Goal: Task Accomplishment & Management: Use online tool/utility

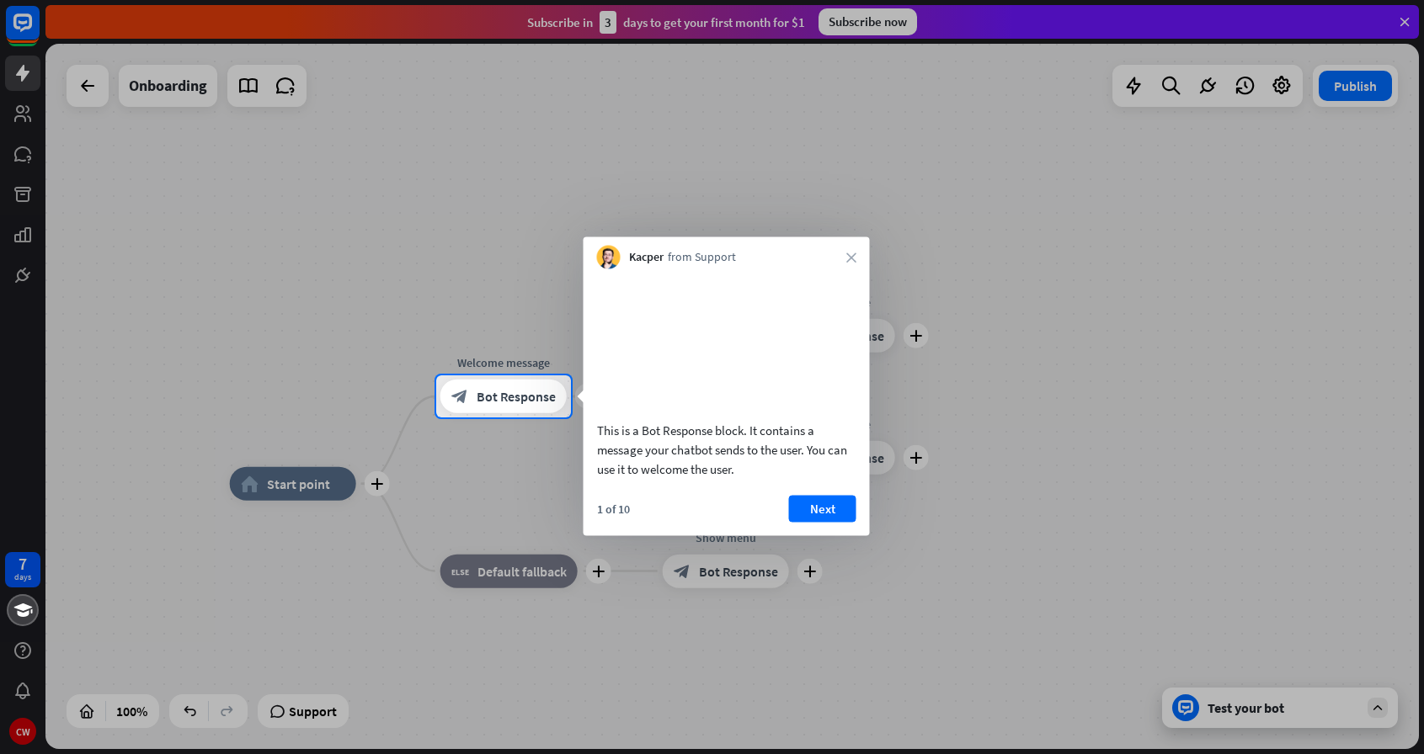
click at [856, 256] on div "Kacper from Support close" at bounding box center [726, 253] width 286 height 32
click at [848, 256] on icon "close" at bounding box center [851, 258] width 10 height 10
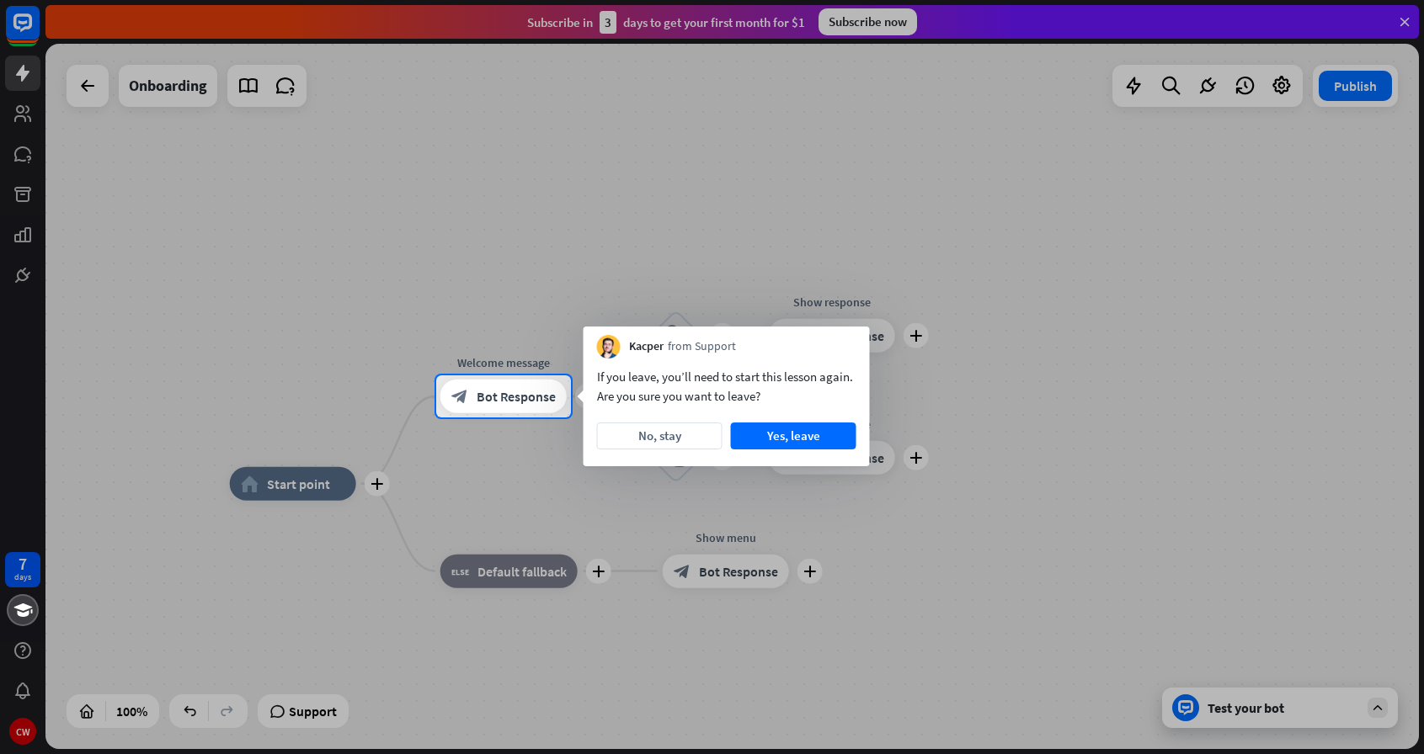
drag, startPoint x: 784, startPoint y: 436, endPoint x: 684, endPoint y: 370, distance: 119.1
click at [687, 365] on div "If you leave, you’ll need to start this lesson again. Are you sure you want to …" at bounding box center [726, 413] width 286 height 108
drag, startPoint x: 676, startPoint y: 438, endPoint x: 673, endPoint y: 448, distance: 10.6
click at [675, 446] on button "No, stay" at bounding box center [659, 436] width 125 height 27
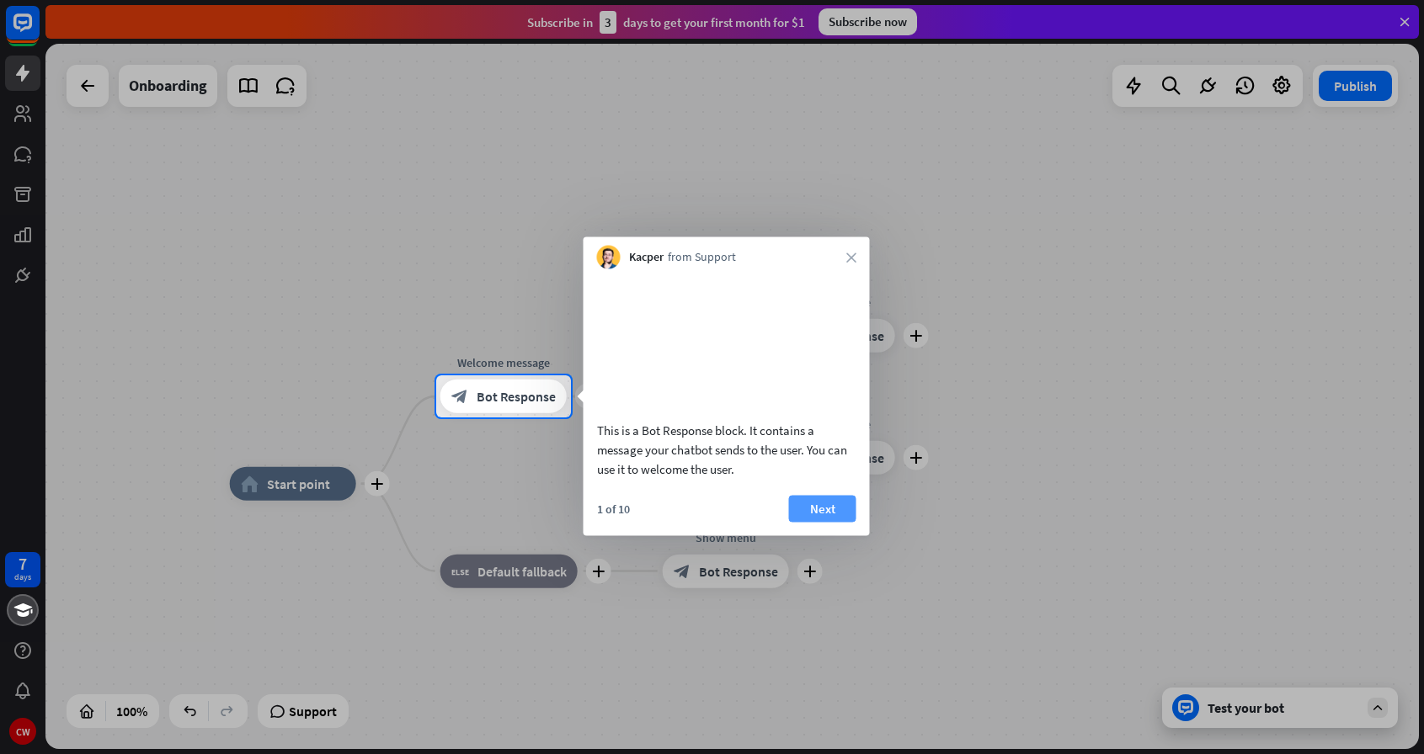
click at [824, 522] on button "Next" at bounding box center [822, 508] width 67 height 27
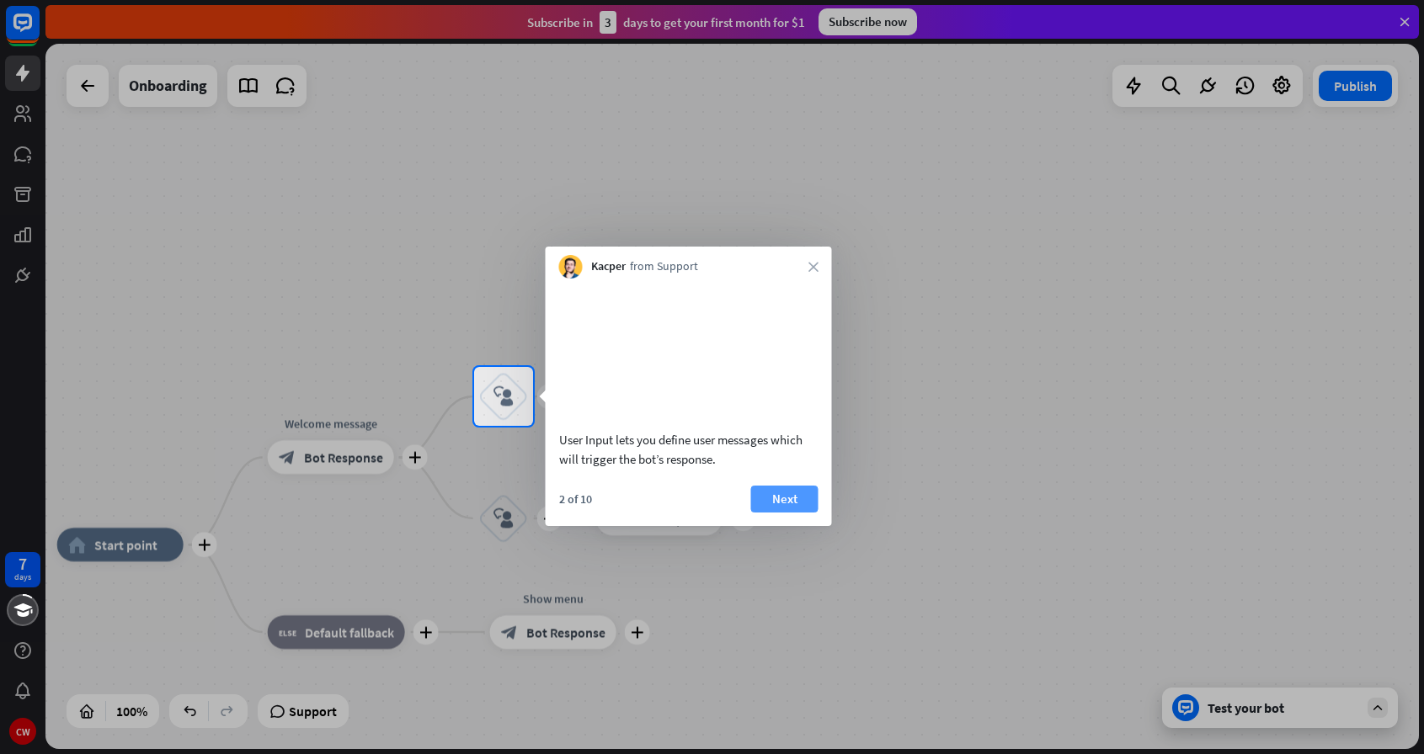
click at [795, 513] on button "Next" at bounding box center [784, 499] width 67 height 27
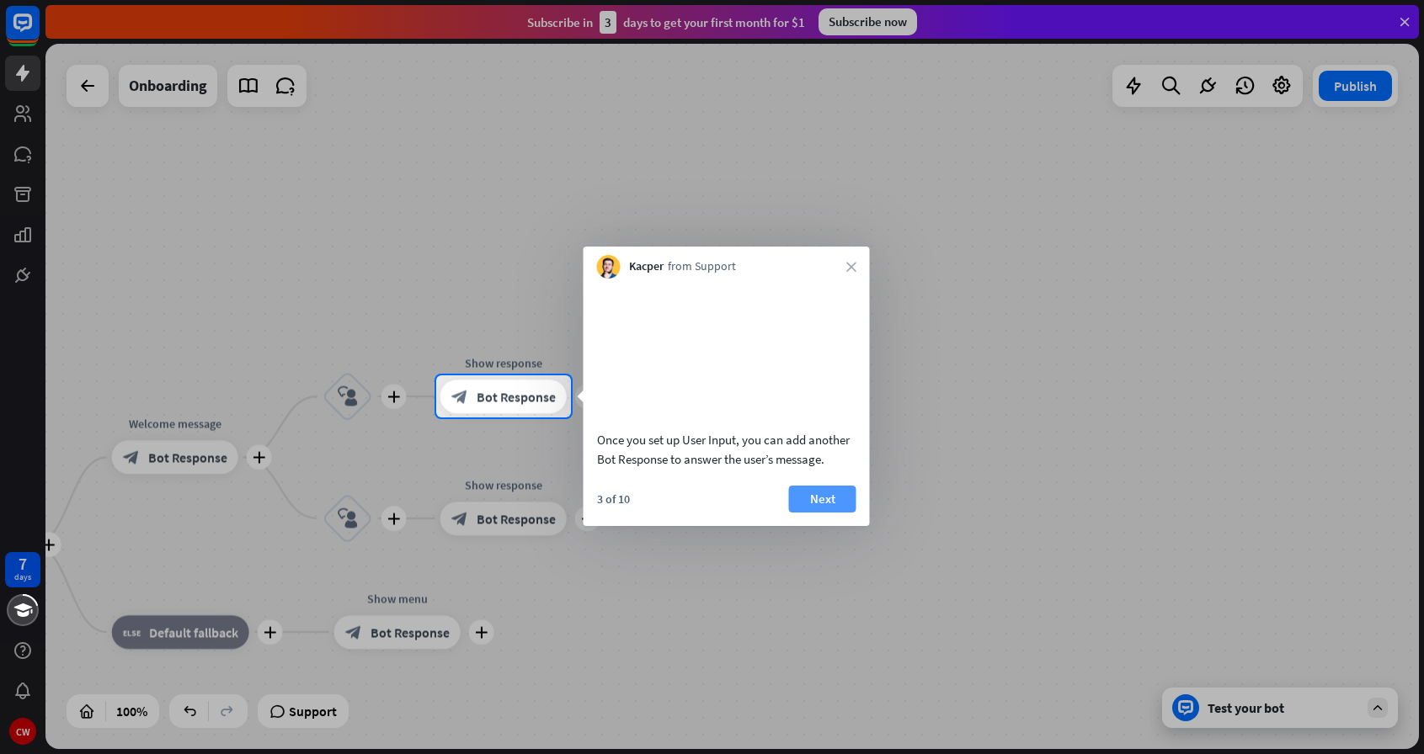
click at [817, 513] on button "Next" at bounding box center [822, 499] width 67 height 27
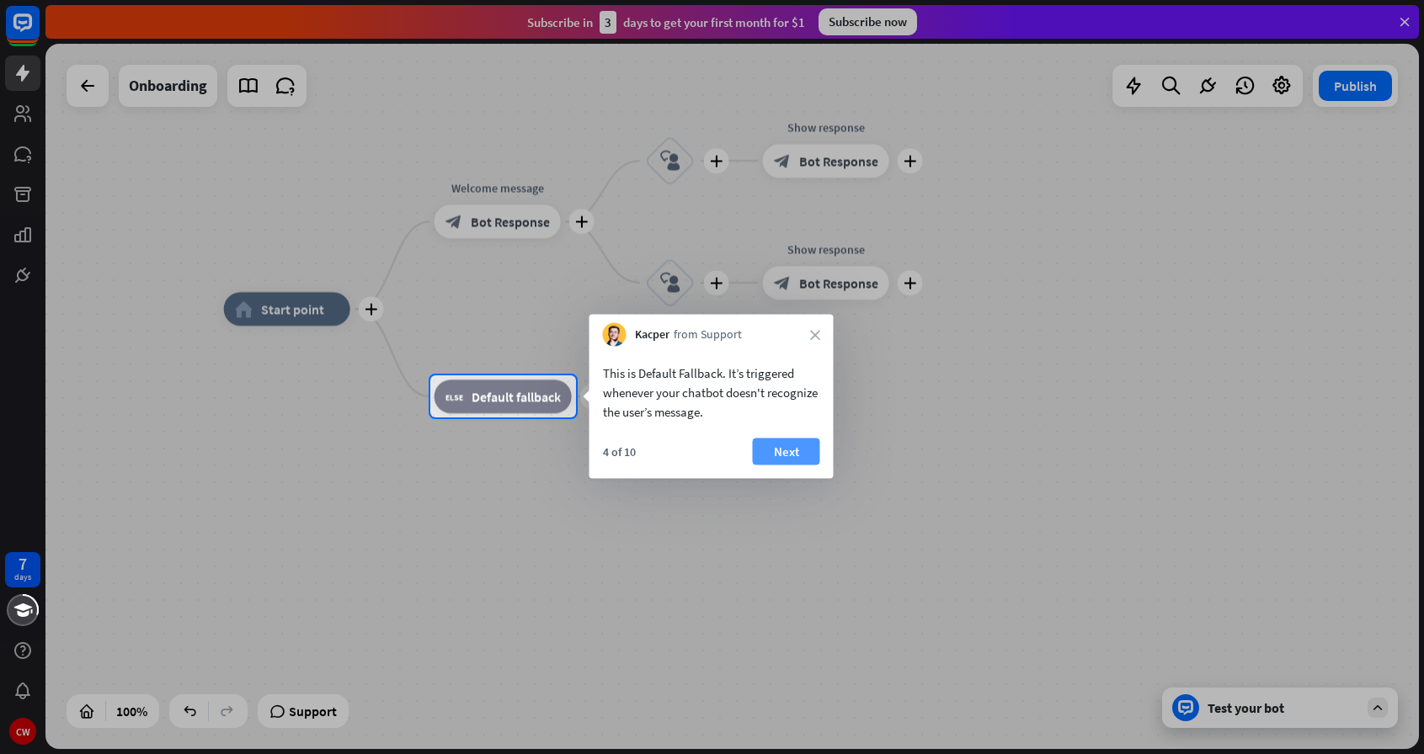
click at [802, 454] on button "Next" at bounding box center [786, 452] width 67 height 27
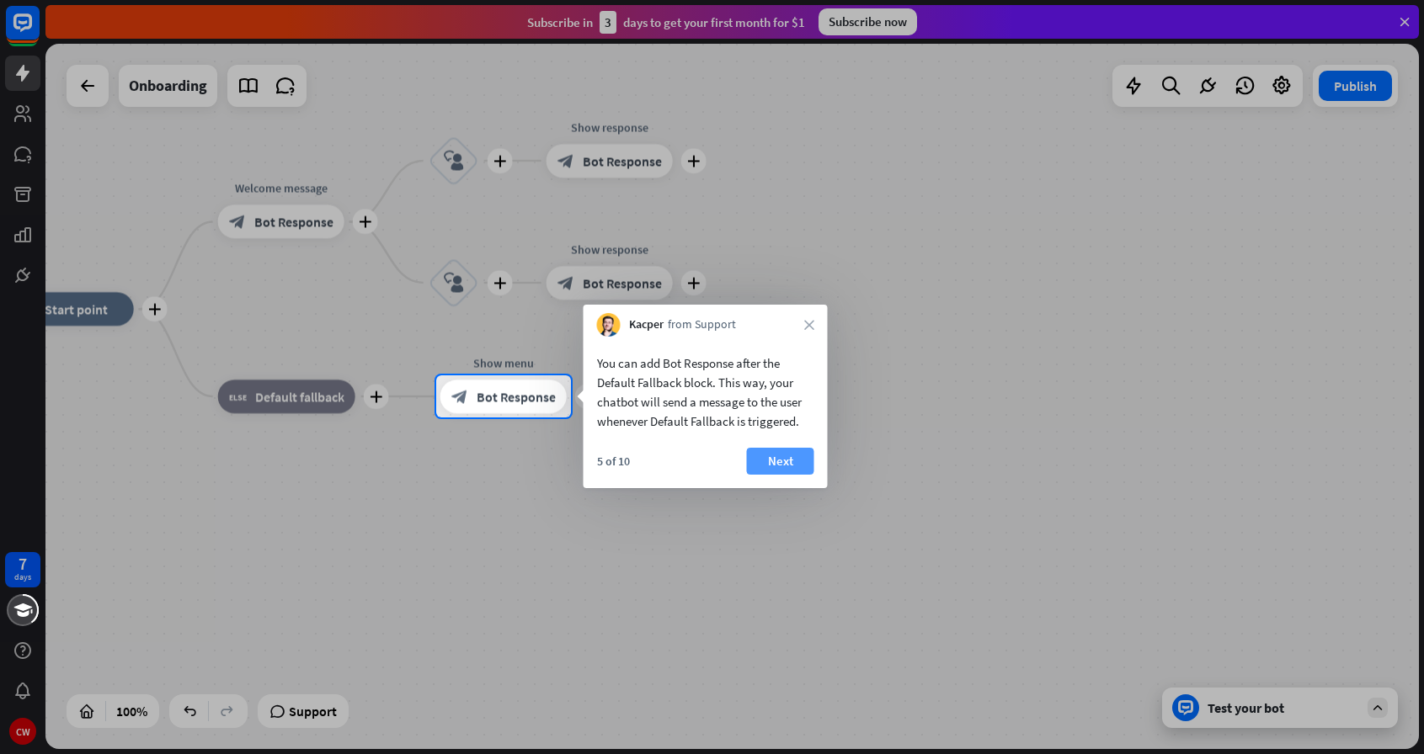
click at [787, 456] on button "Next" at bounding box center [780, 461] width 67 height 27
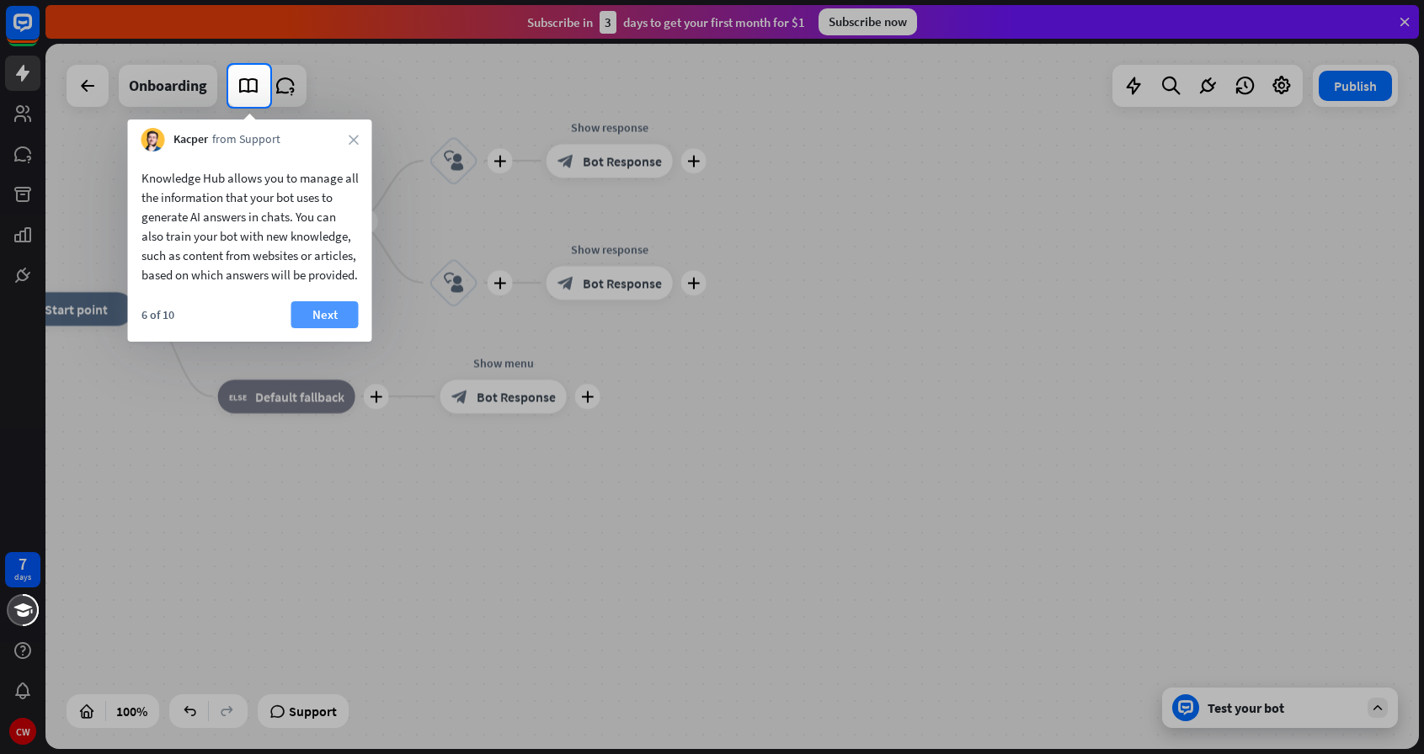
click at [329, 328] on button "Next" at bounding box center [324, 314] width 67 height 27
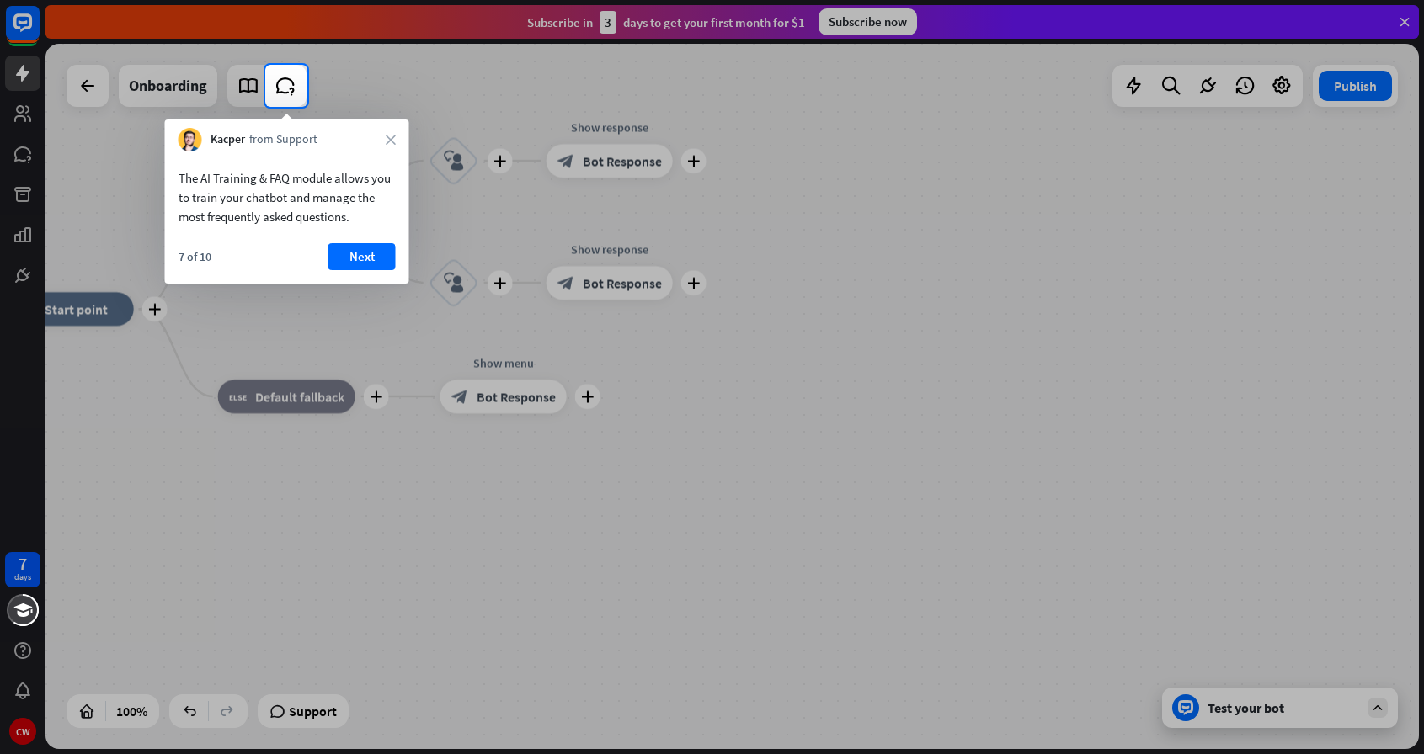
click at [366, 256] on button "Next" at bounding box center [361, 256] width 67 height 27
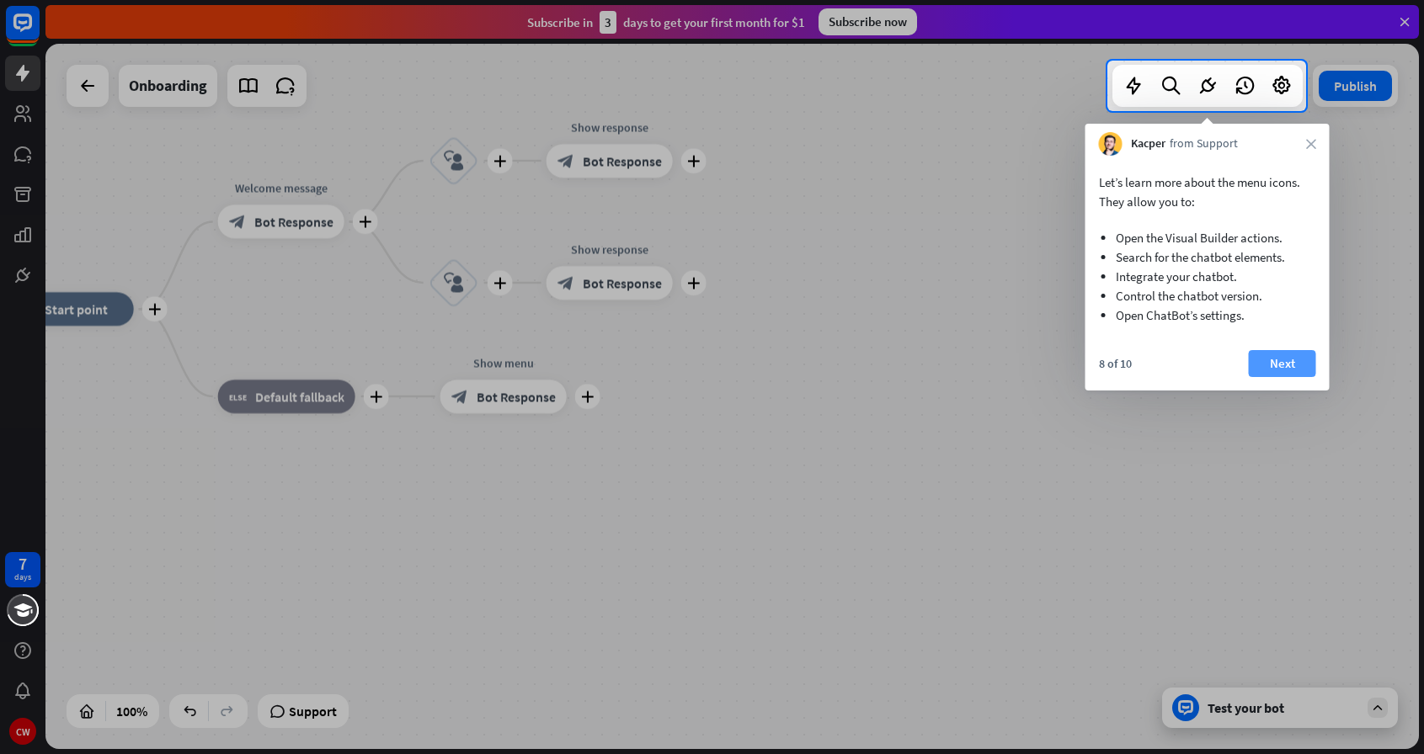
click at [1265, 370] on button "Next" at bounding box center [1281, 363] width 67 height 27
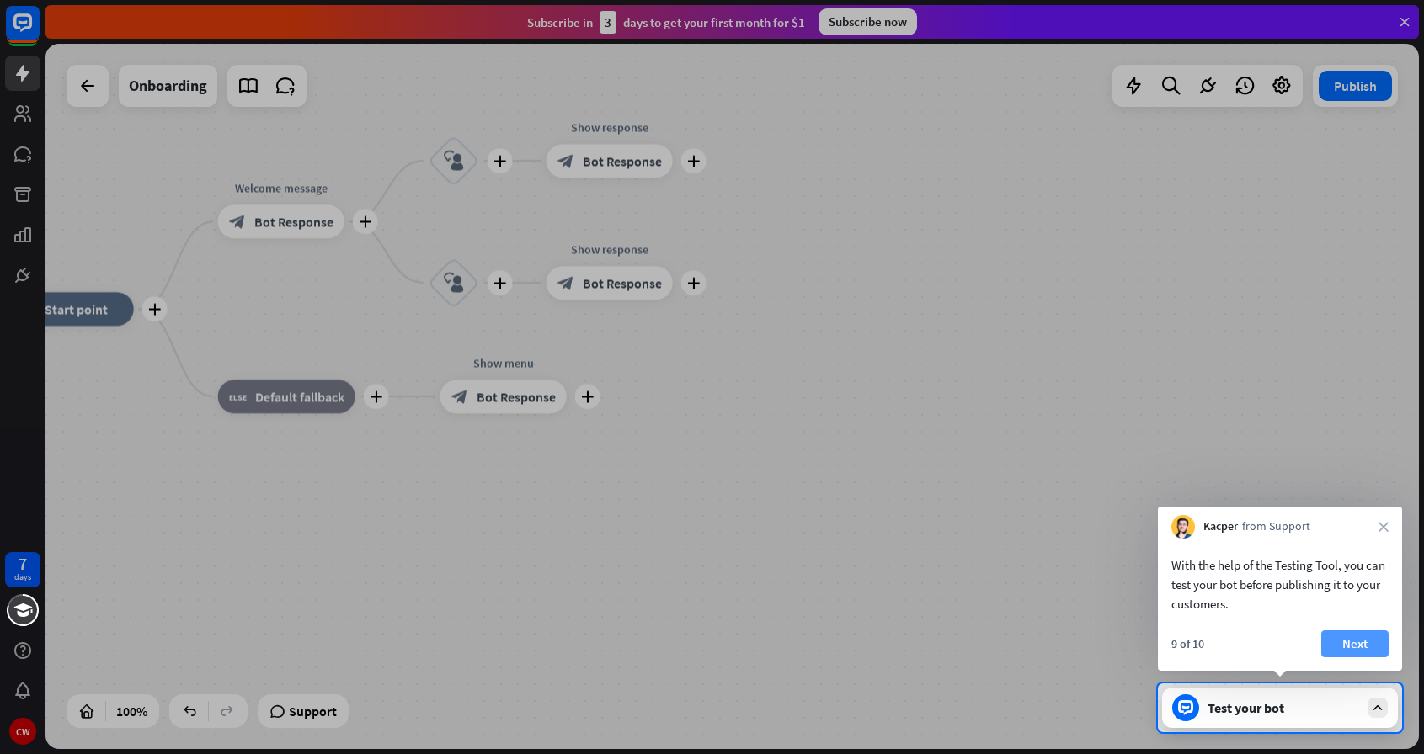
click at [1352, 638] on button "Next" at bounding box center [1354, 644] width 67 height 27
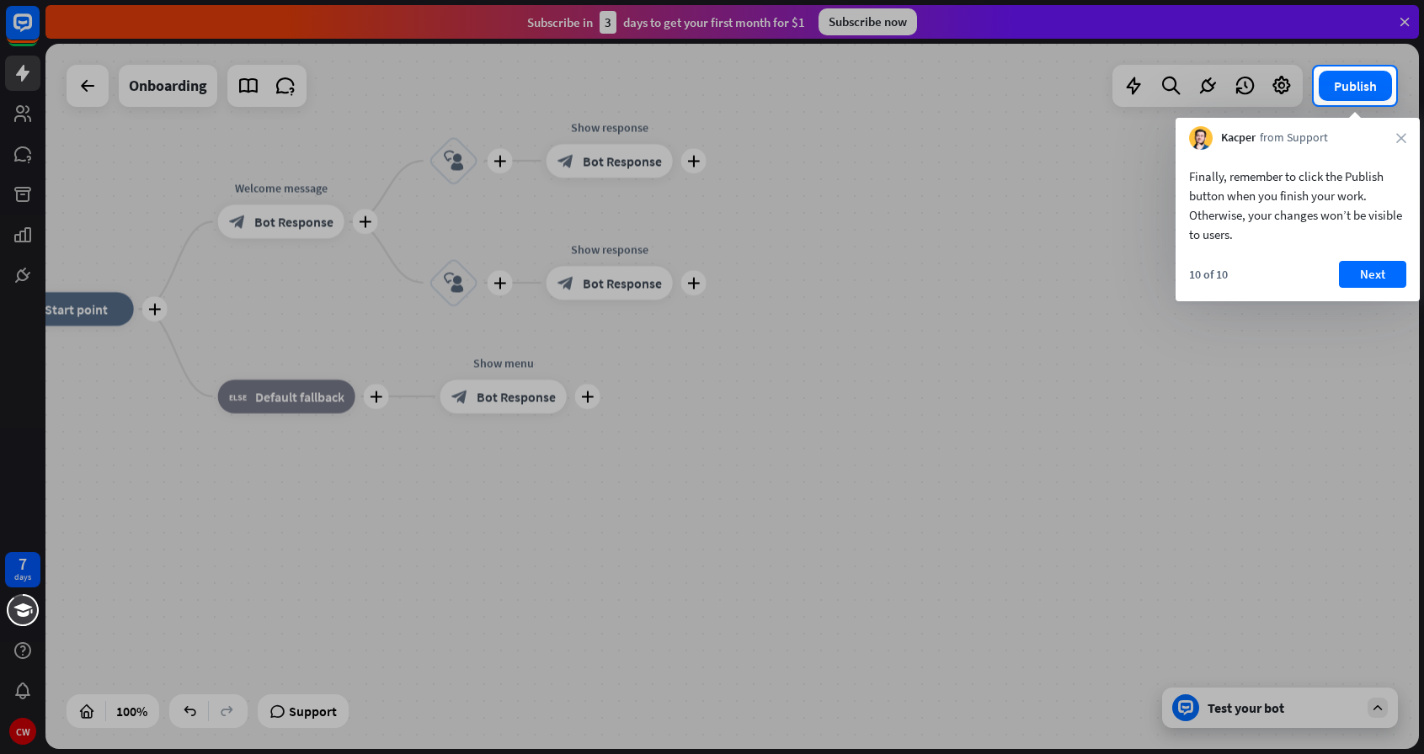
click at [1369, 256] on div "Finally, remember to click the Publish button when you finish your work. Otherw…" at bounding box center [1297, 226] width 244 height 152
click at [732, 65] on div at bounding box center [712, 33] width 1424 height 67
click at [1350, 273] on button "Next" at bounding box center [1372, 274] width 67 height 27
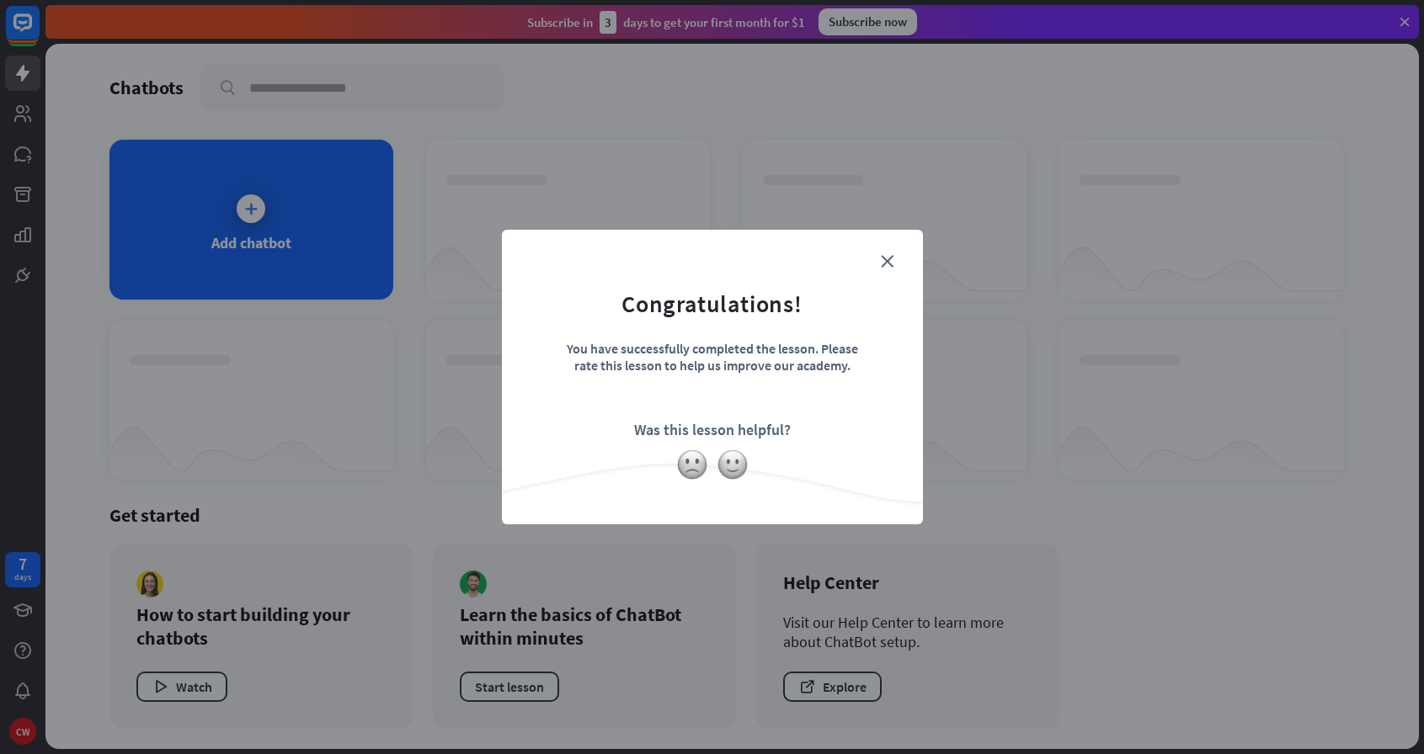
click at [893, 256] on form "Congratulations! You have successfully completed the lesson. Please rate this l…" at bounding box center [712, 351] width 379 height 201
click at [886, 258] on icon "close" at bounding box center [887, 261] width 13 height 13
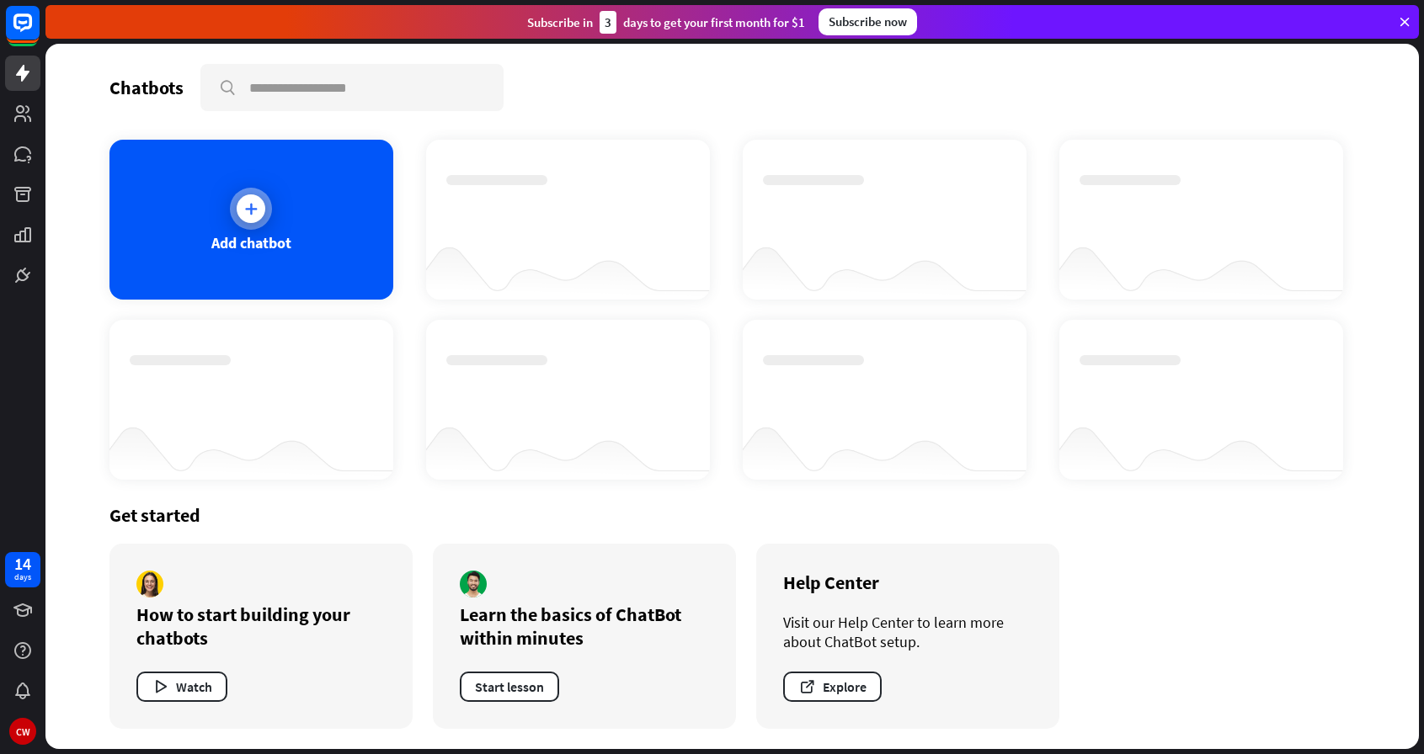
click at [361, 236] on div "Add chatbot" at bounding box center [251, 220] width 284 height 160
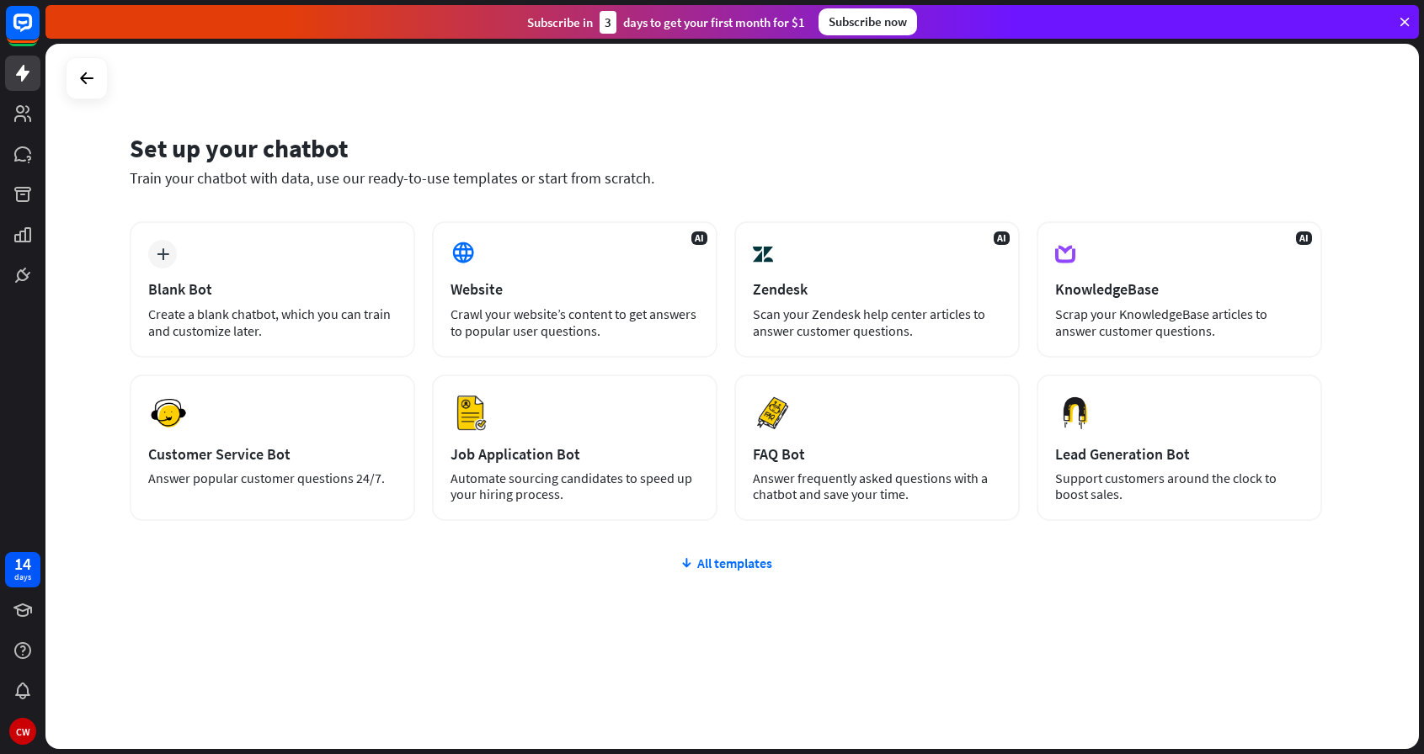
click at [384, 162] on div "Set up your chatbot" at bounding box center [726, 148] width 1192 height 32
click at [824, 421] on div "Preview FAQ Bot [PERSON_NAME] frequently asked questions with a chatbot and sav…" at bounding box center [876, 448] width 285 height 146
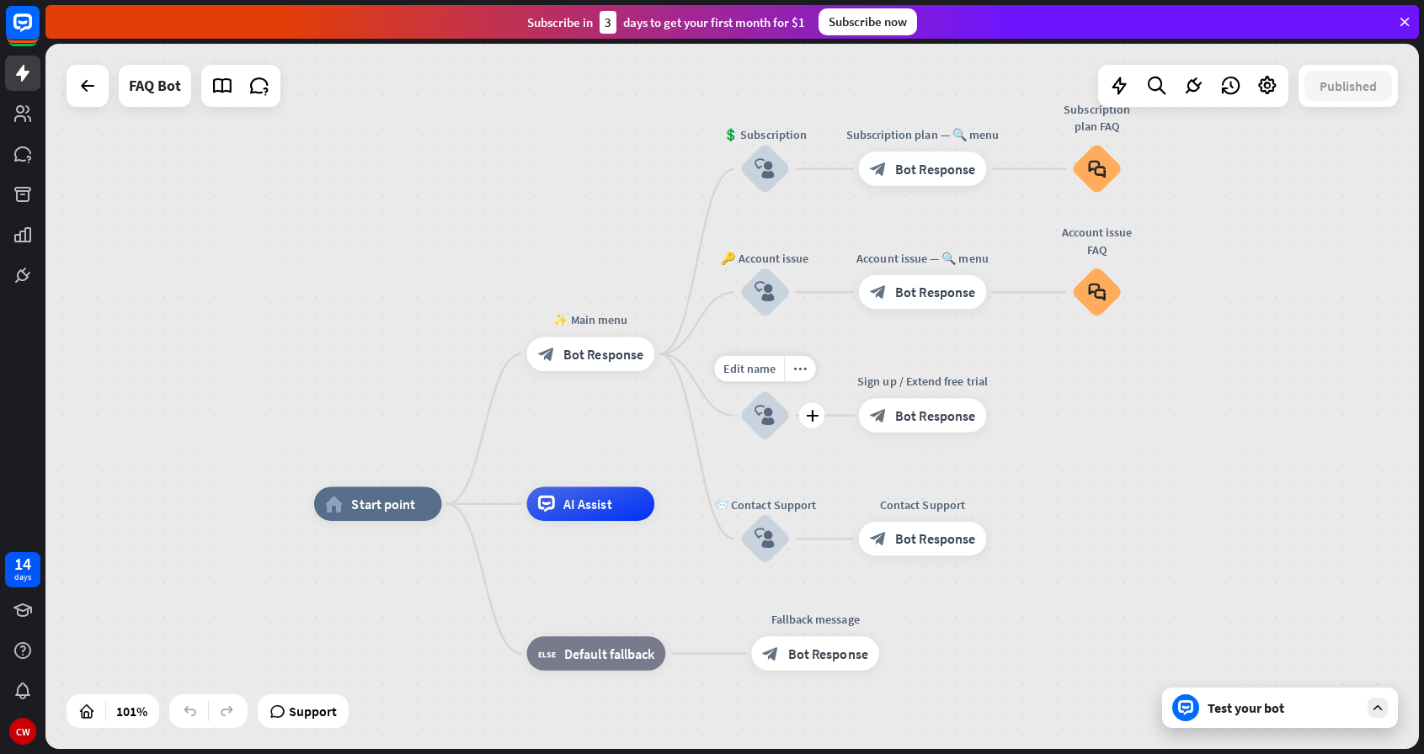
click at [772, 424] on icon "block_user_input" at bounding box center [764, 416] width 20 height 20
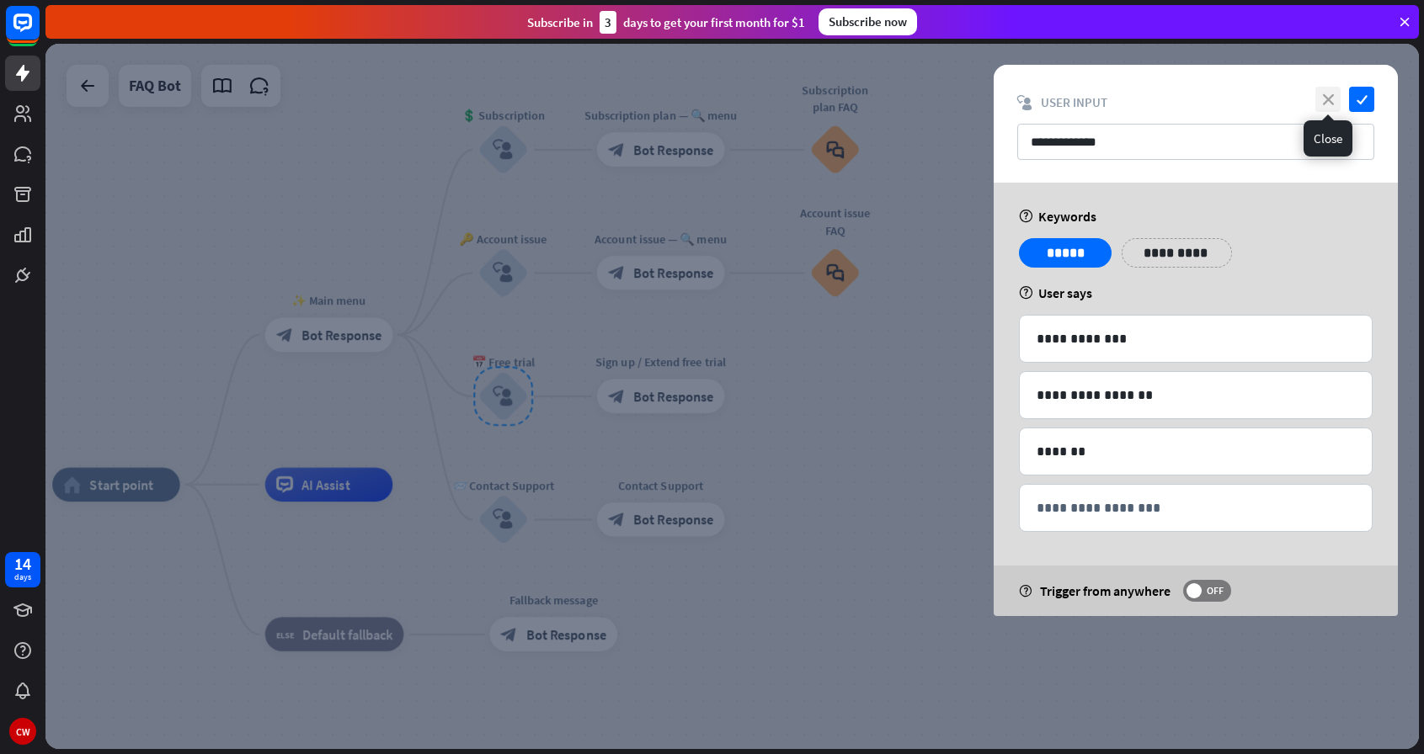
click at [1328, 91] on icon "close" at bounding box center [1327, 99] width 25 height 25
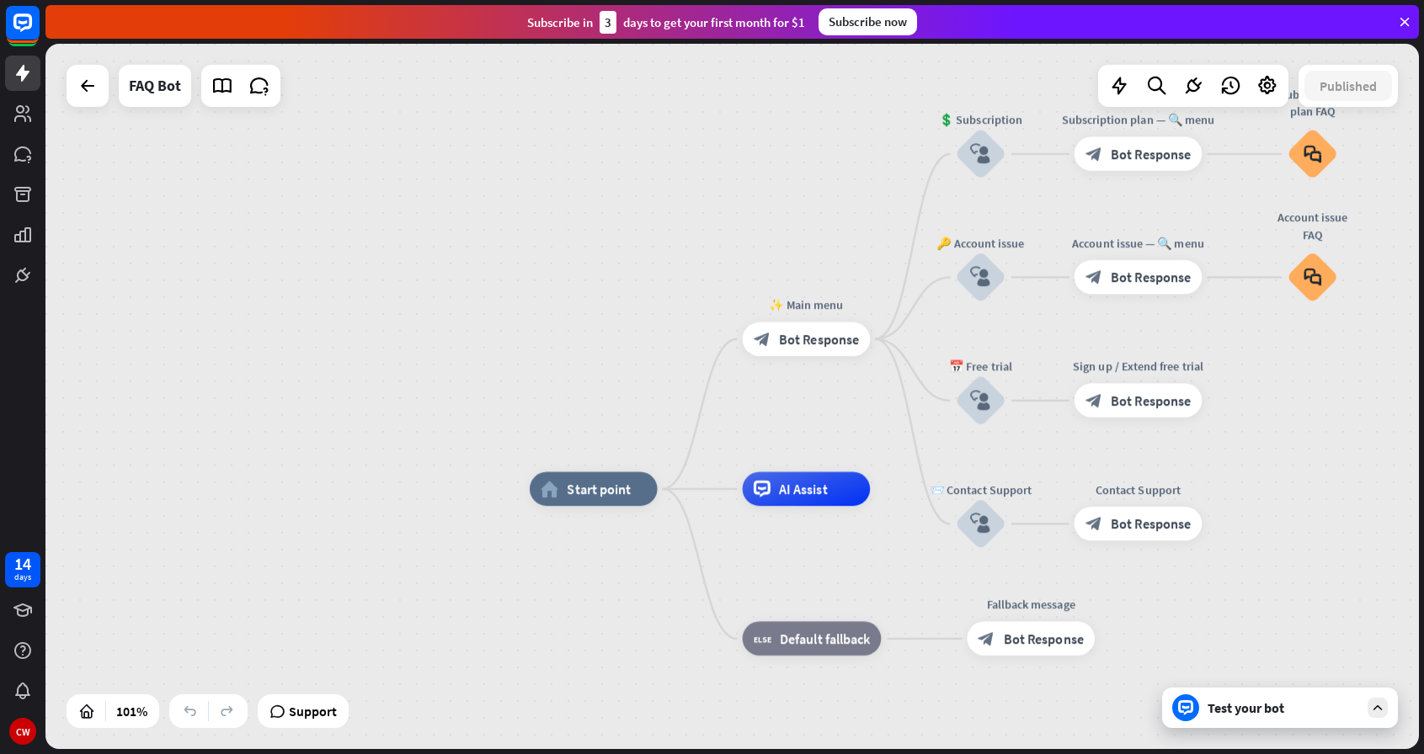
click at [1202, 700] on div "Test your bot" at bounding box center [1280, 708] width 236 height 40
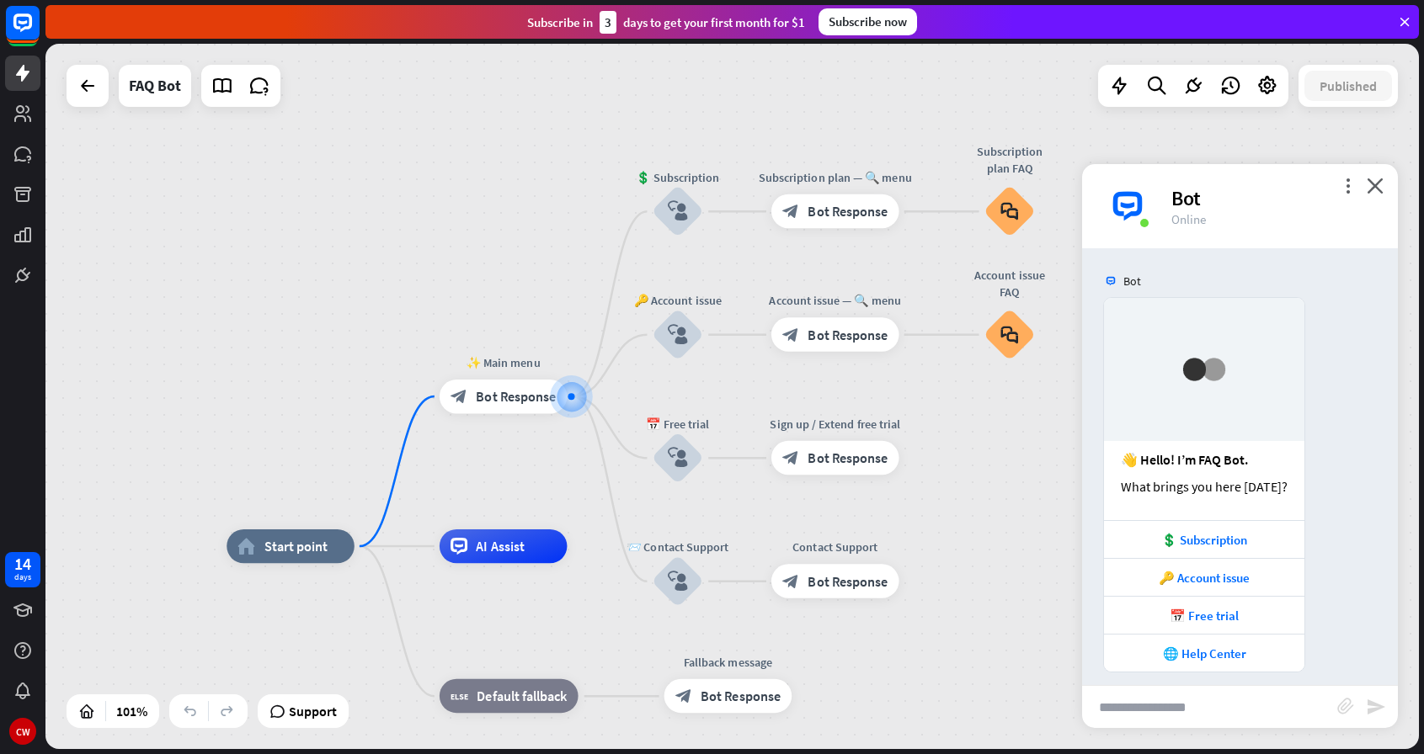
scroll to position [13, 0]
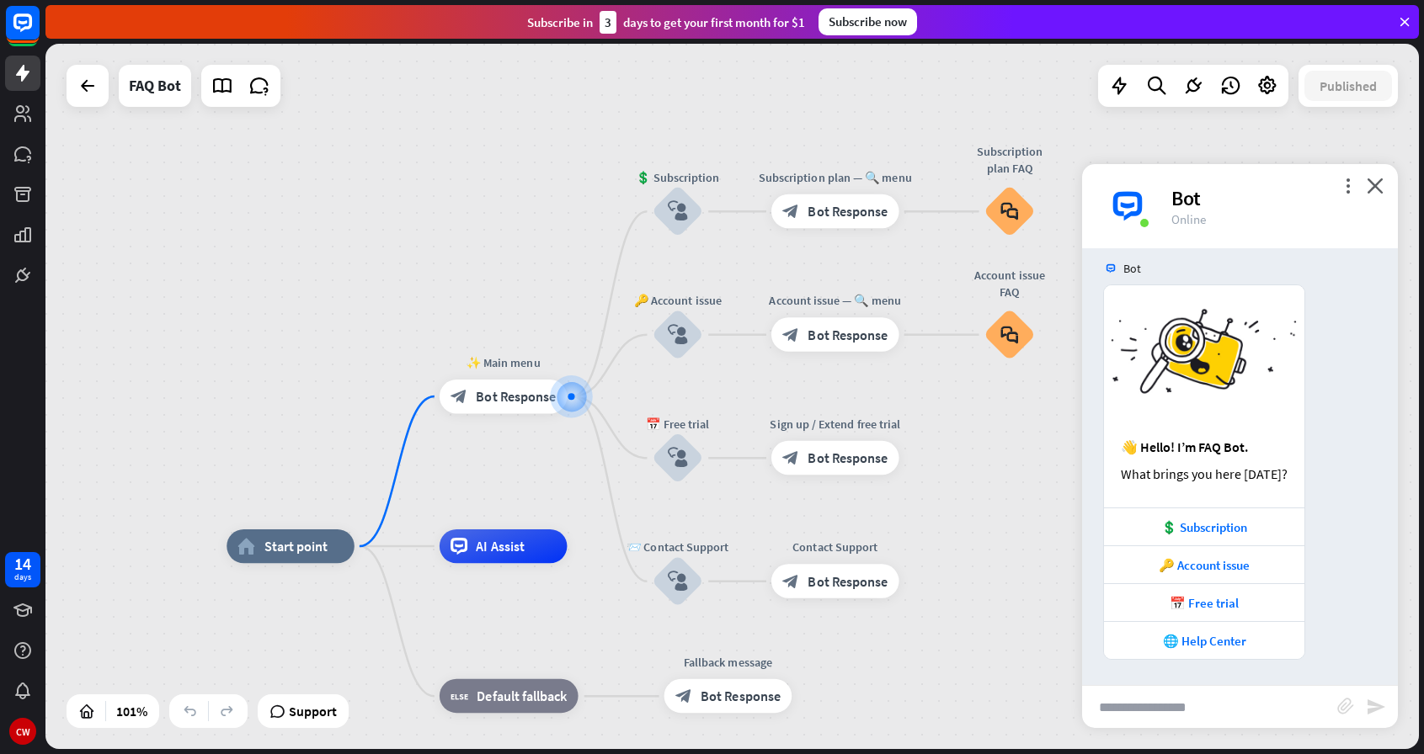
click at [1211, 717] on input "text" at bounding box center [1209, 707] width 255 height 42
type input "**********"
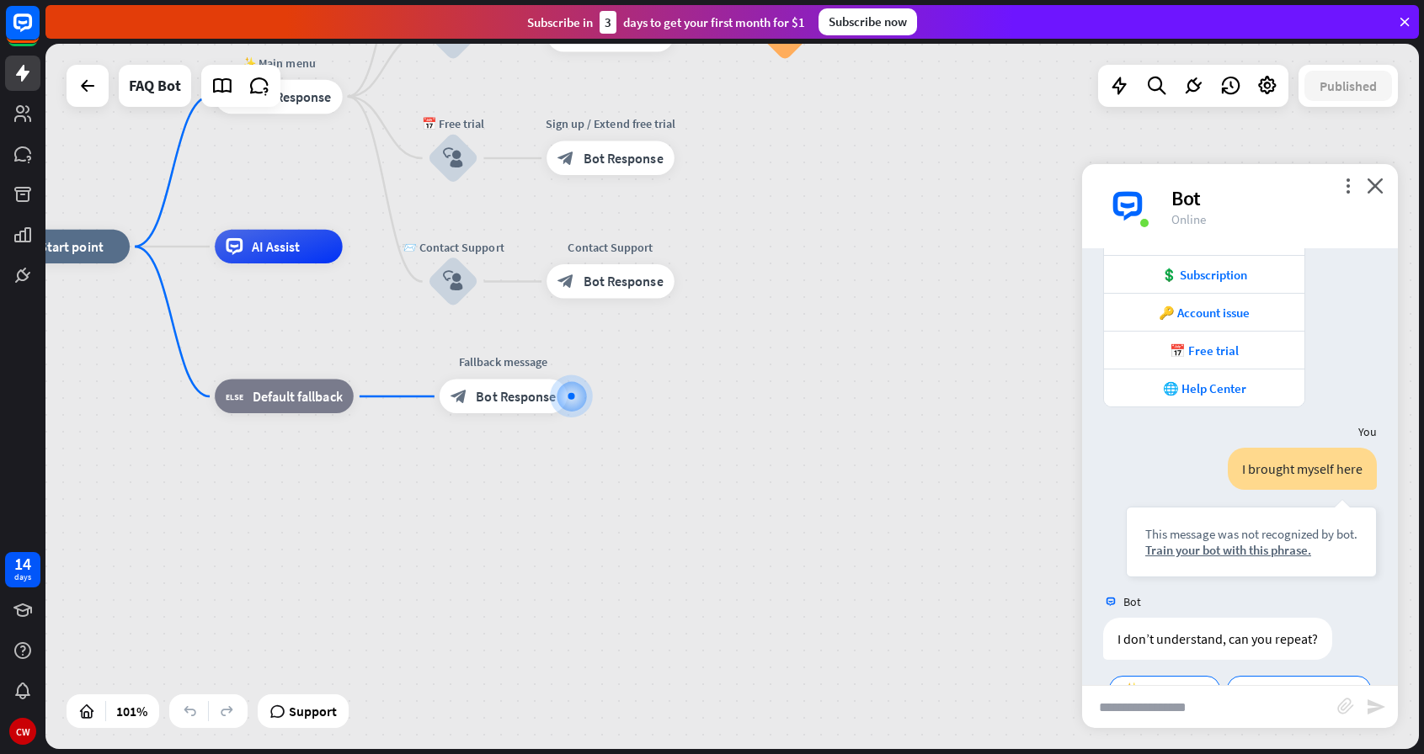
scroll to position [311, 0]
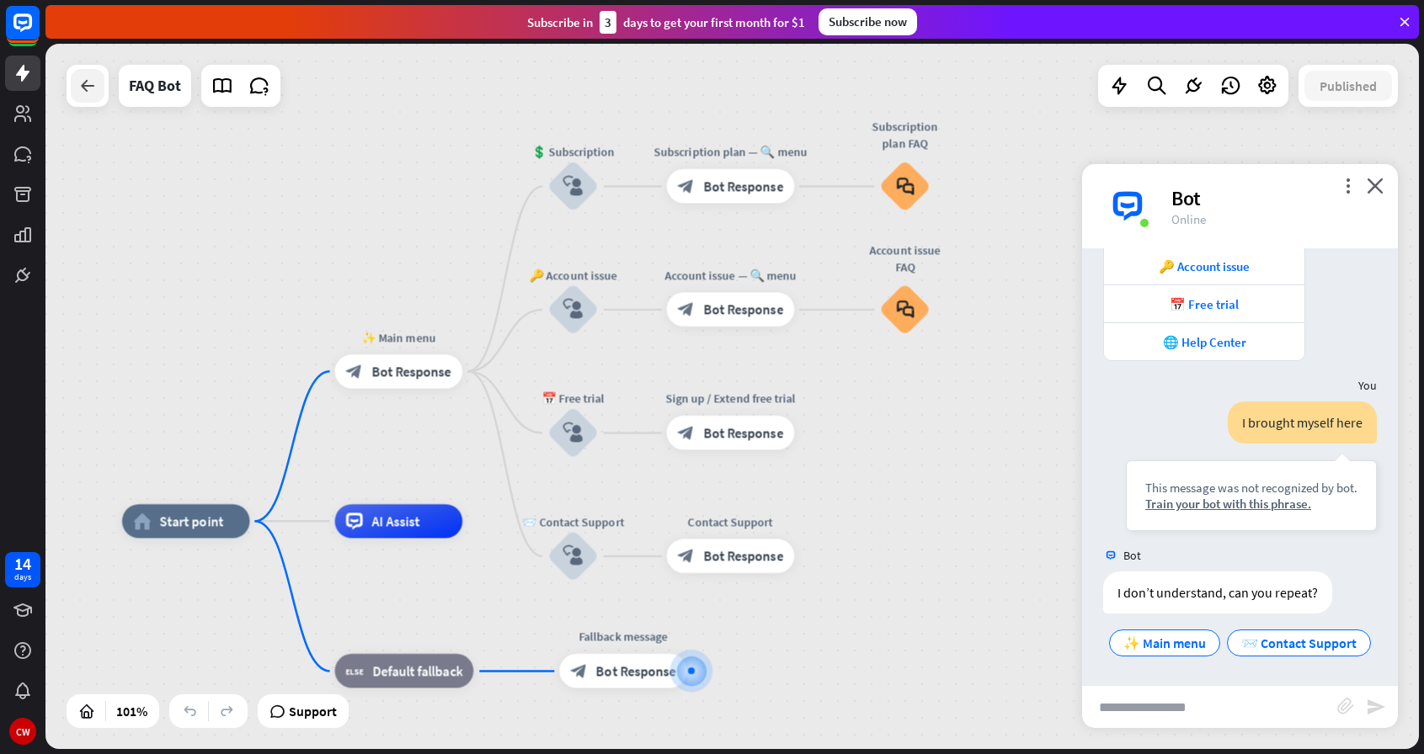
click at [82, 83] on icon at bounding box center [87, 86] width 20 height 20
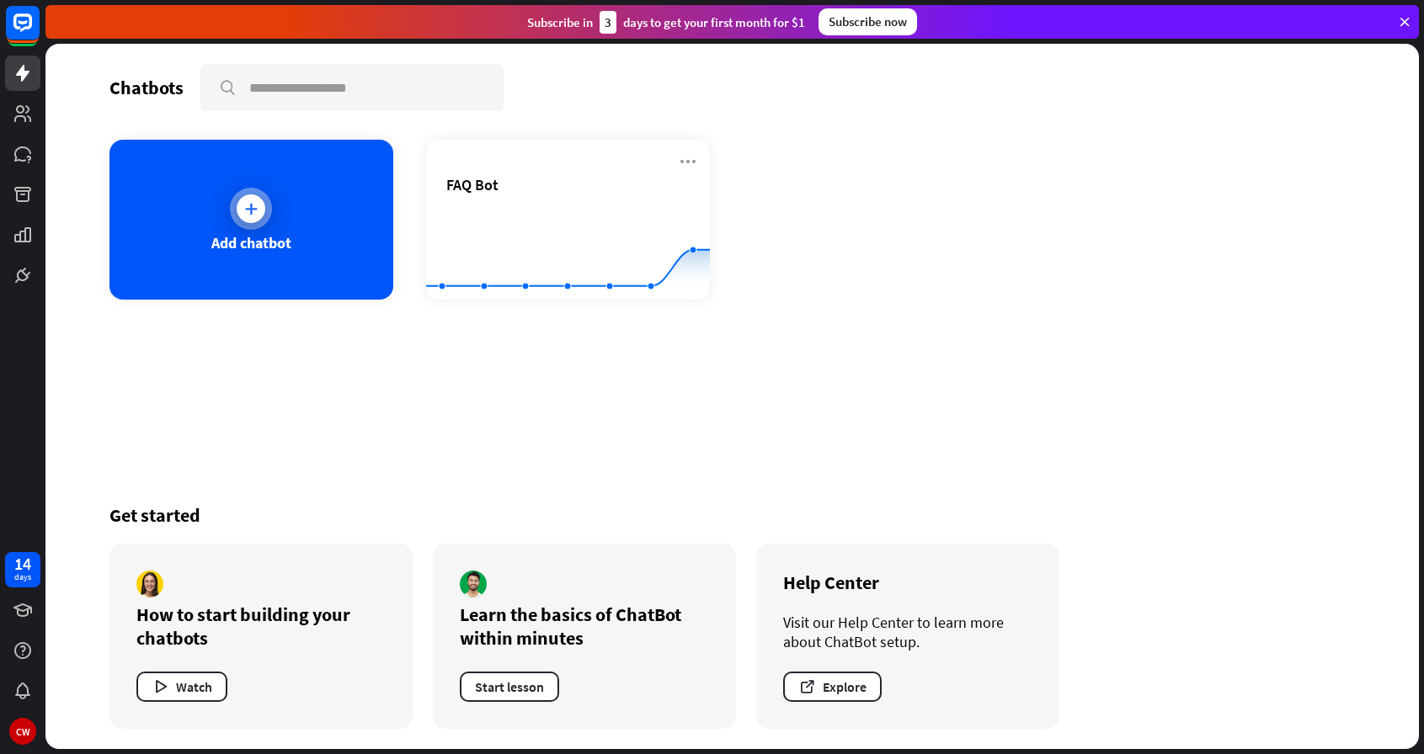
click at [227, 183] on div "Add chatbot" at bounding box center [251, 220] width 284 height 160
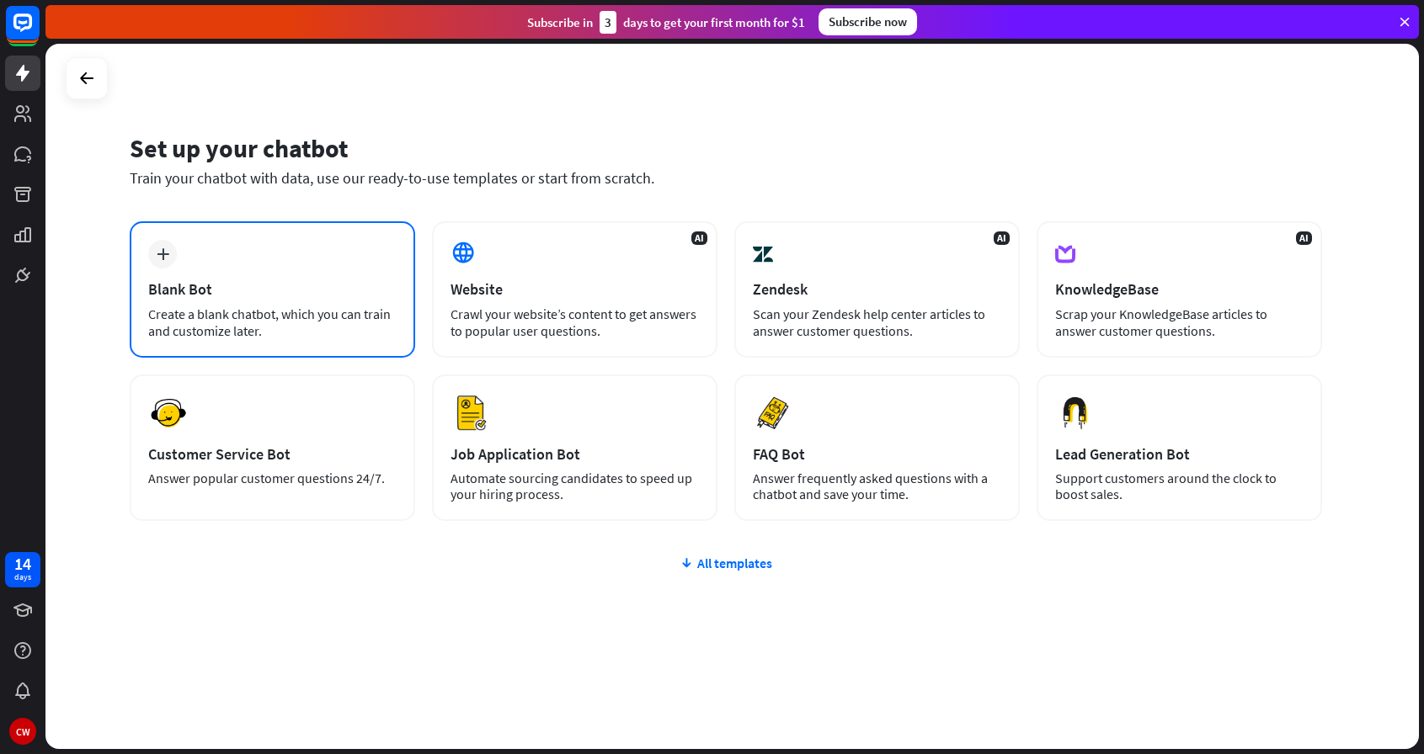
click at [279, 232] on div "plus Blank Bot Create a blank chatbot, which you can train and customize later." at bounding box center [272, 289] width 285 height 136
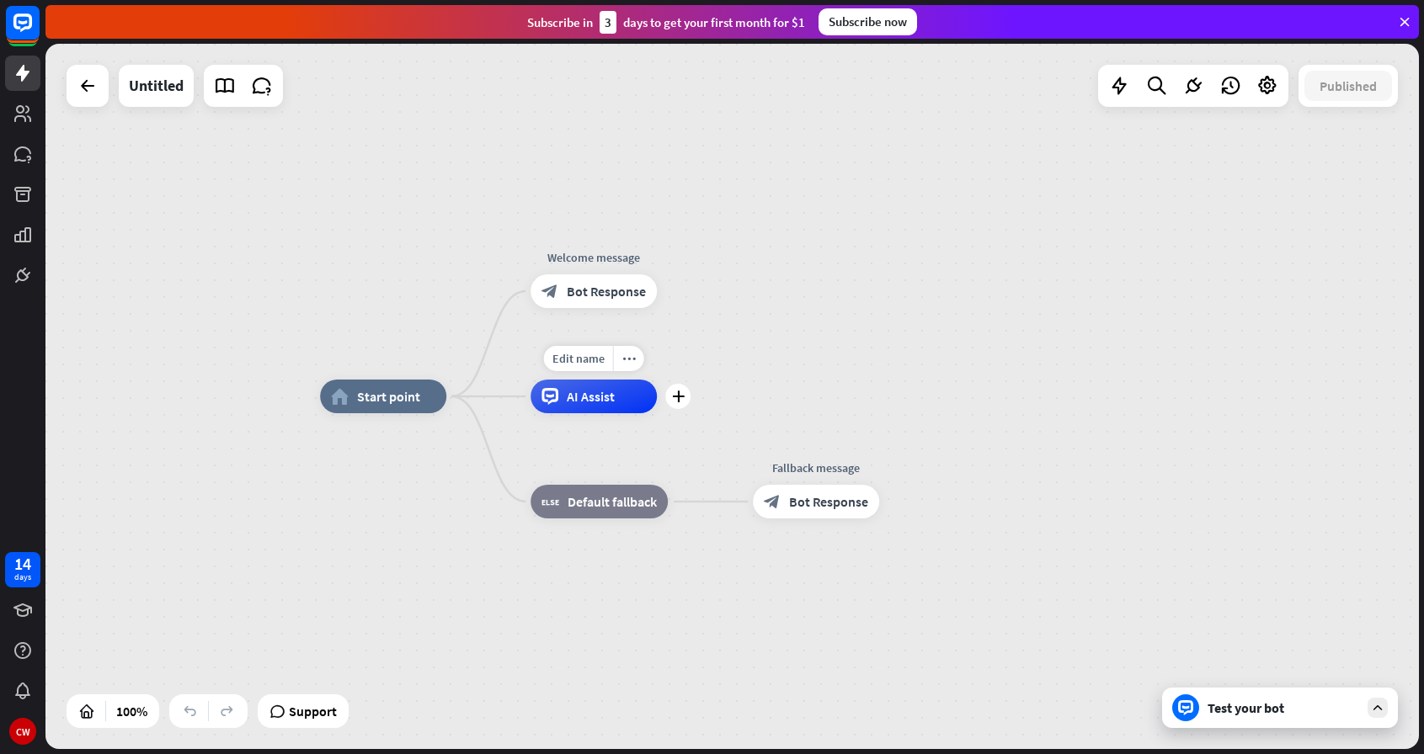
click at [576, 394] on span "AI Assist" at bounding box center [591, 396] width 48 height 17
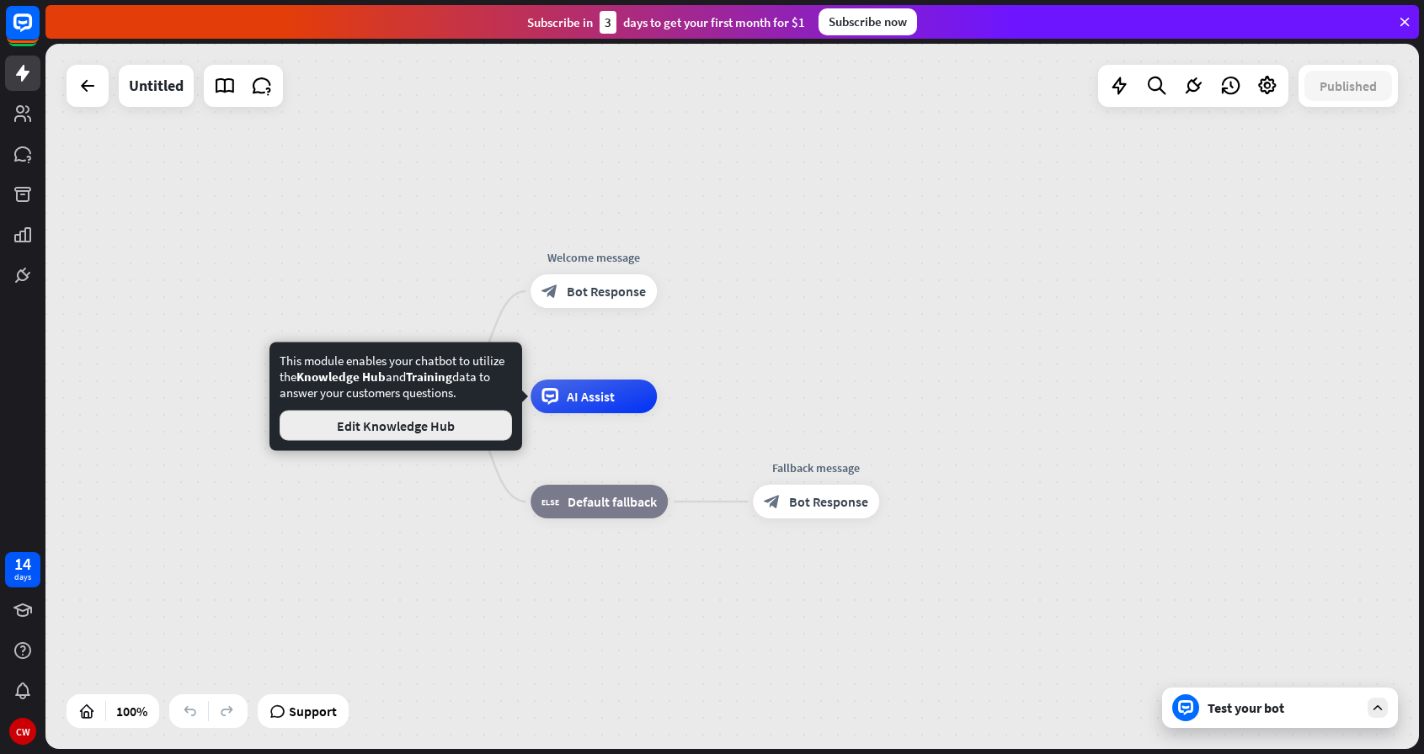
click at [469, 434] on button "Edit Knowledge Hub" at bounding box center [395, 426] width 232 height 30
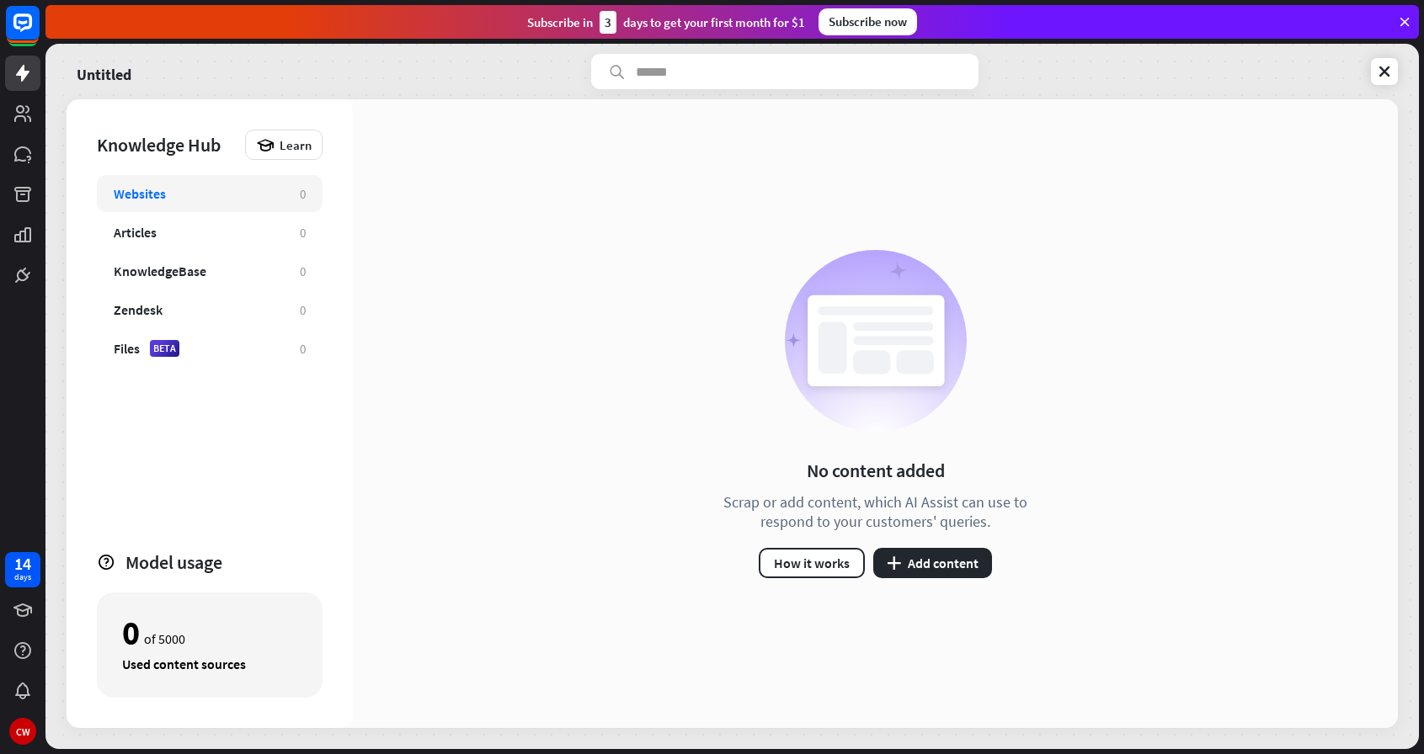
click at [133, 79] on div "Untitled" at bounding box center [204, 71] width 274 height 35
click at [34, 73] on link at bounding box center [22, 73] width 35 height 35
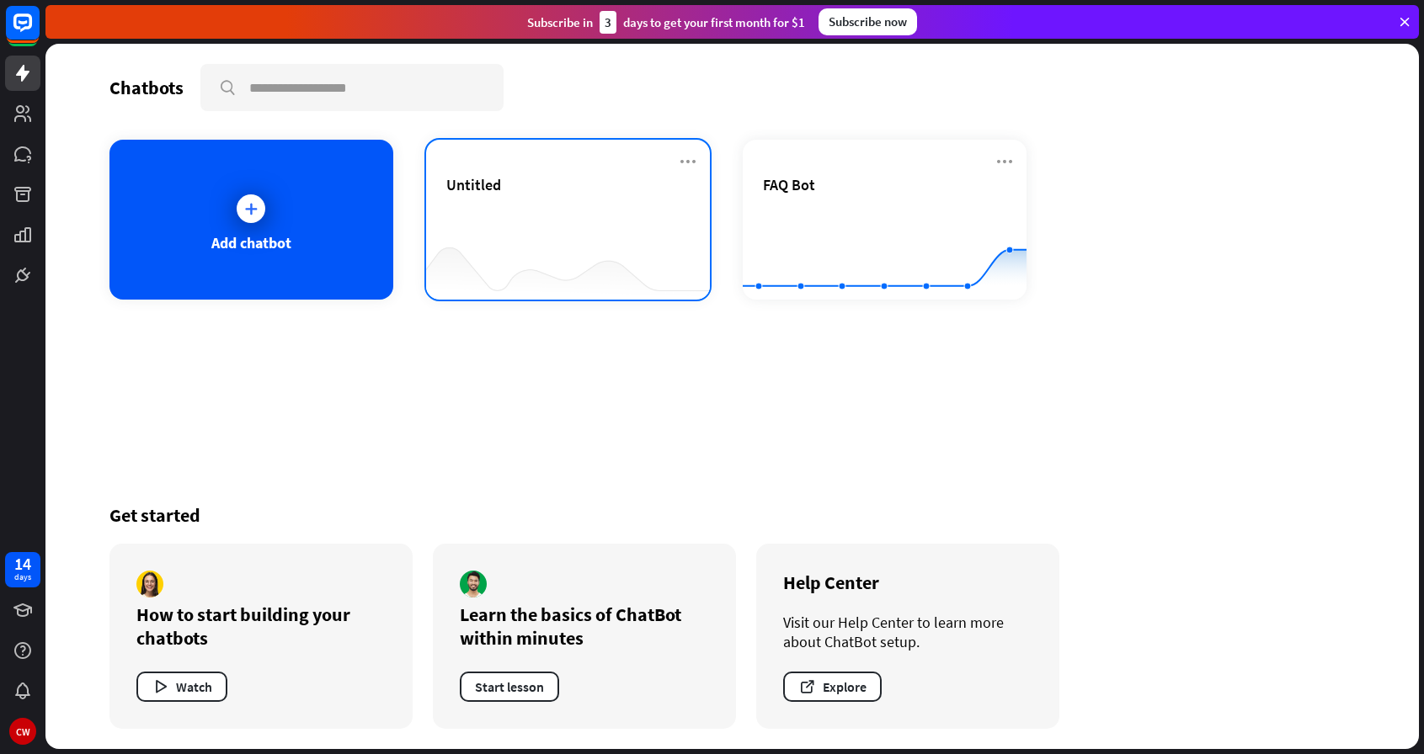
click at [465, 227] on div "Untitled" at bounding box center [567, 204] width 243 height 59
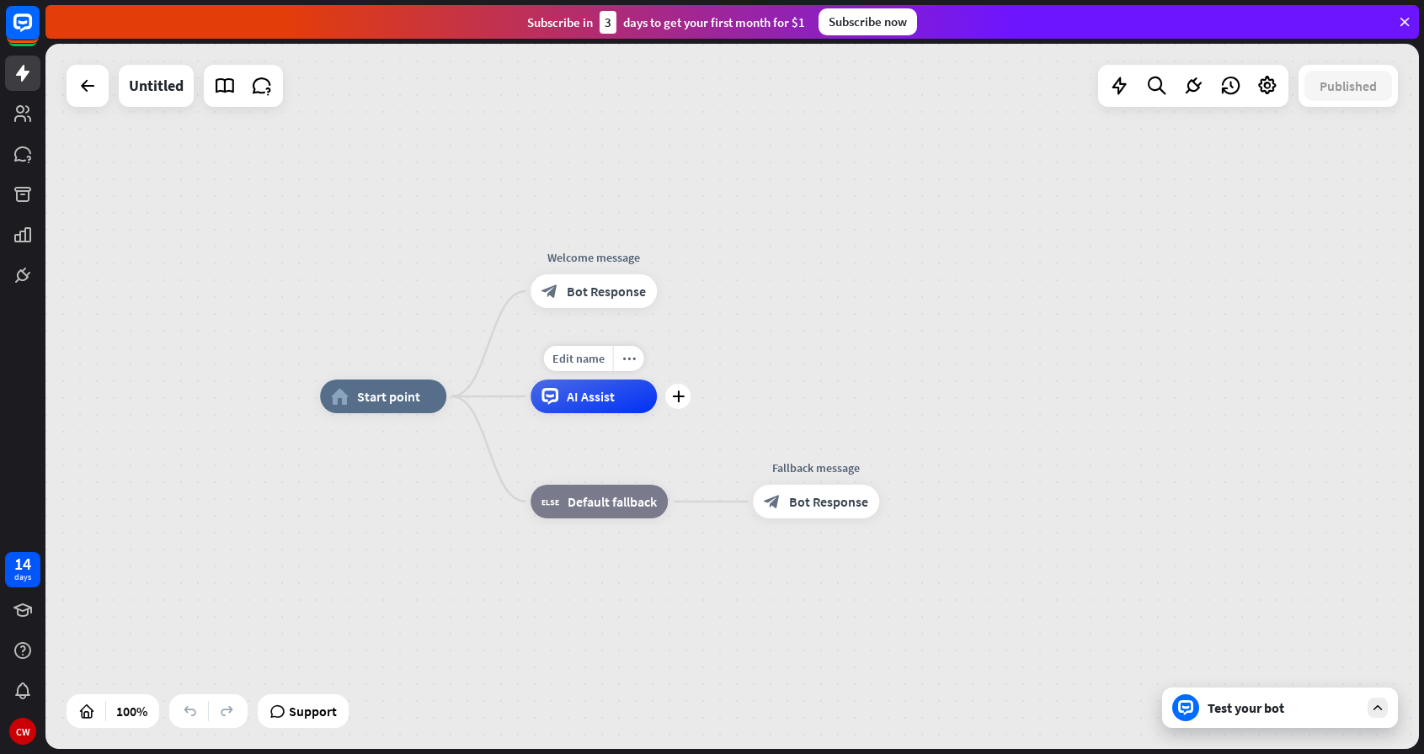
click at [601, 400] on span "AI Assist" at bounding box center [591, 396] width 48 height 17
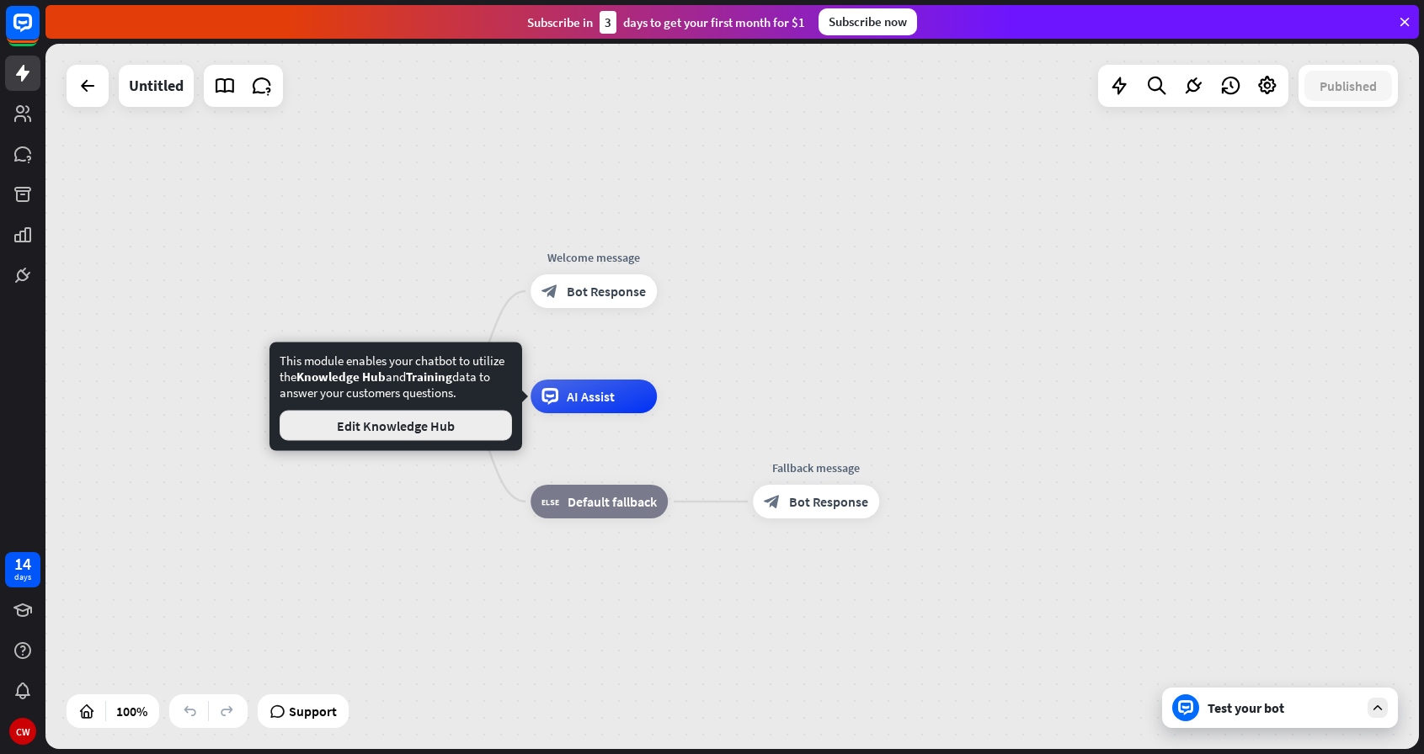
click at [461, 423] on button "Edit Knowledge Hub" at bounding box center [395, 426] width 232 height 30
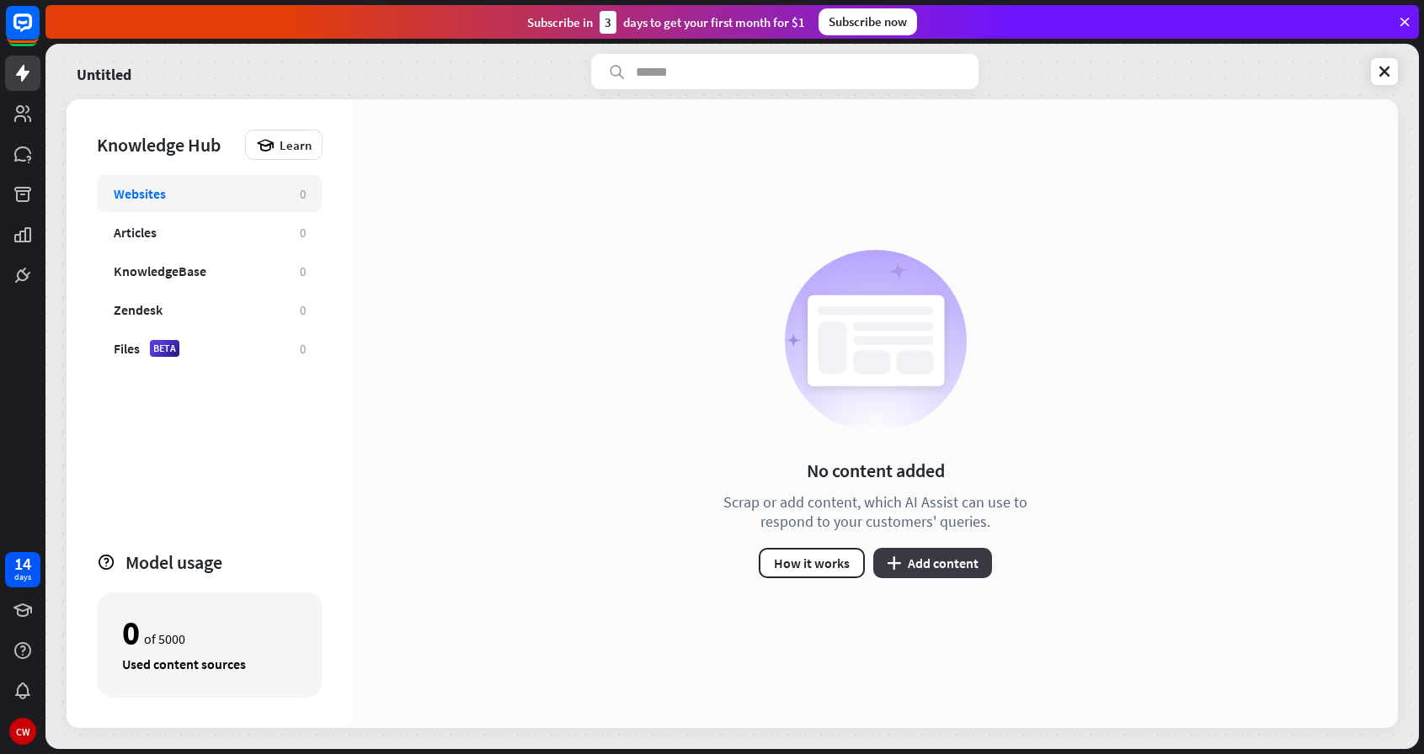
click at [949, 550] on button "plus Add content" at bounding box center [932, 563] width 119 height 30
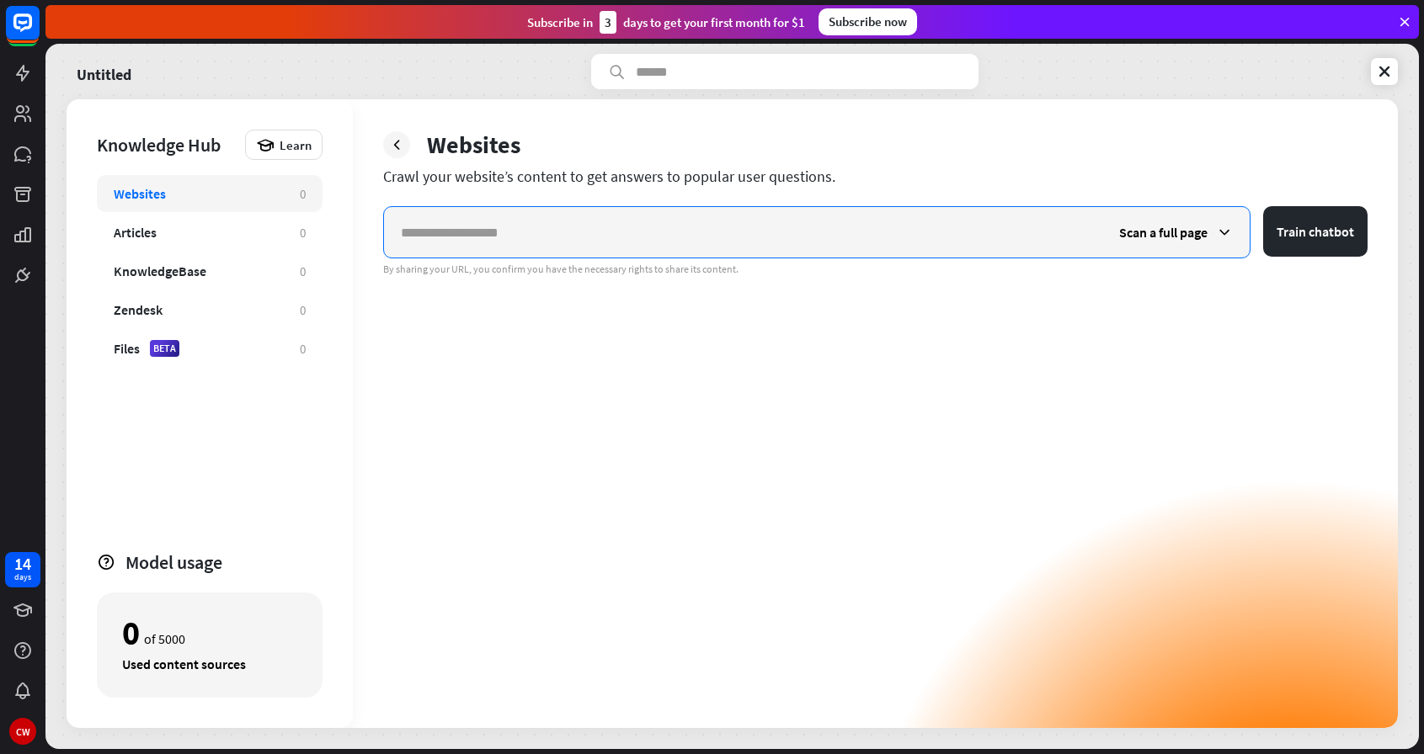
paste input "**********"
type input "**********"
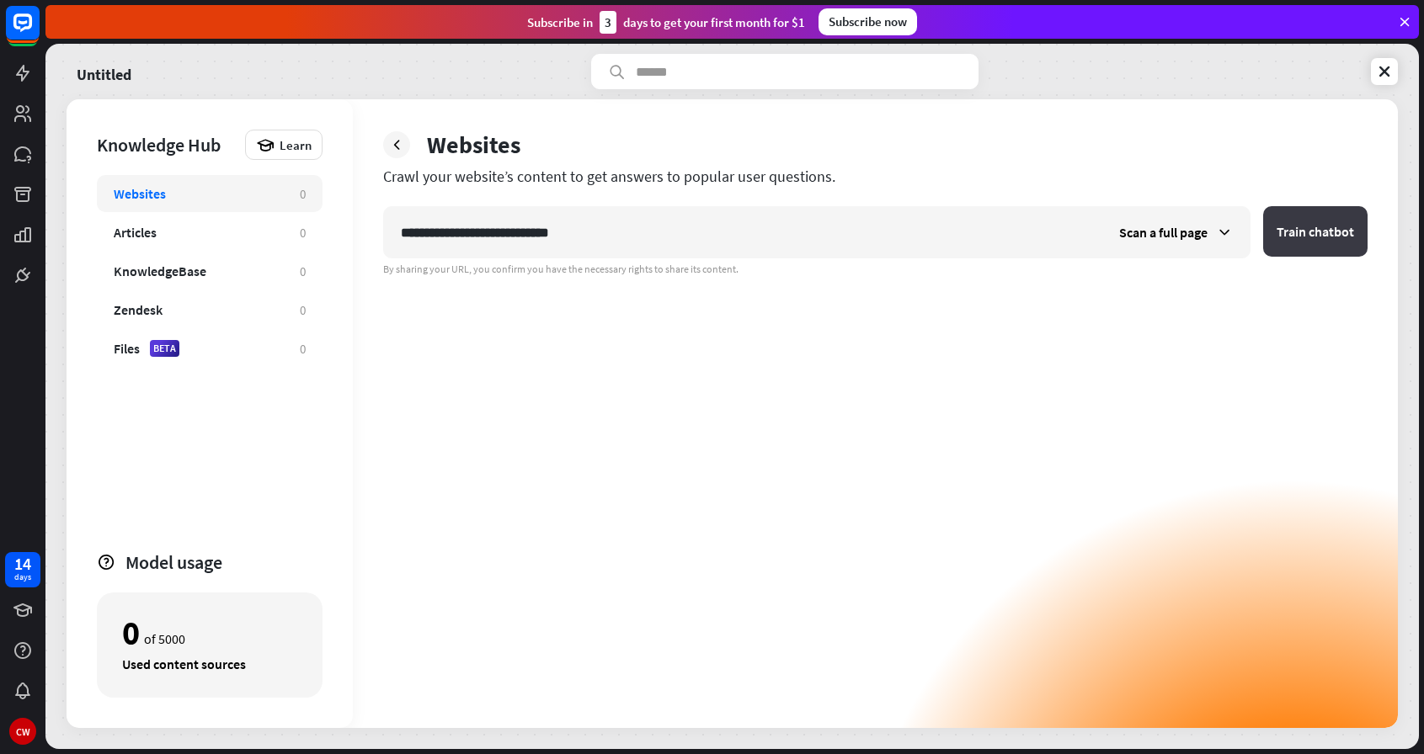
click at [1318, 236] on button "Train chatbot" at bounding box center [1315, 231] width 104 height 51
click at [1303, 231] on button "Train chatbot" at bounding box center [1315, 231] width 104 height 51
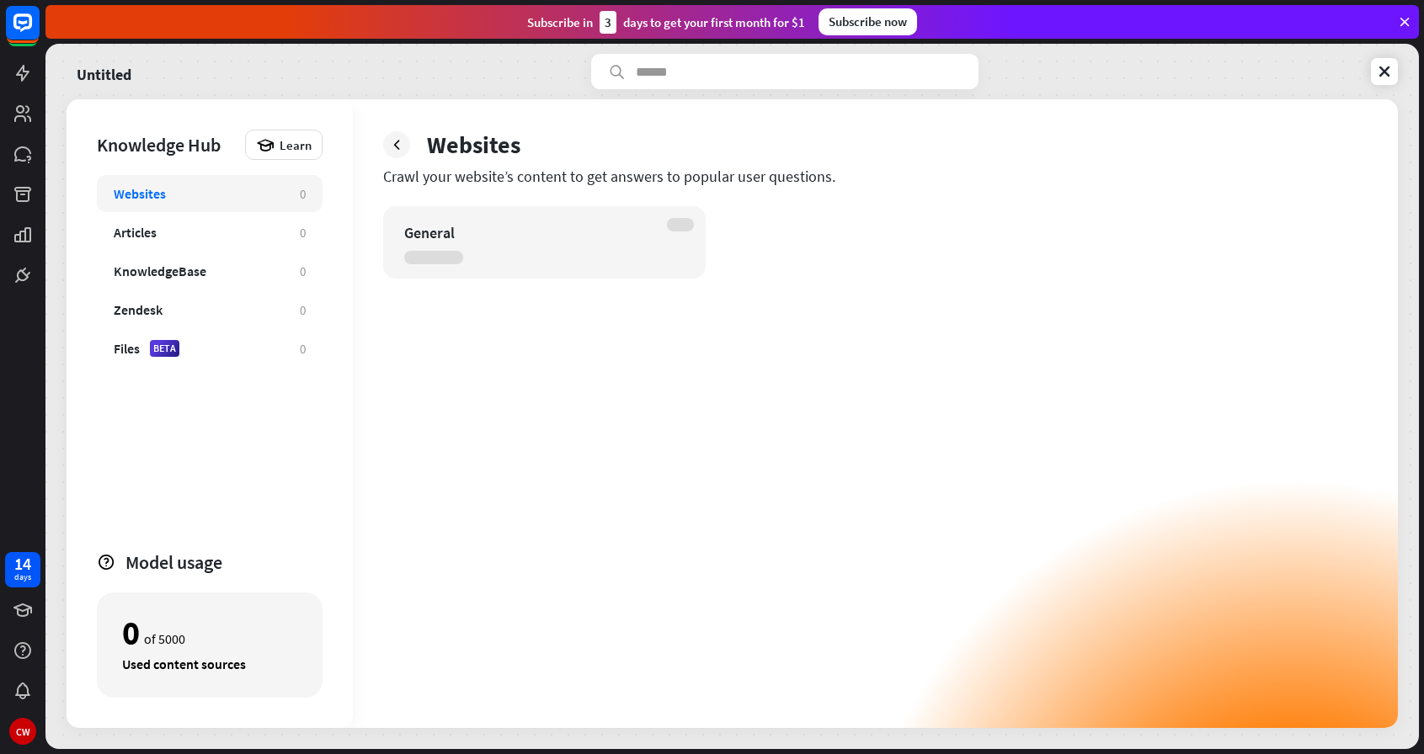
drag, startPoint x: 479, startPoint y: 266, endPoint x: 481, endPoint y: 257, distance: 9.4
click at [477, 265] on div "General" at bounding box center [544, 242] width 322 height 72
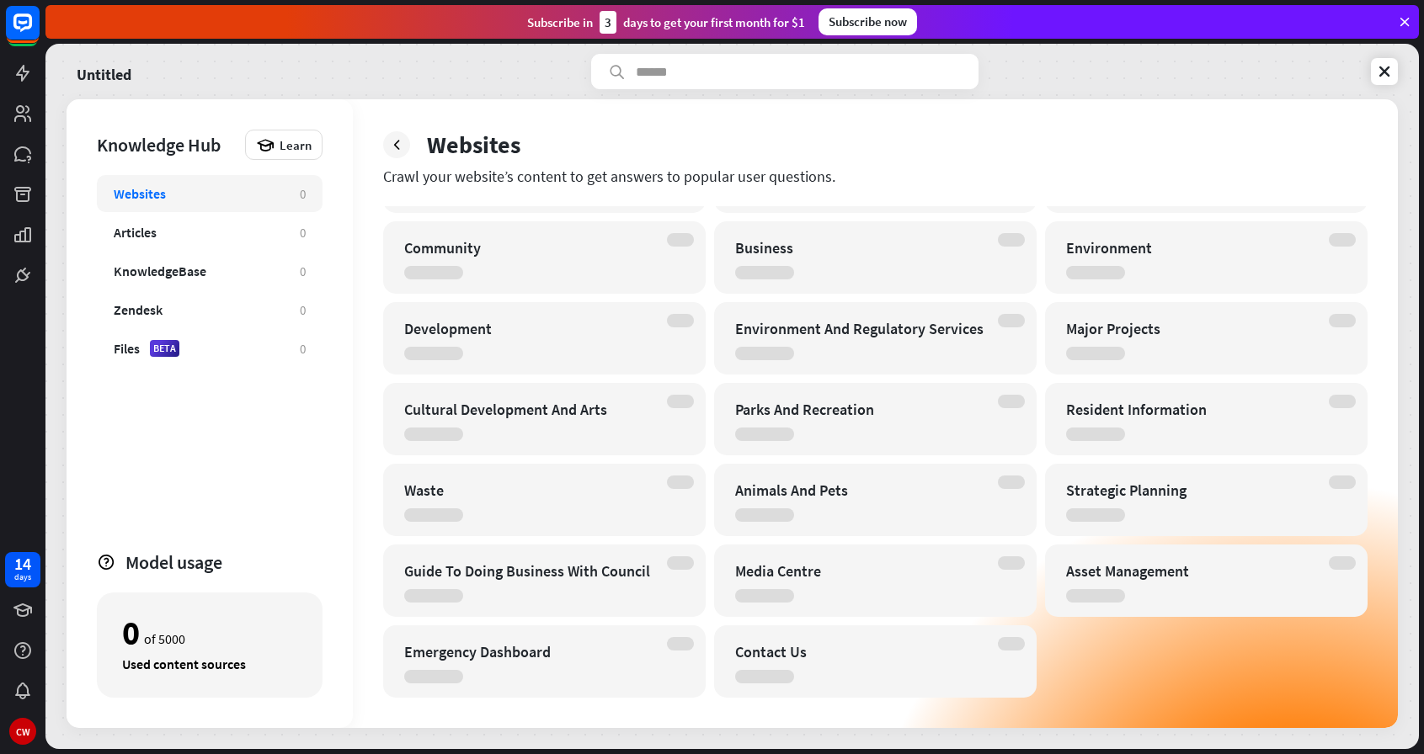
scroll to position [146, 0]
click at [491, 493] on div "Waste" at bounding box center [529, 490] width 251 height 19
click at [393, 149] on icon at bounding box center [396, 144] width 17 height 17
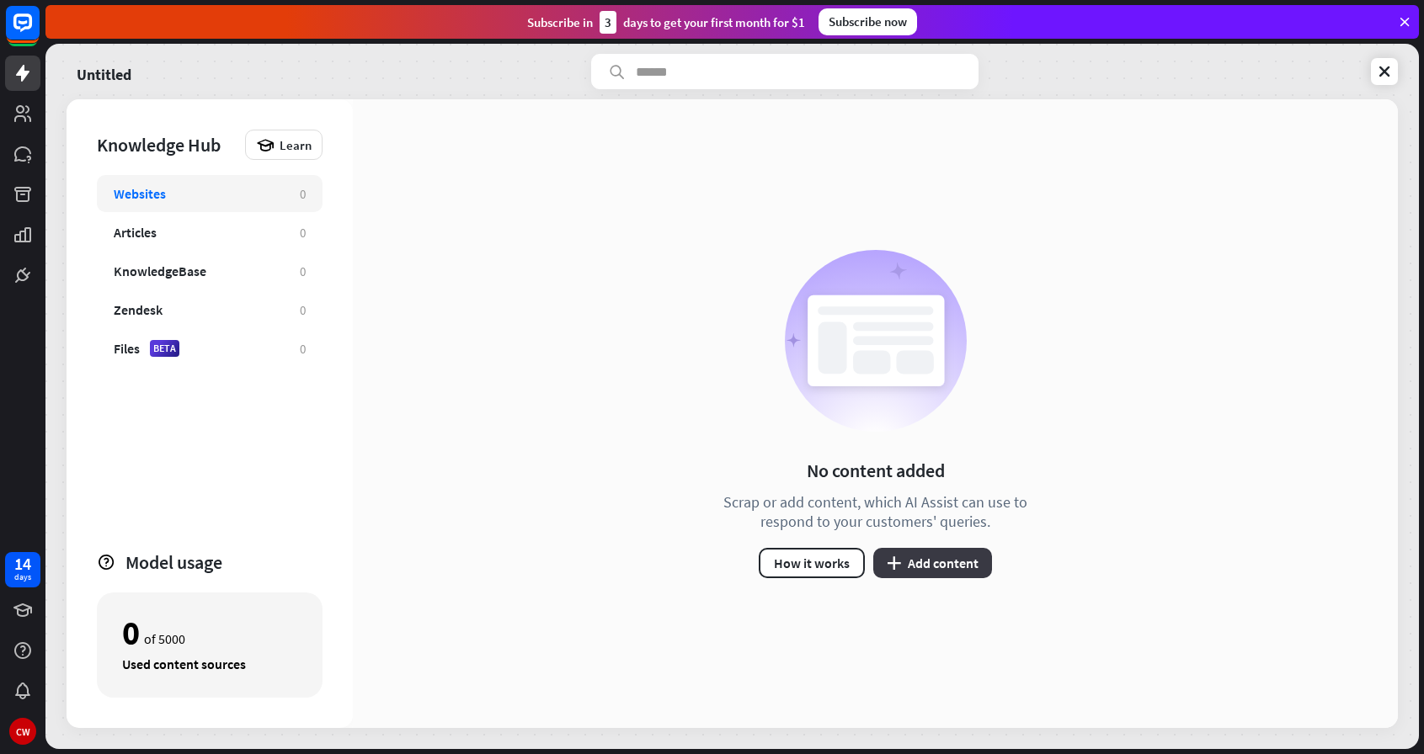
click at [901, 562] on button "plus Add content" at bounding box center [932, 563] width 119 height 30
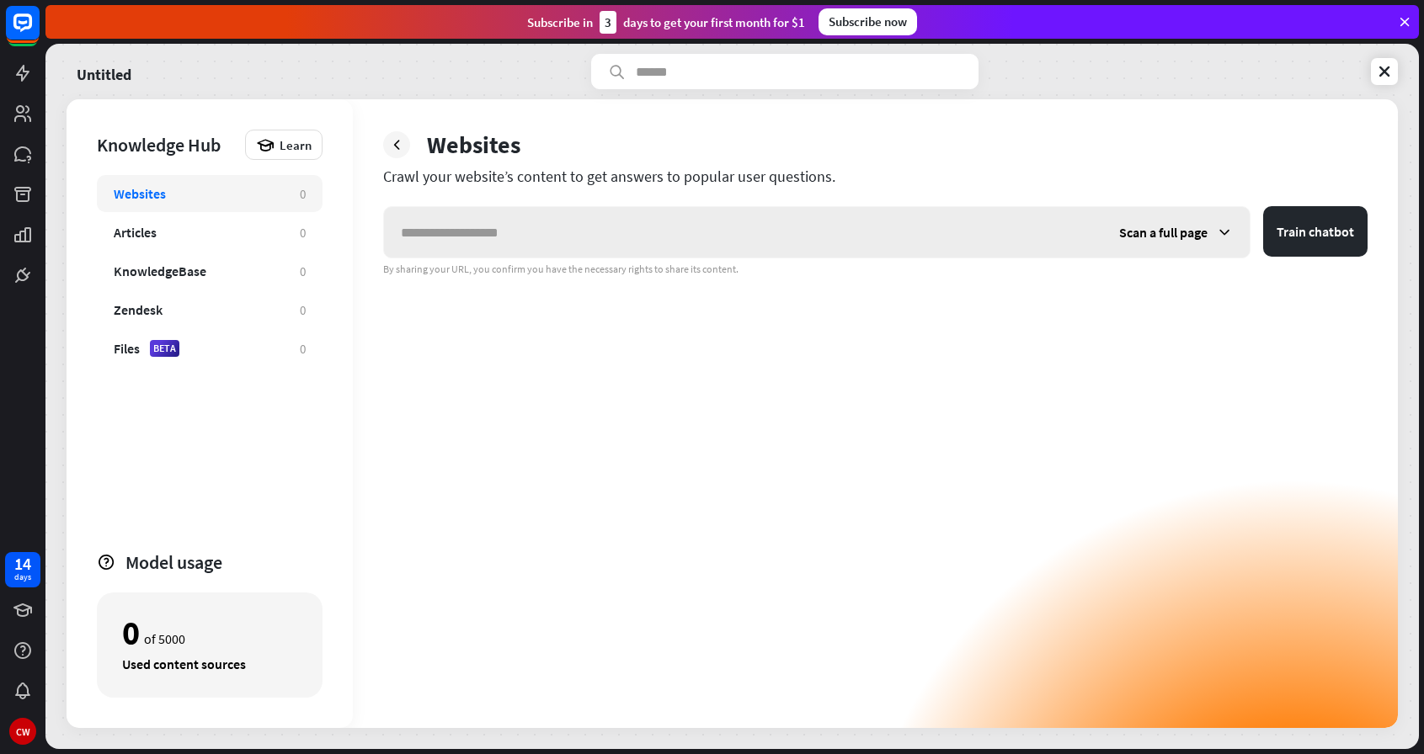
click at [653, 227] on input "text" at bounding box center [743, 232] width 718 height 51
type input "**********"
click at [1301, 241] on button "Train chatbot" at bounding box center [1315, 231] width 104 height 51
click at [1307, 233] on button "Train chatbot" at bounding box center [1315, 231] width 104 height 51
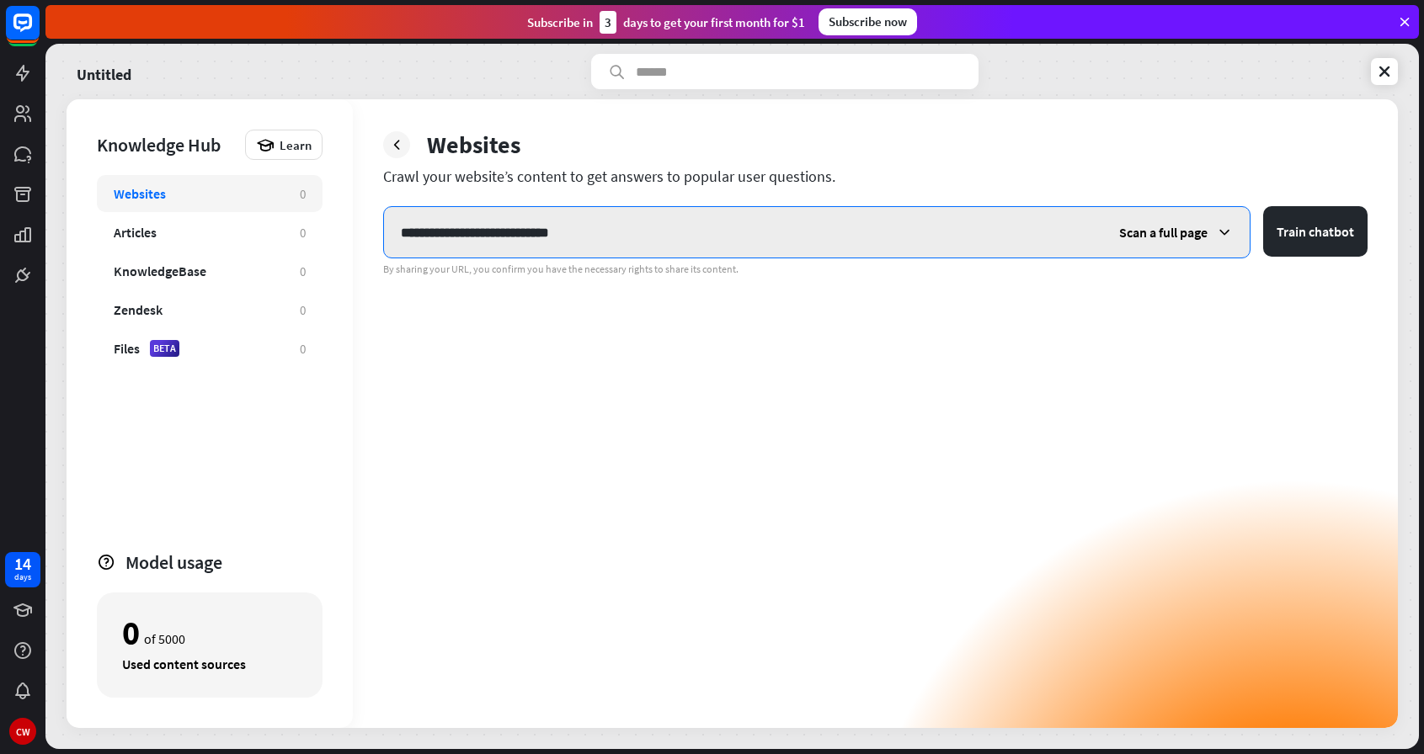
drag, startPoint x: 651, startPoint y: 227, endPoint x: 397, endPoint y: 233, distance: 254.3
click at [397, 237] on input "**********" at bounding box center [743, 232] width 718 height 51
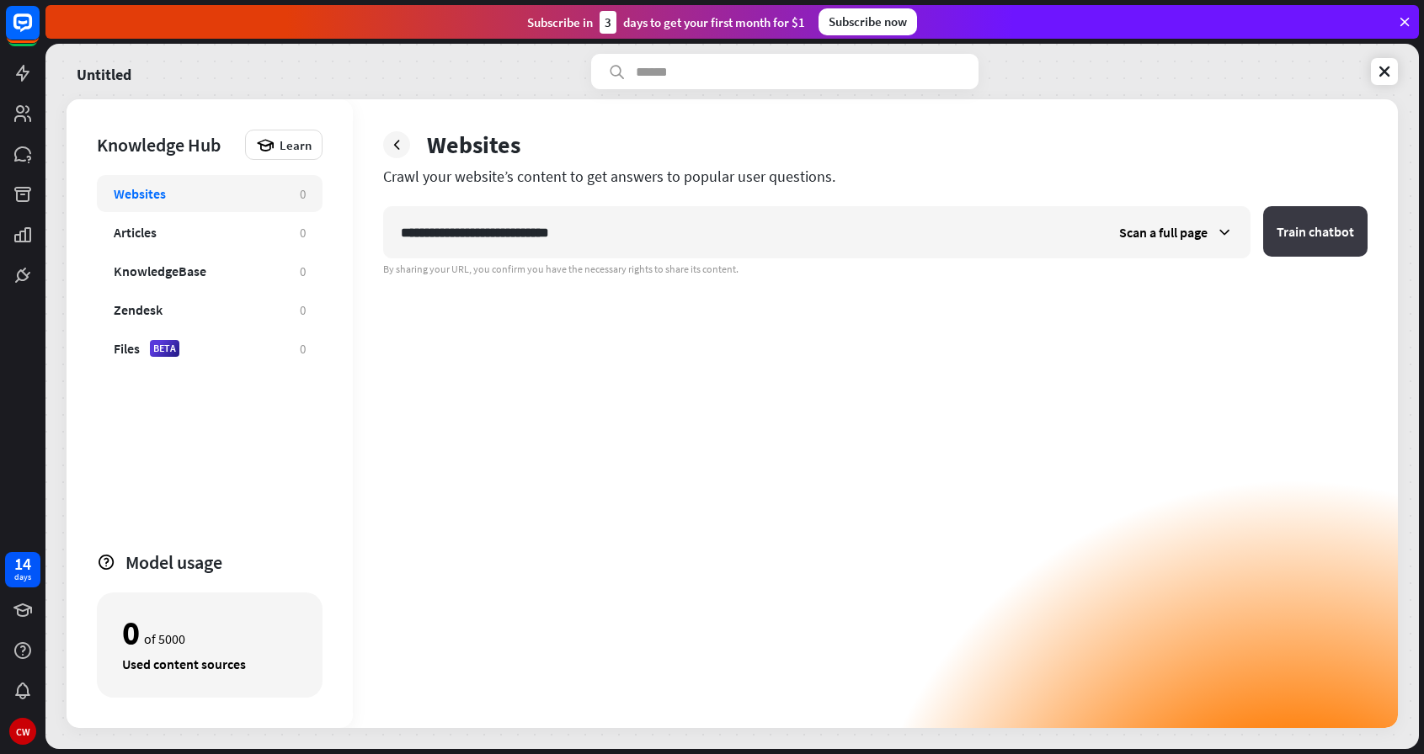
click at [1294, 230] on button "Train chatbot" at bounding box center [1315, 231] width 104 height 51
click at [1320, 208] on button "Train chatbot" at bounding box center [1315, 231] width 104 height 51
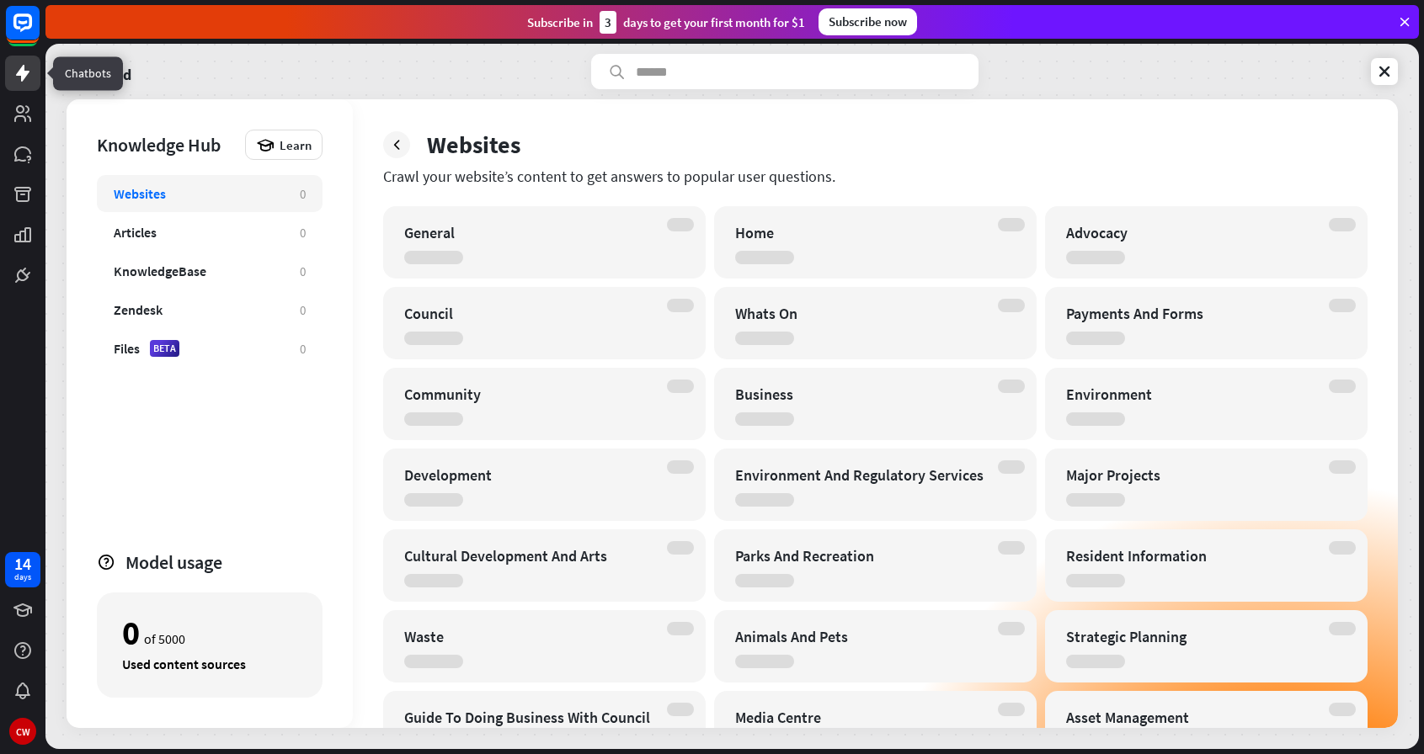
click at [26, 69] on icon at bounding box center [23, 73] width 20 height 20
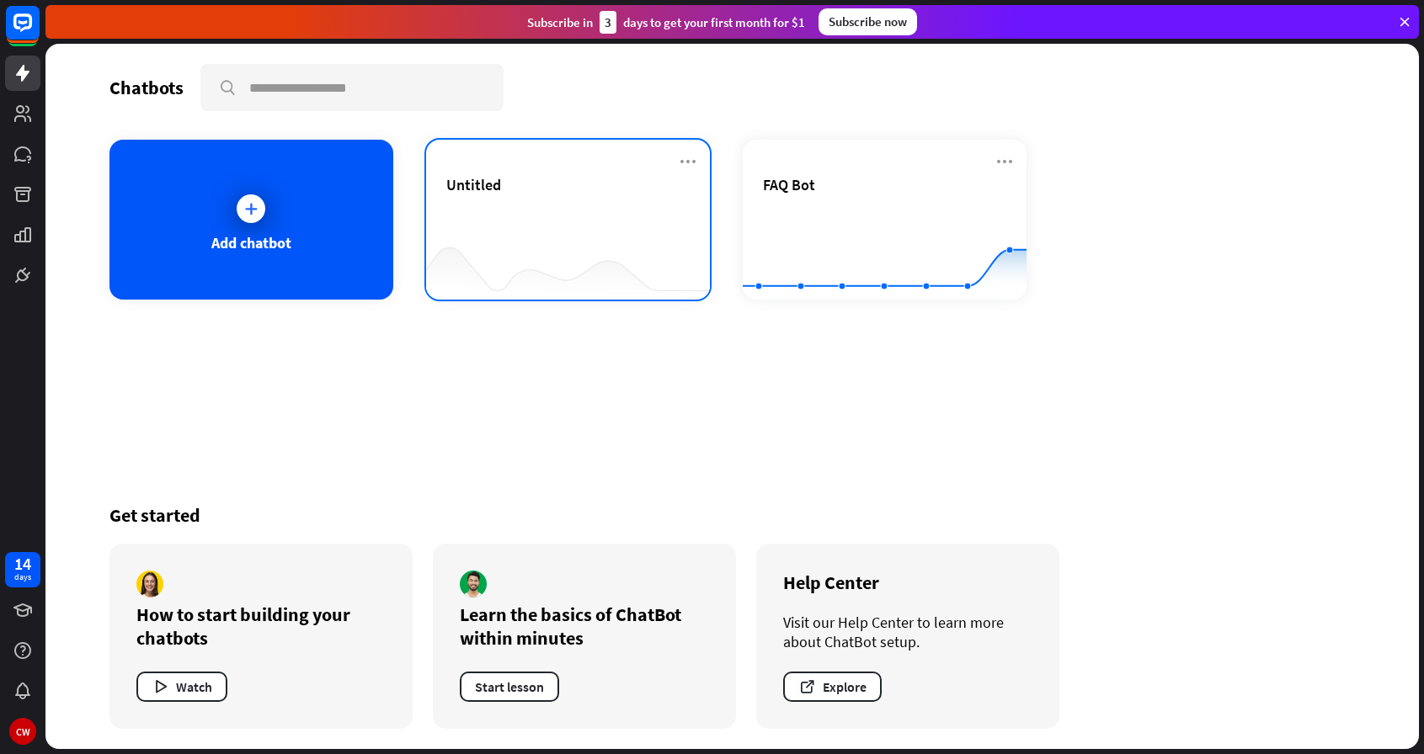
click at [464, 218] on div "Untitled" at bounding box center [567, 204] width 243 height 59
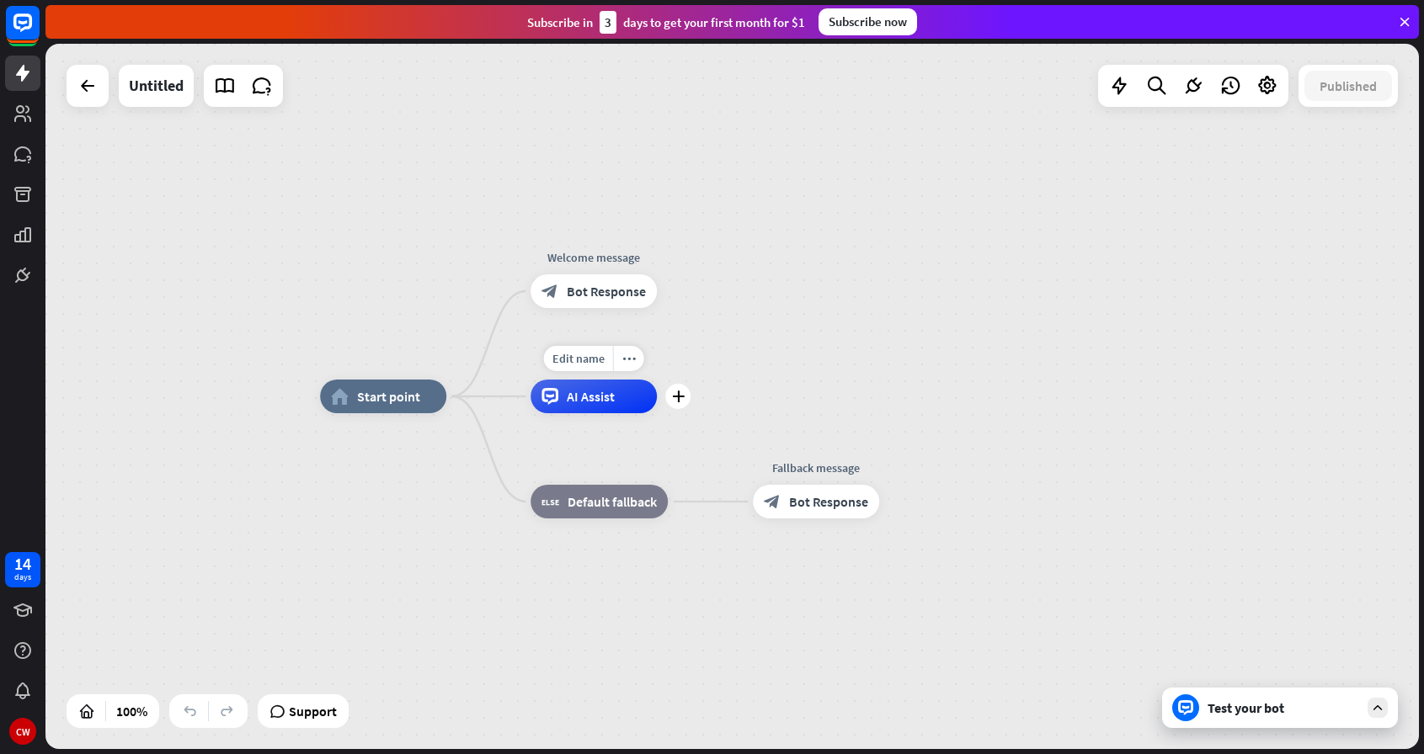
click at [629, 397] on div "AI Assist" at bounding box center [593, 397] width 126 height 34
click at [719, 318] on div "home_2 Start point Welcome message block_bot_response Bot Response AI Assist bl…" at bounding box center [731, 396] width 1373 height 705
click at [592, 390] on span "AI Assist" at bounding box center [591, 396] width 48 height 17
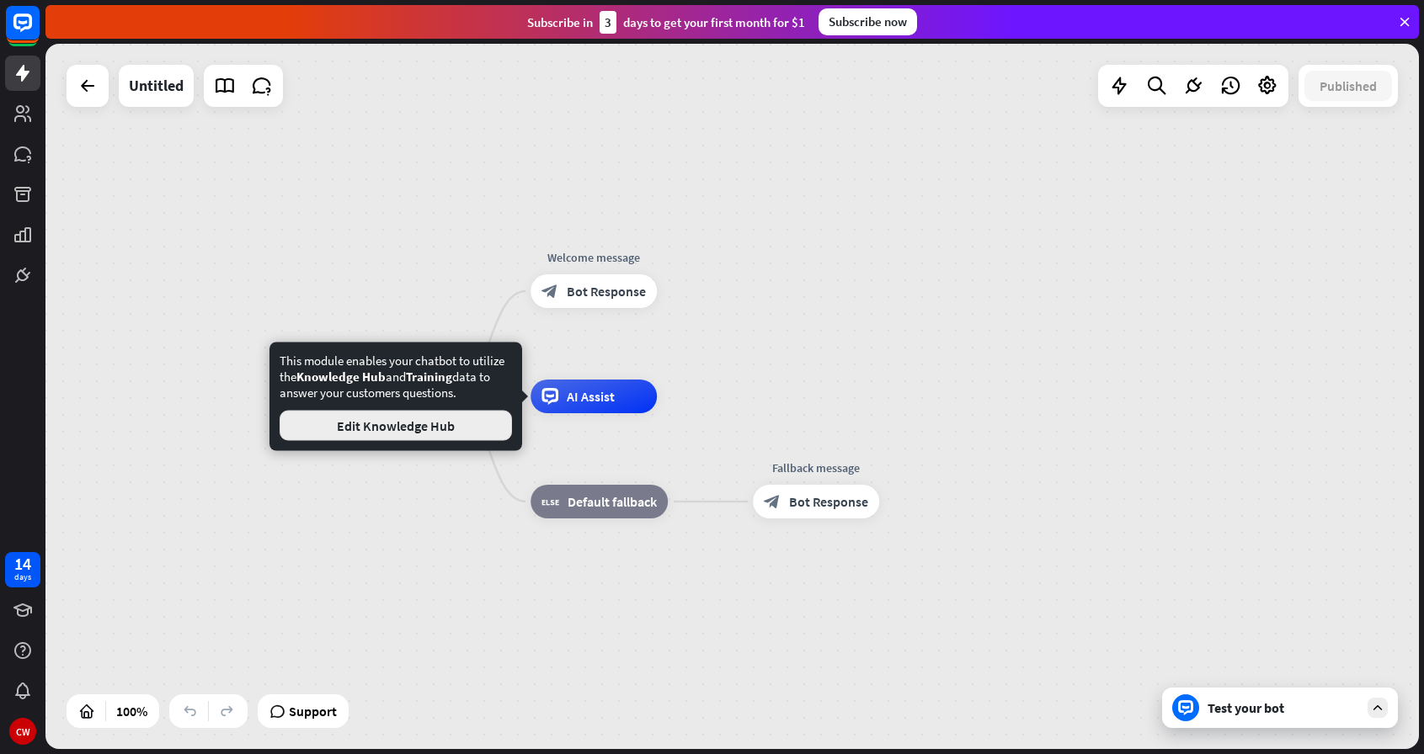
click at [431, 429] on button "Edit Knowledge Hub" at bounding box center [395, 426] width 232 height 30
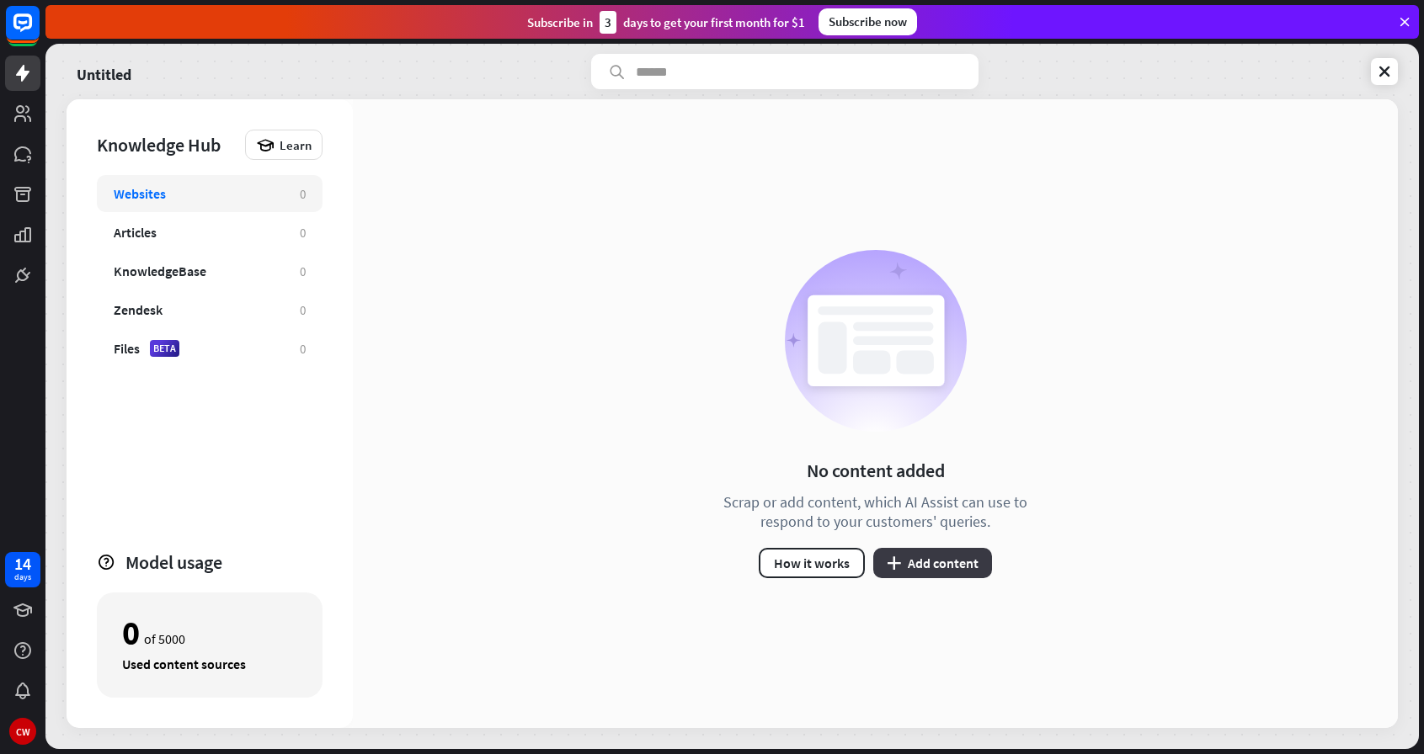
click at [903, 559] on button "plus Add content" at bounding box center [932, 563] width 119 height 30
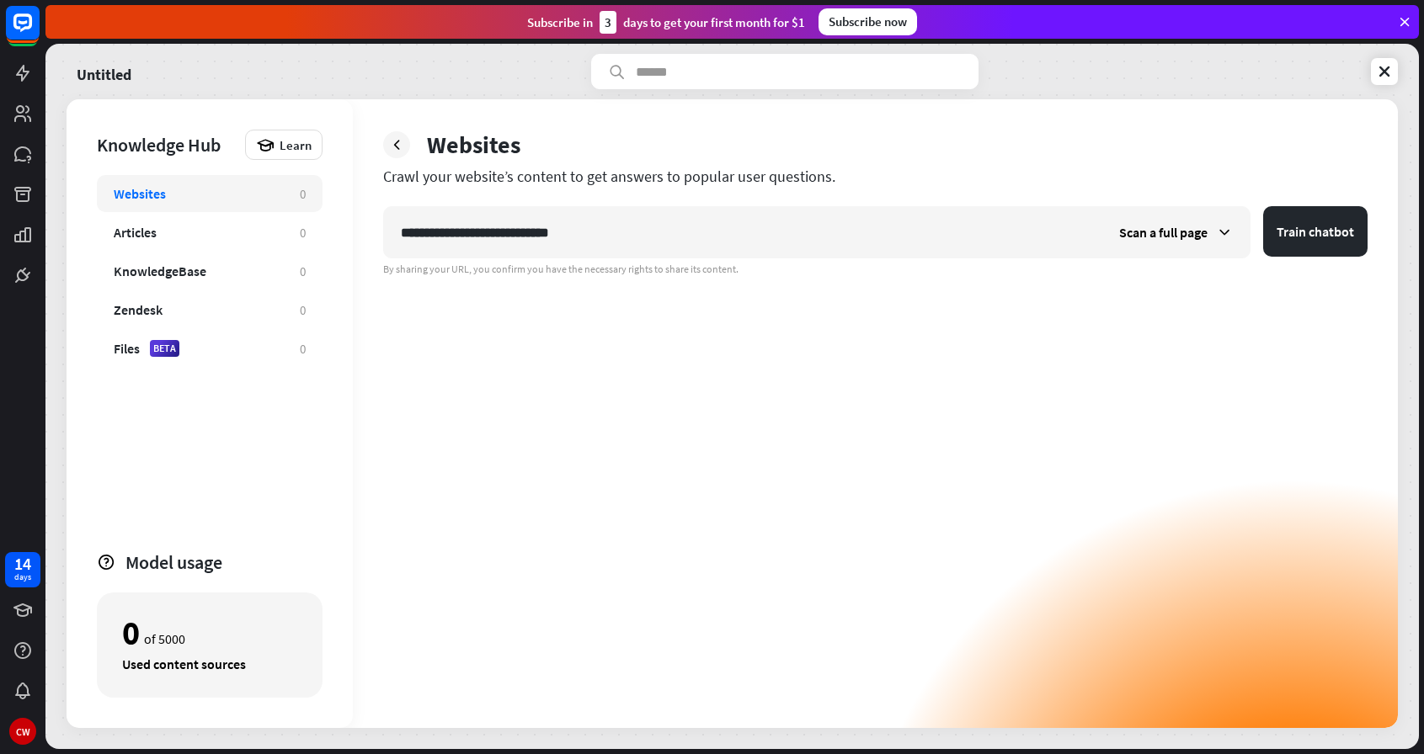
type input "**********"
click at [1315, 232] on button "Train chatbot" at bounding box center [1315, 231] width 104 height 51
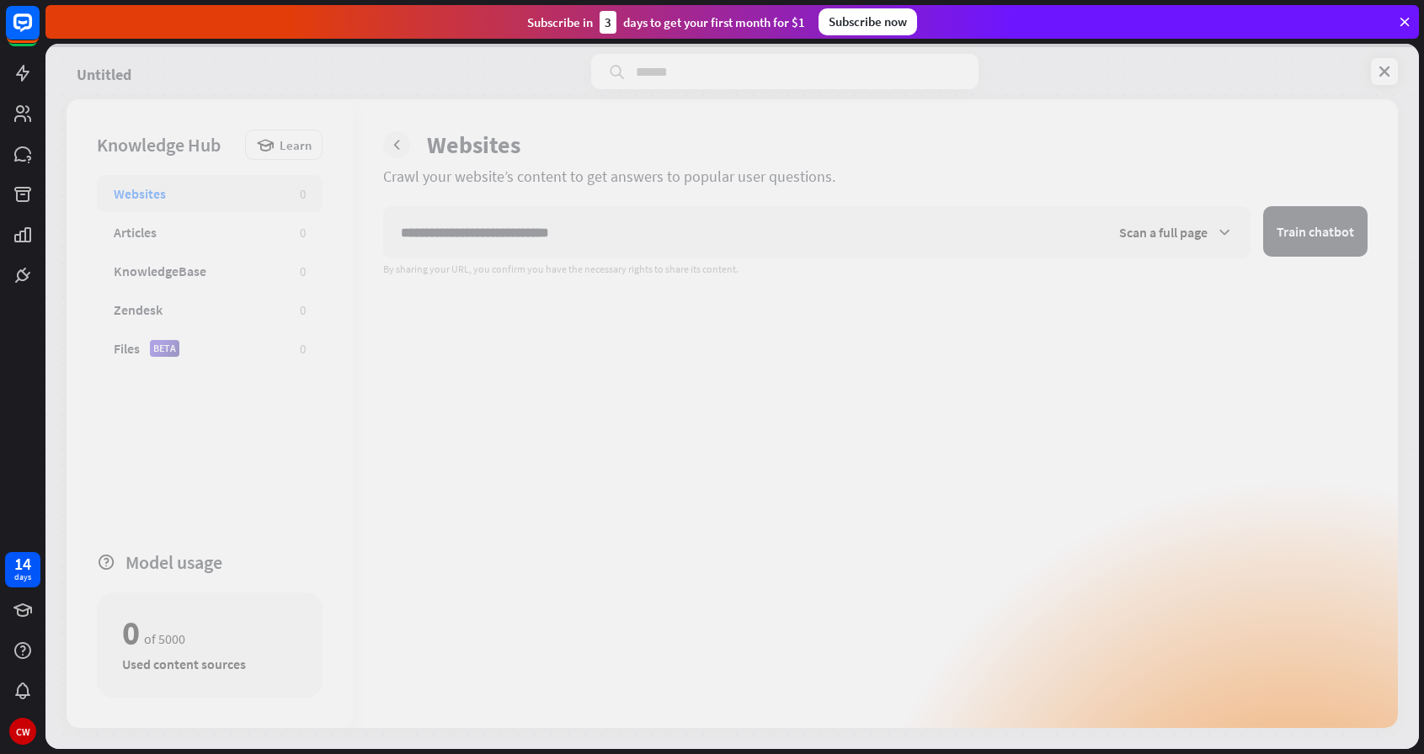
click at [694, 188] on div at bounding box center [731, 396] width 1373 height 705
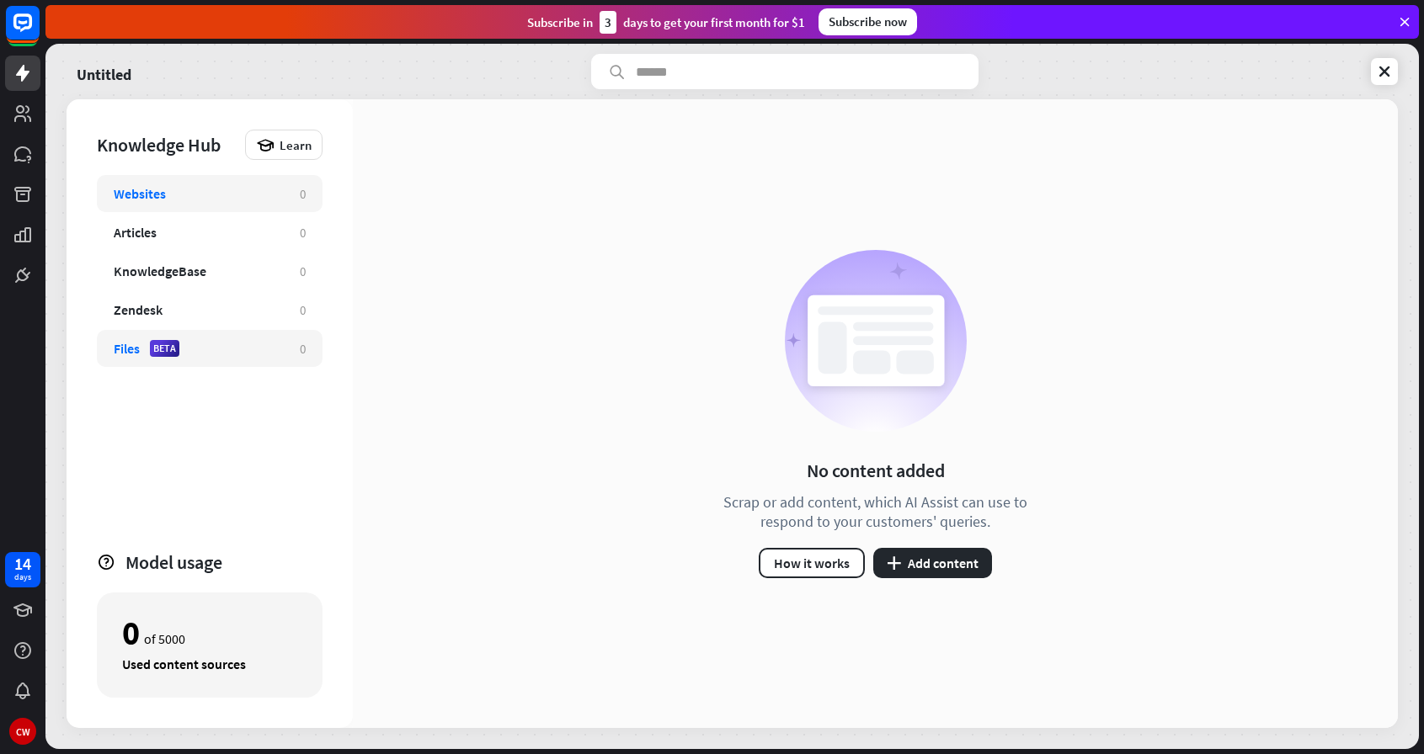
click at [220, 349] on div "Files BETA" at bounding box center [198, 348] width 169 height 17
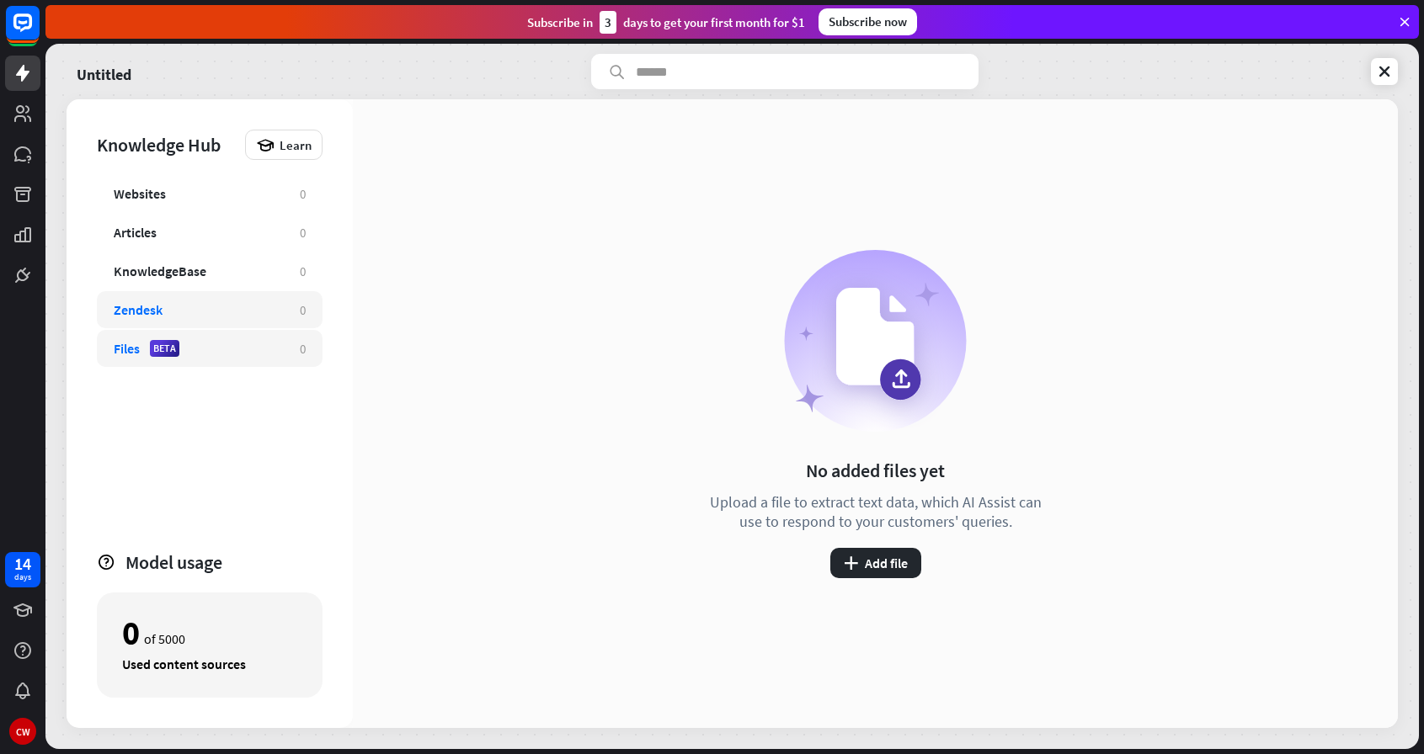
click at [230, 305] on div "Zendesk" at bounding box center [198, 309] width 169 height 17
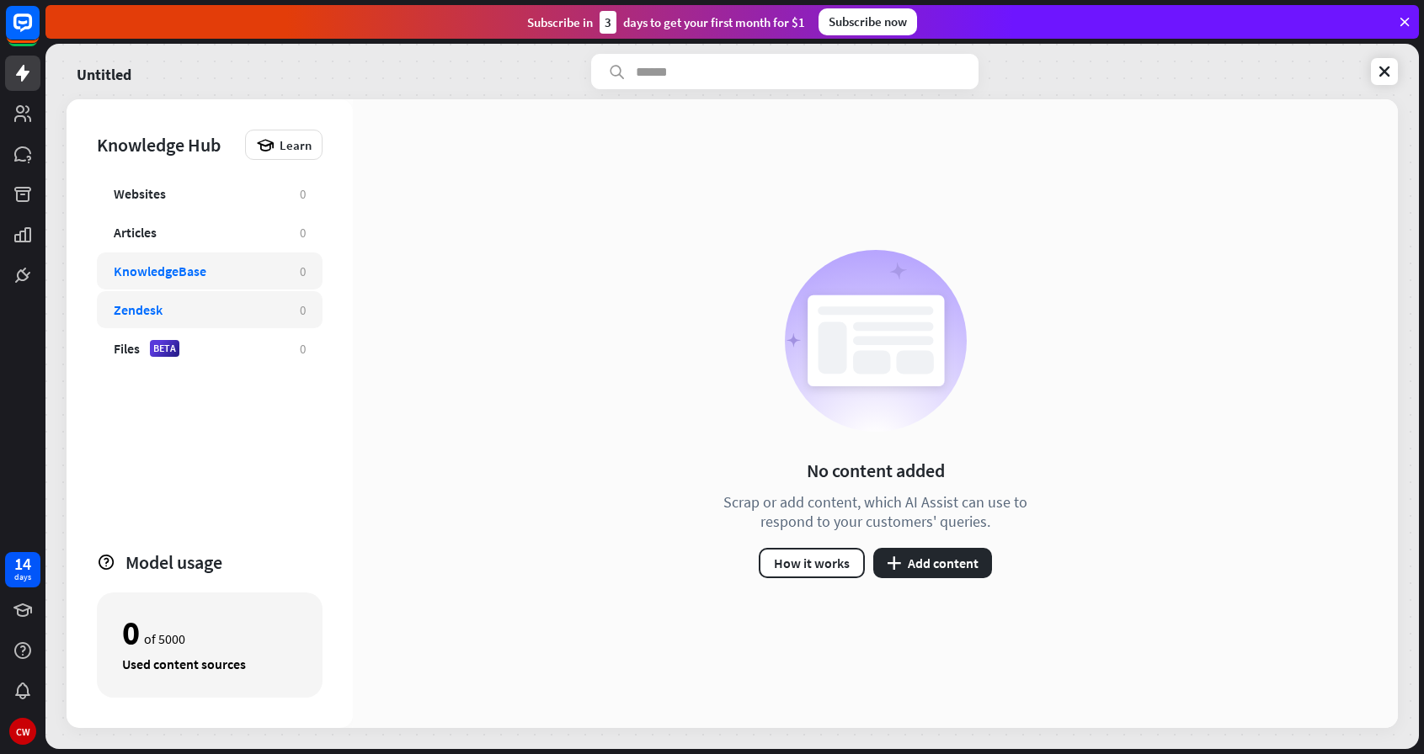
click at [232, 267] on div "KnowledgeBase" at bounding box center [198, 271] width 169 height 17
click at [237, 242] on div "Articles 0" at bounding box center [210, 232] width 226 height 37
drag, startPoint x: 278, startPoint y: 291, endPoint x: 274, endPoint y: 263, distance: 28.8
click at [274, 263] on div "Websites 0 Articles 0 KnowledgeBase 0 Zendesk 0 Files BETA 0" at bounding box center [210, 355] width 226 height 360
click at [274, 263] on div "KnowledgeBase" at bounding box center [198, 271] width 169 height 17
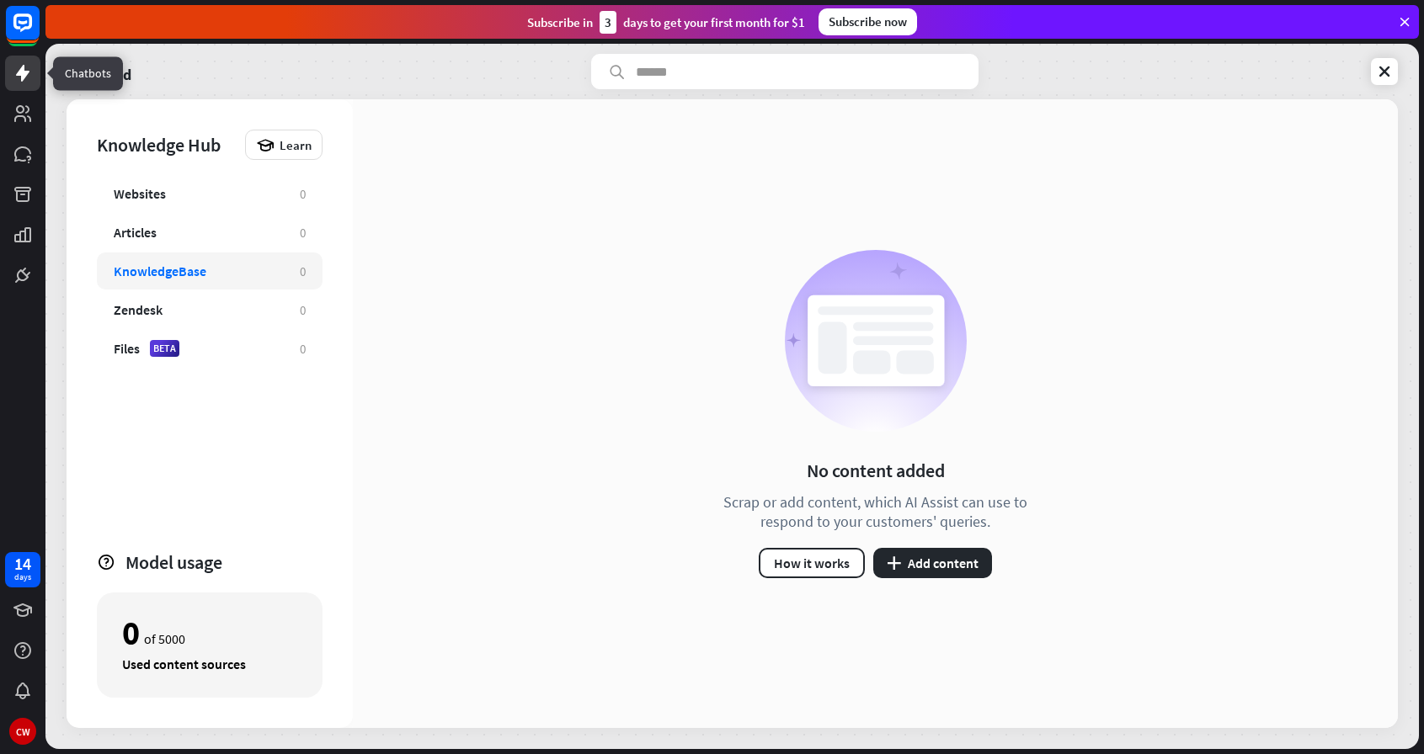
click at [32, 72] on icon at bounding box center [23, 73] width 20 height 20
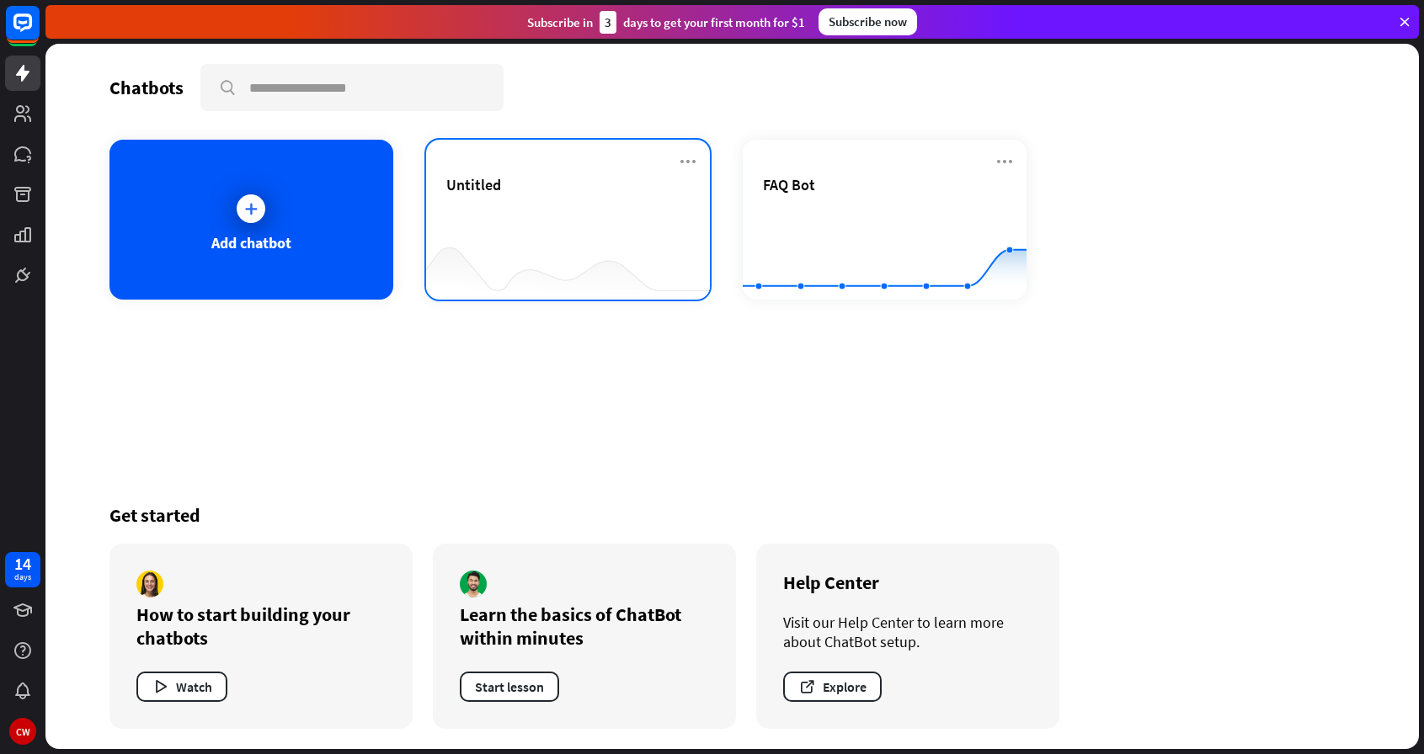
click at [624, 192] on div "Untitled" at bounding box center [567, 184] width 243 height 19
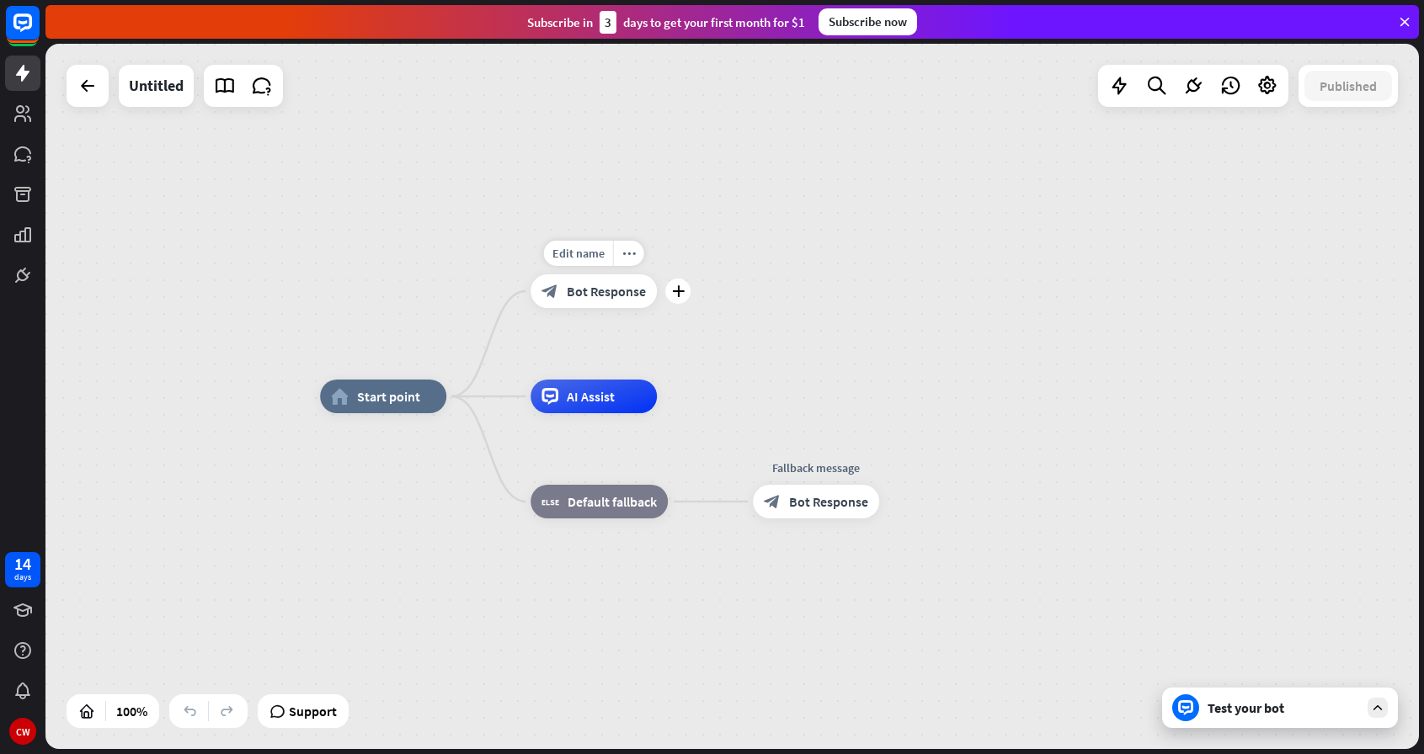
click at [624, 302] on div "block_bot_response Bot Response" at bounding box center [593, 291] width 126 height 34
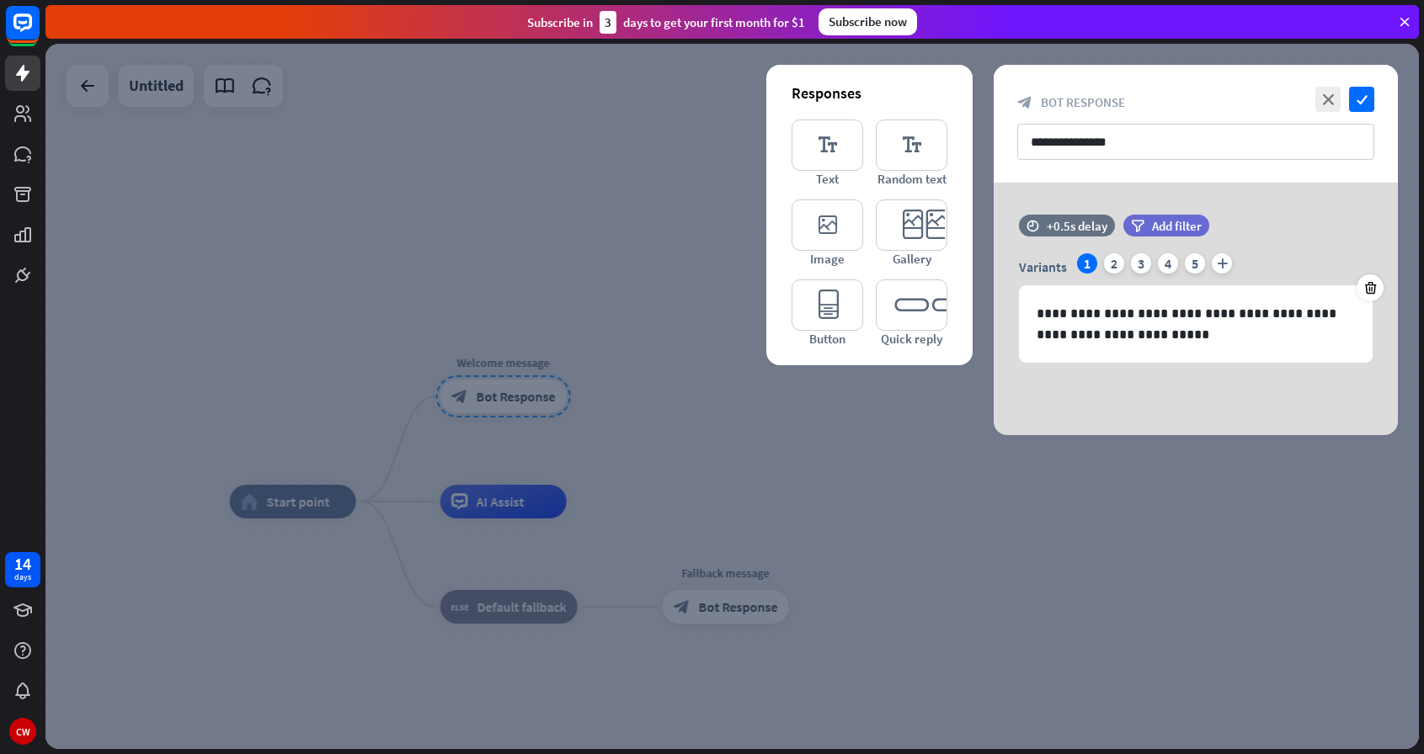
click at [774, 465] on div at bounding box center [731, 396] width 1373 height 705
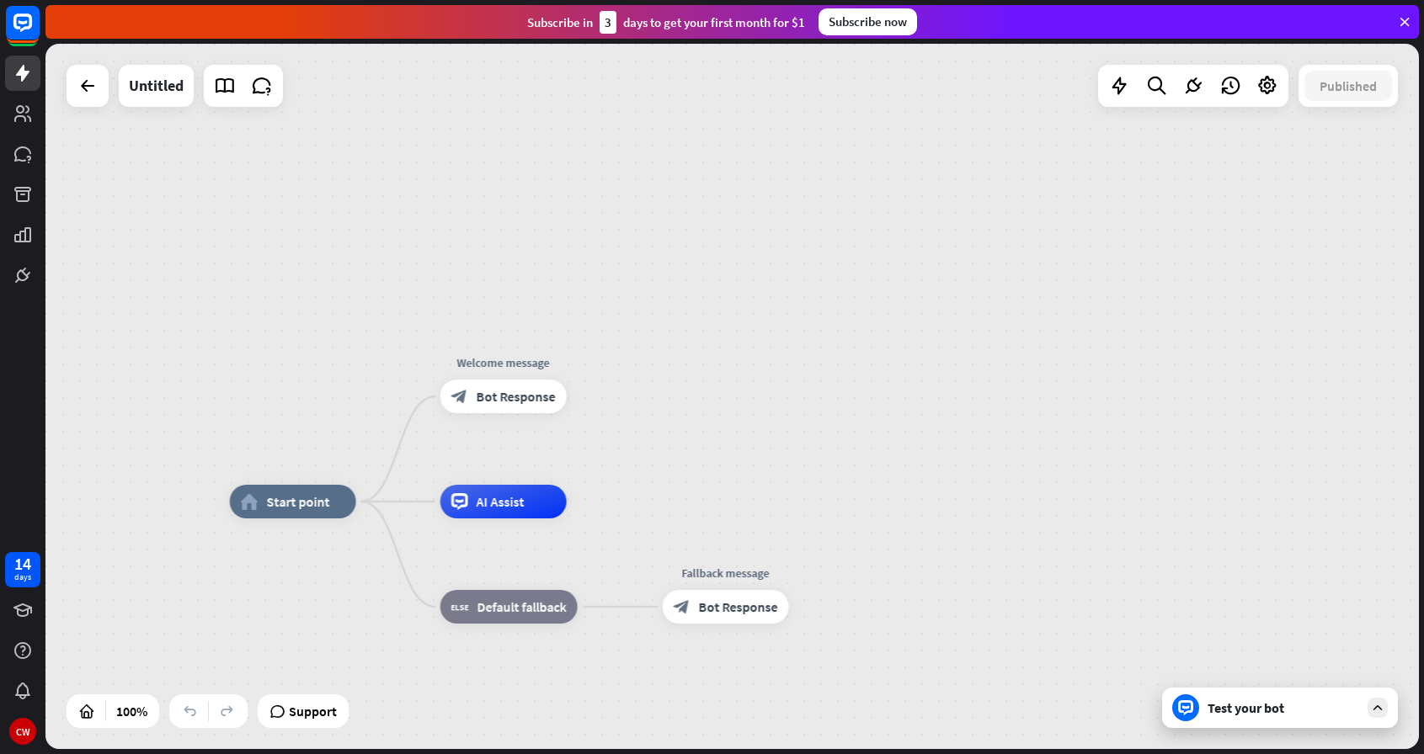
click at [1348, 723] on div "Test your bot" at bounding box center [1280, 708] width 236 height 40
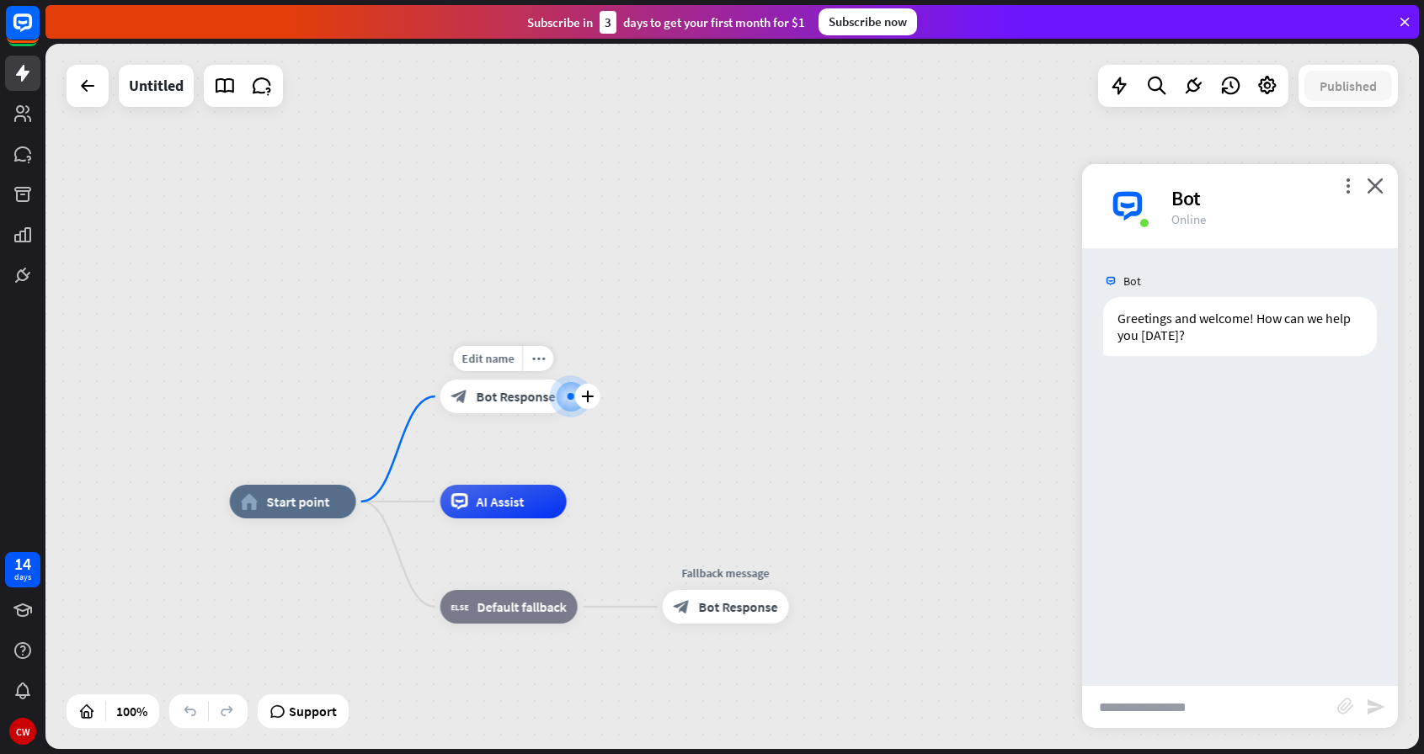
click at [515, 395] on span "Bot Response" at bounding box center [515, 396] width 79 height 17
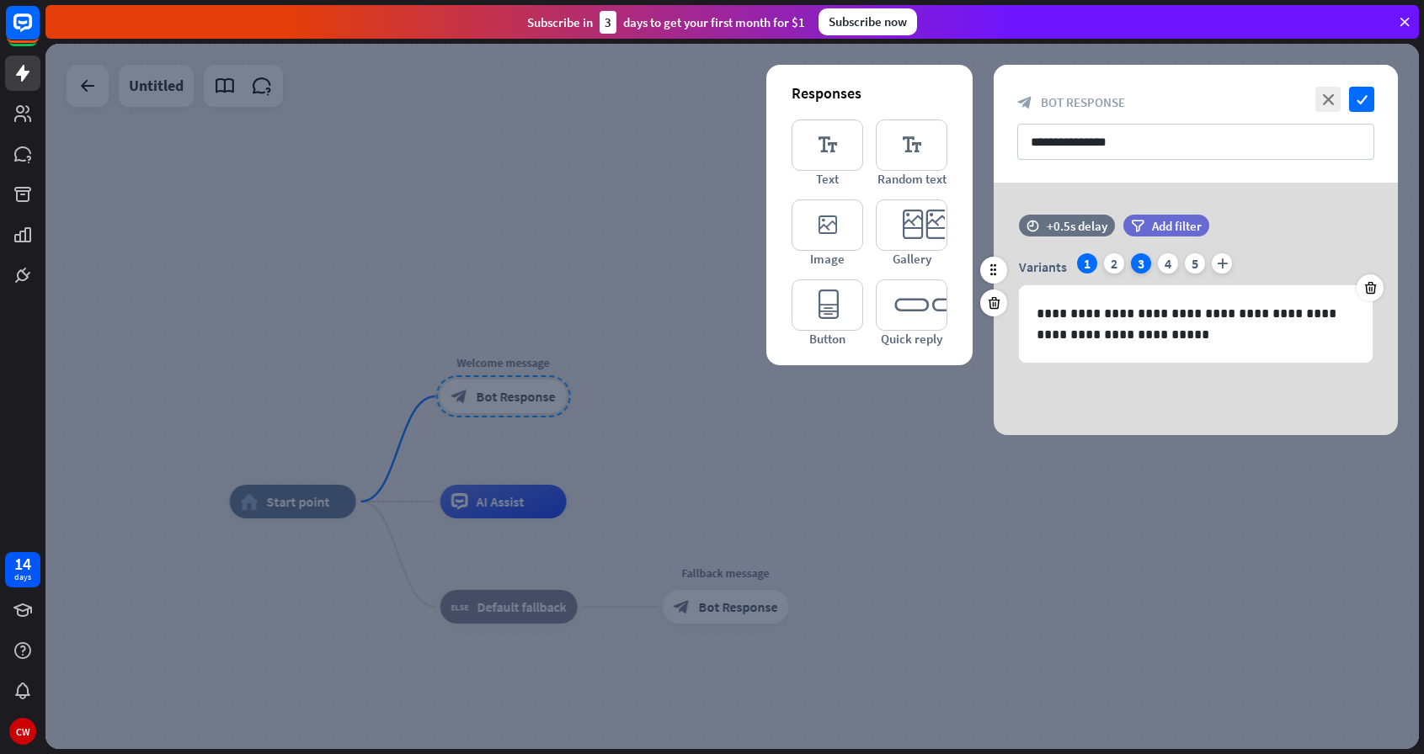
drag, startPoint x: 1102, startPoint y: 265, endPoint x: 1131, endPoint y: 262, distance: 28.8
click at [1102, 265] on div "Variants 1 2 3 4 5 plus" at bounding box center [1196, 266] width 354 height 27
click at [1120, 262] on div "2" at bounding box center [1114, 263] width 20 height 20
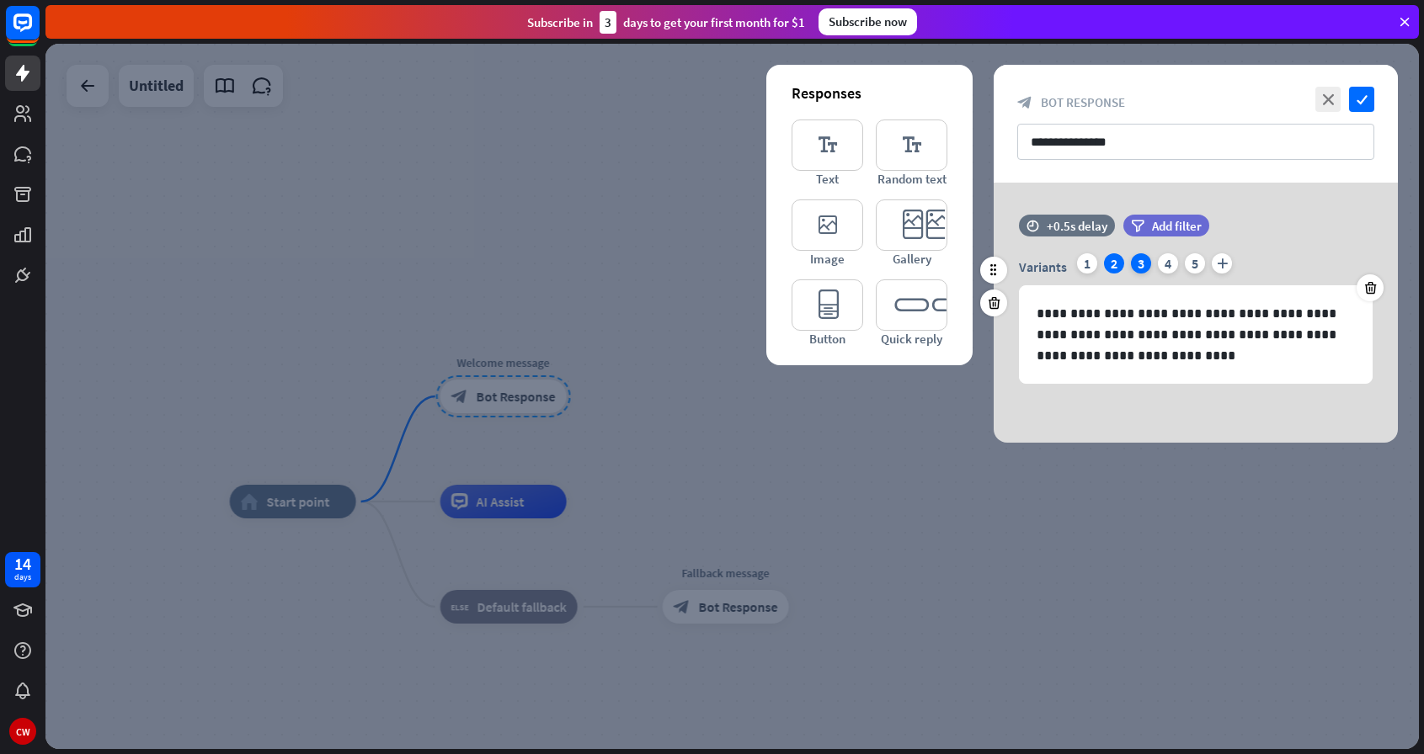
click at [1143, 261] on div "3" at bounding box center [1141, 263] width 20 height 20
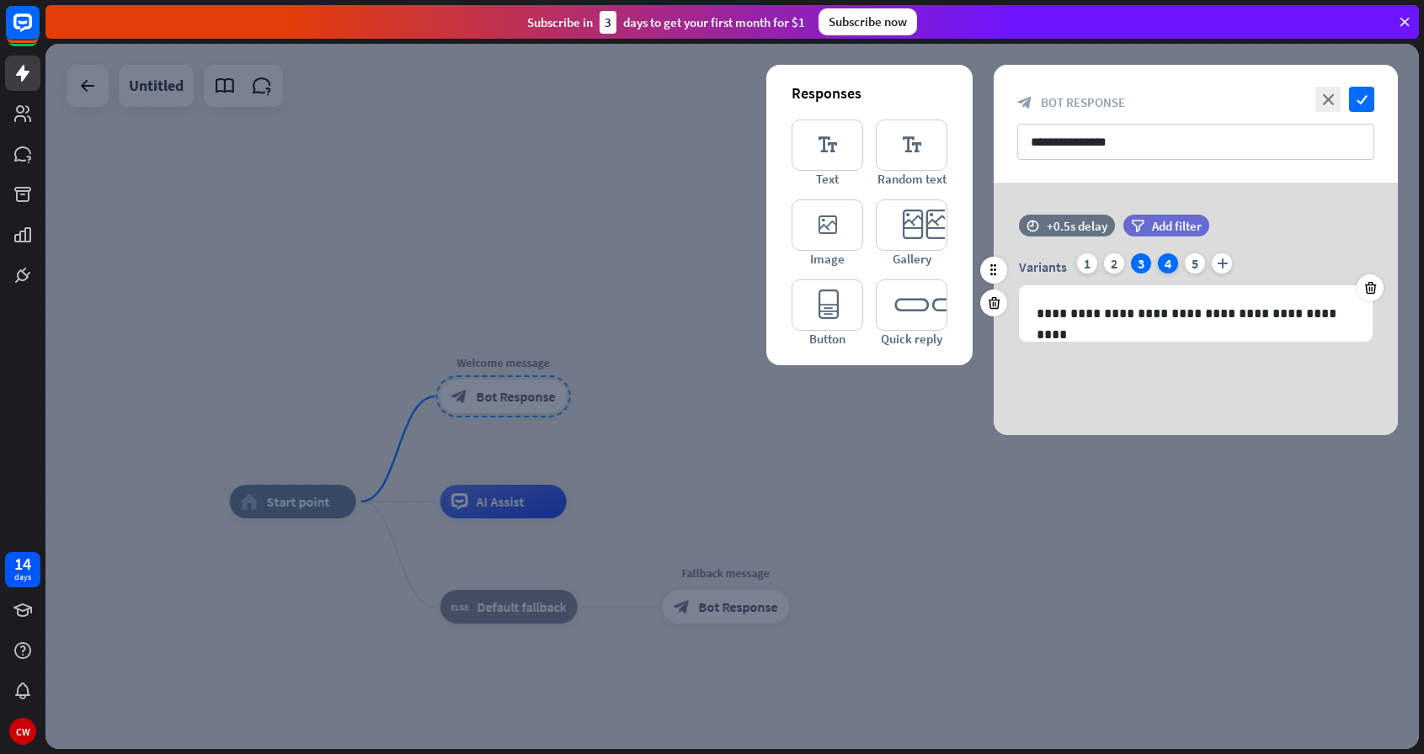
click at [1168, 260] on div "4" at bounding box center [1168, 263] width 20 height 20
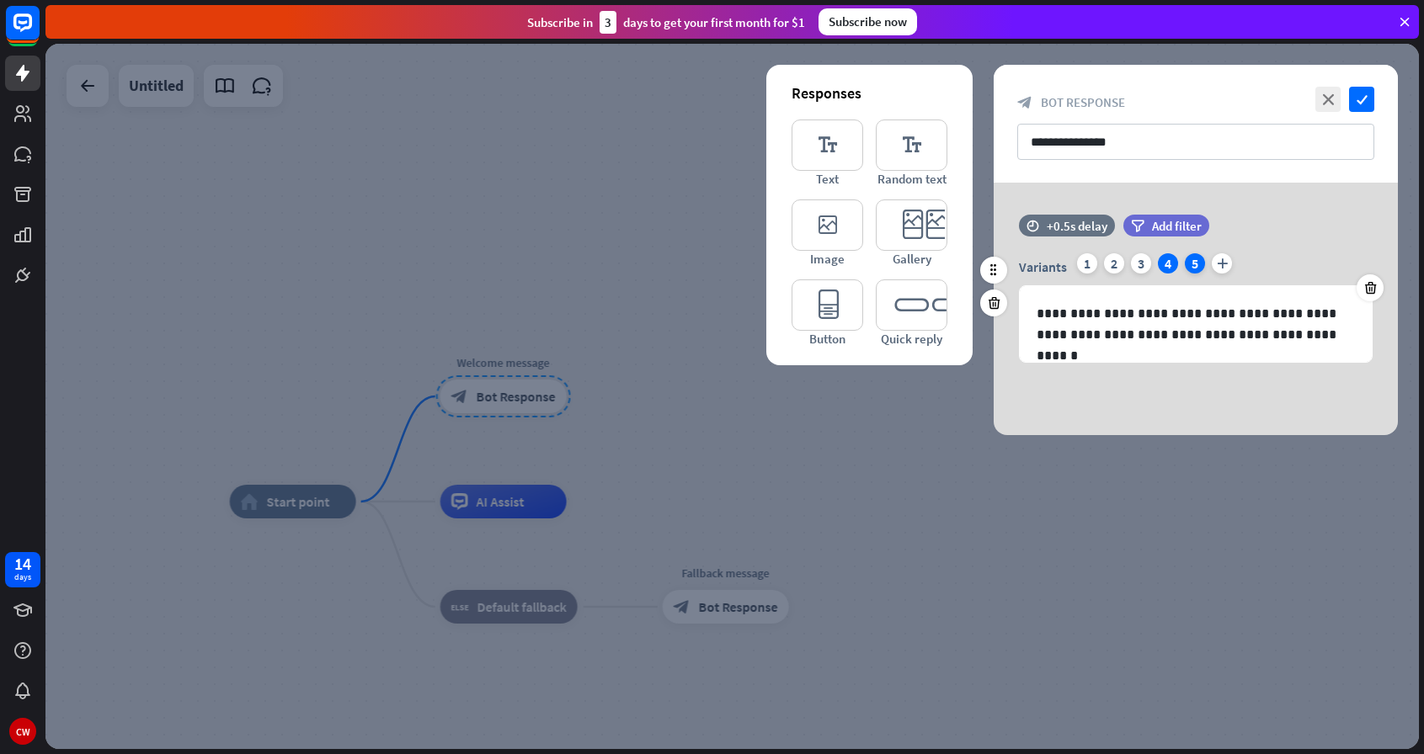
click at [1191, 259] on div "5" at bounding box center [1194, 263] width 20 height 20
click at [1162, 264] on div "4" at bounding box center [1168, 263] width 20 height 20
click at [1138, 263] on div "3" at bounding box center [1141, 263] width 20 height 20
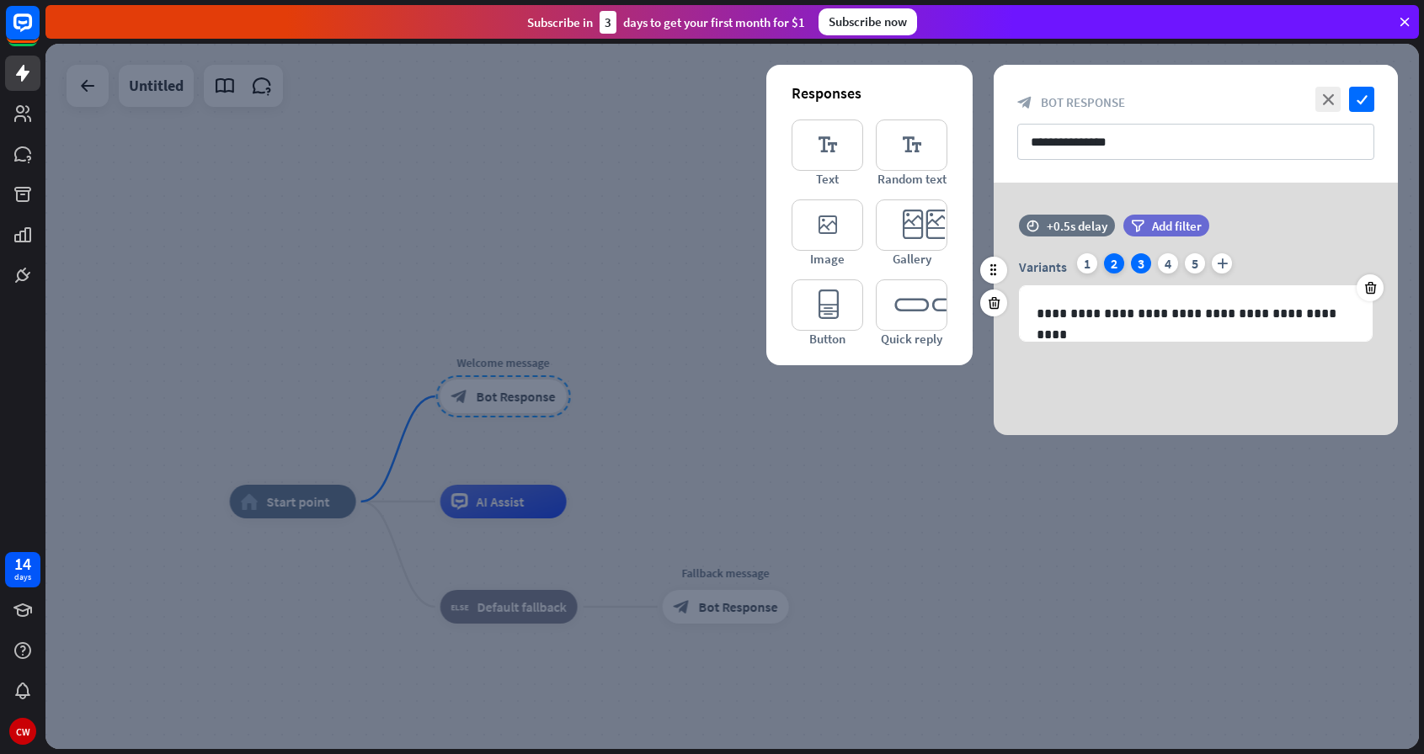
click at [1109, 263] on div "2" at bounding box center [1114, 263] width 20 height 20
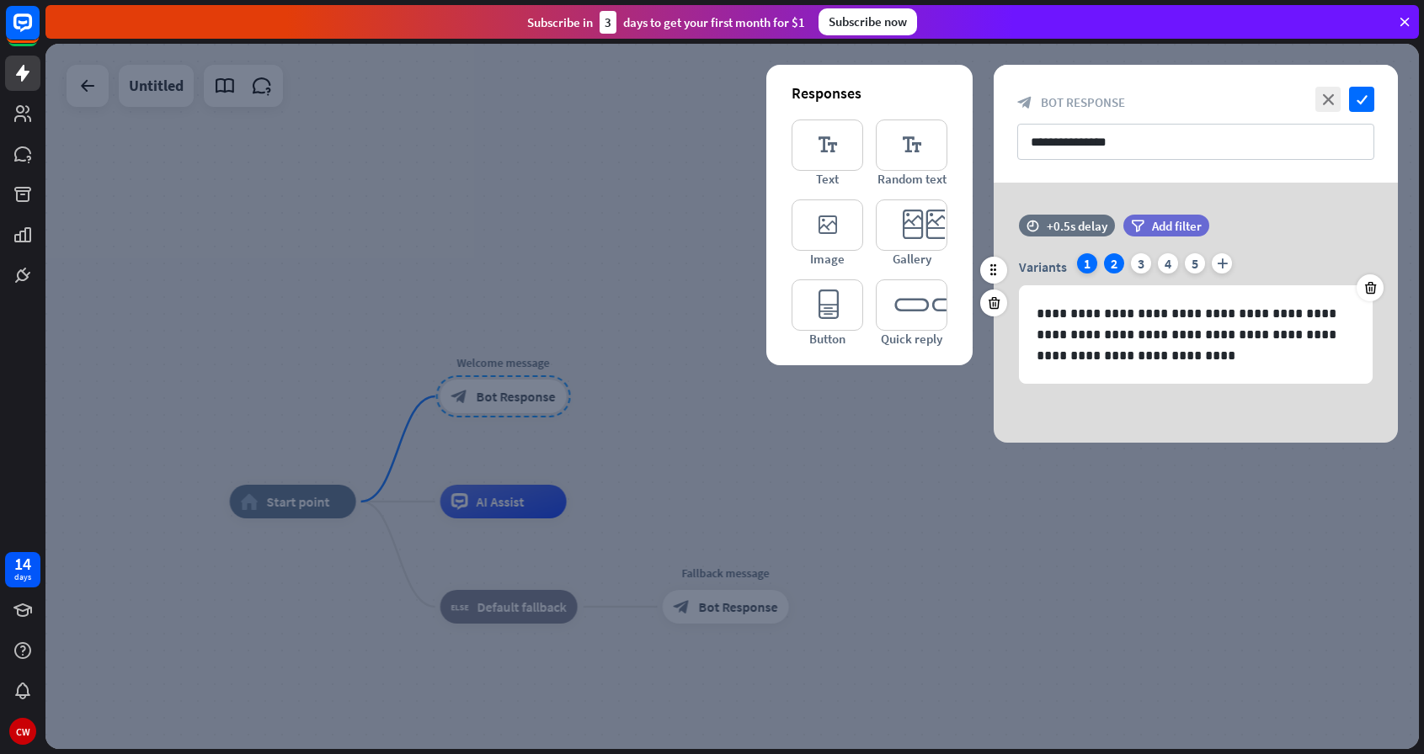
click at [1094, 258] on div "1" at bounding box center [1087, 263] width 20 height 20
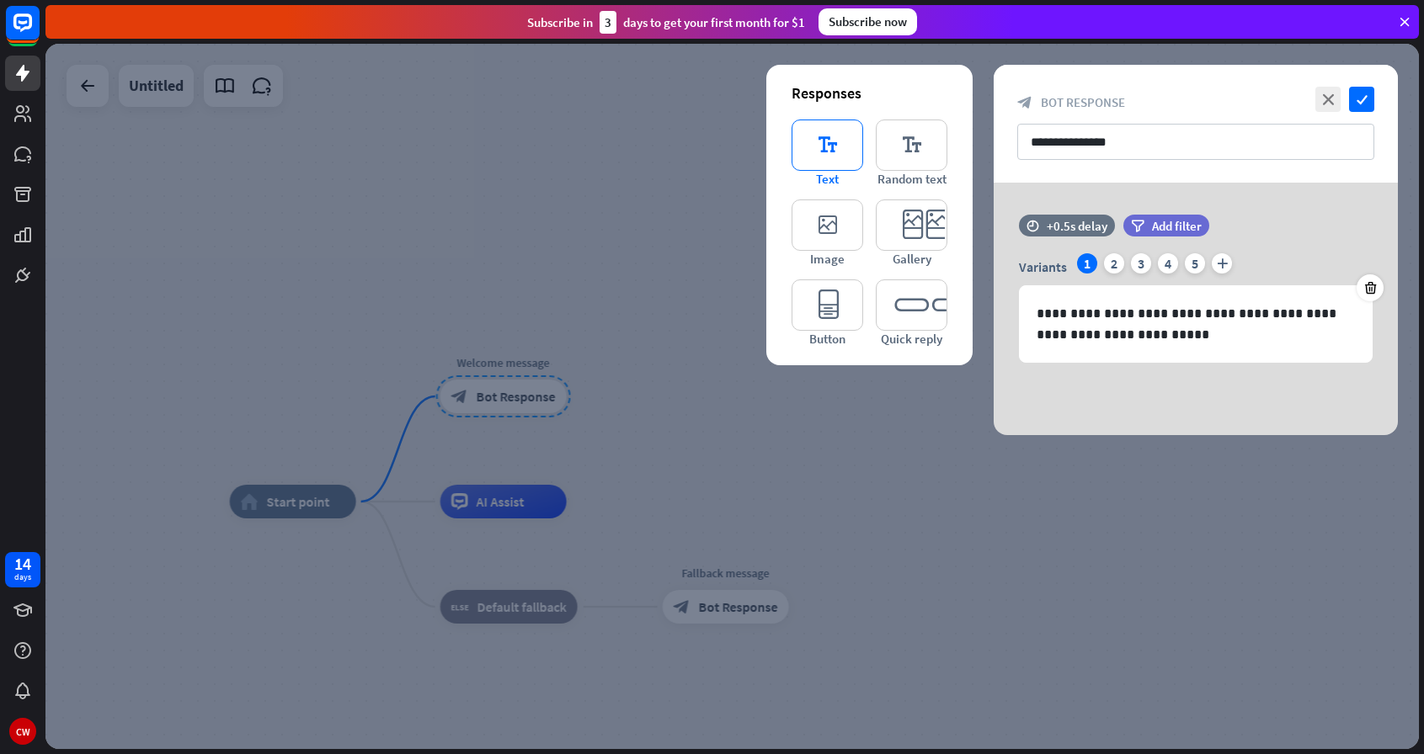
click at [817, 151] on icon "editor_text" at bounding box center [827, 145] width 72 height 51
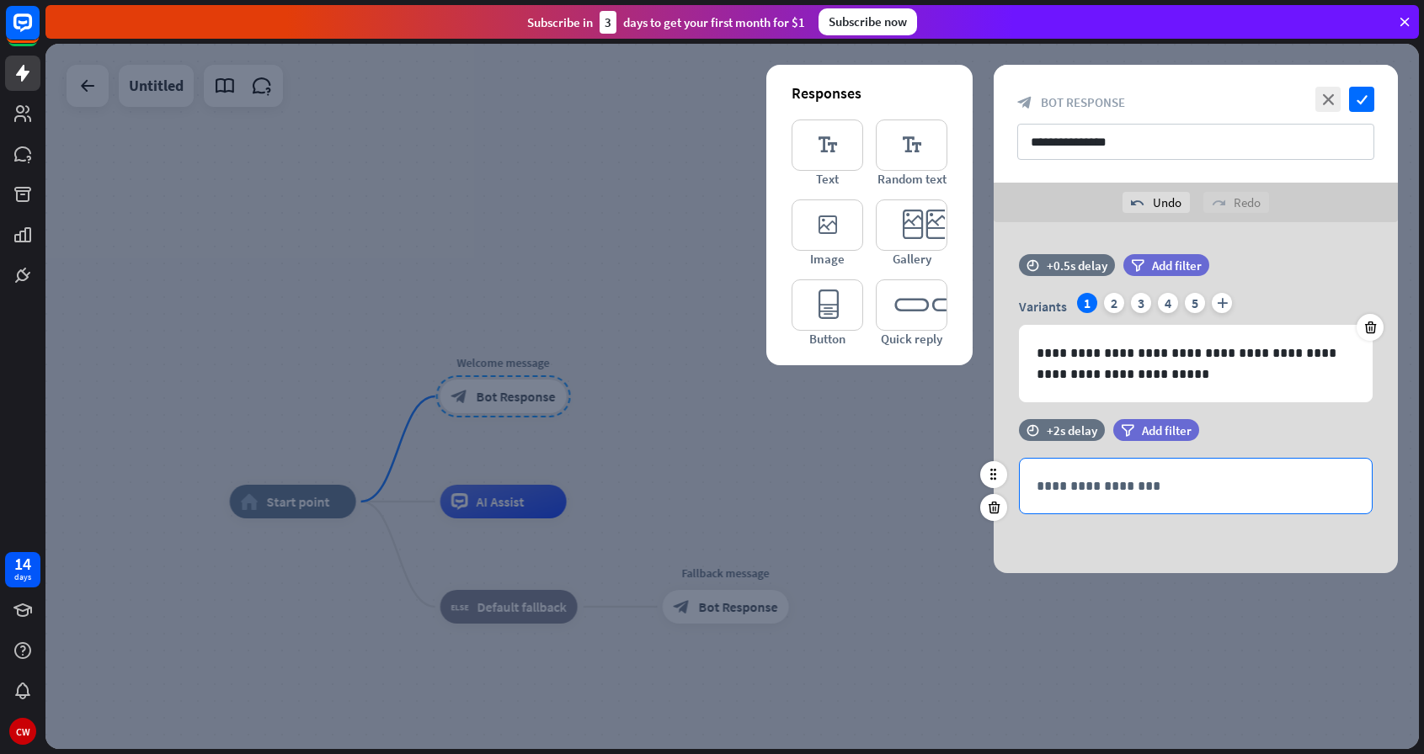
click at [1130, 496] on p "**********" at bounding box center [1195, 486] width 318 height 21
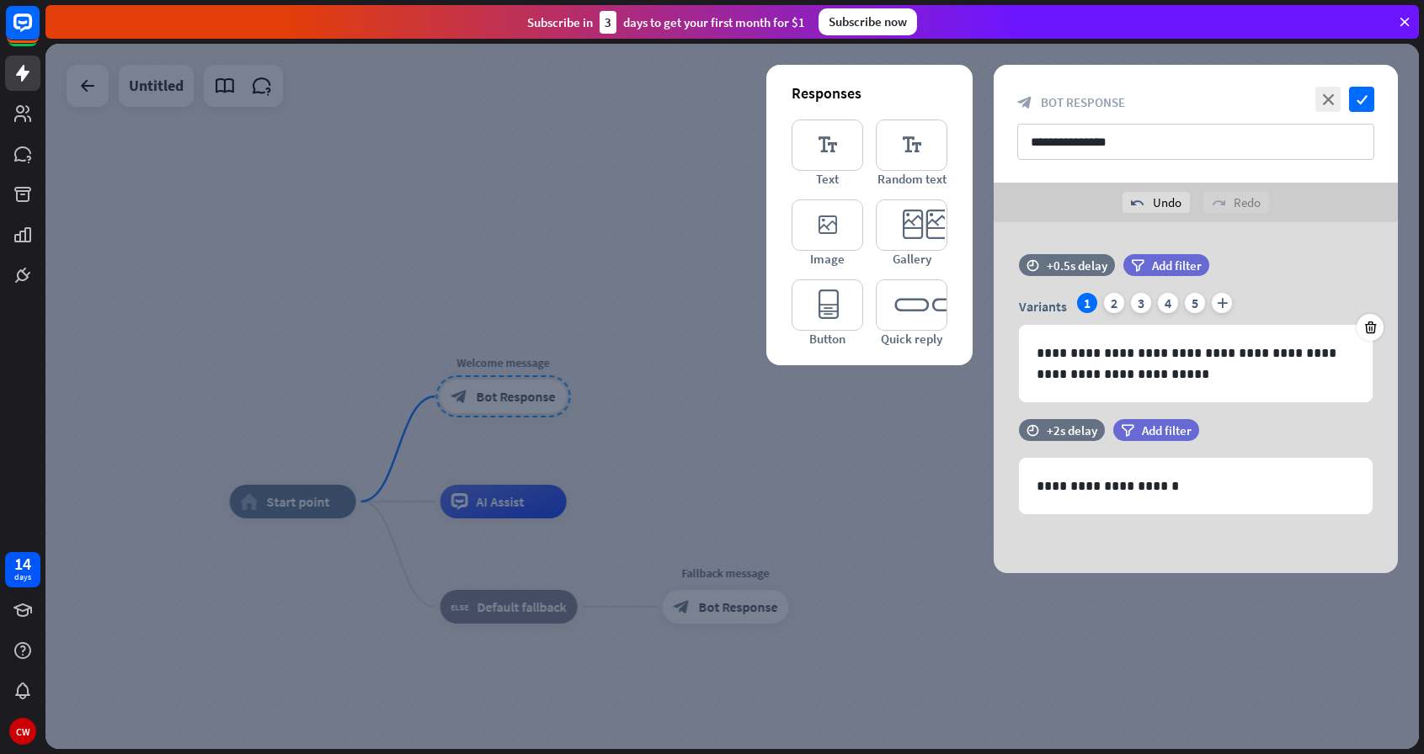
drag, startPoint x: 659, startPoint y: 486, endPoint x: 649, endPoint y: 480, distance: 11.7
click at [649, 480] on div at bounding box center [731, 396] width 1373 height 705
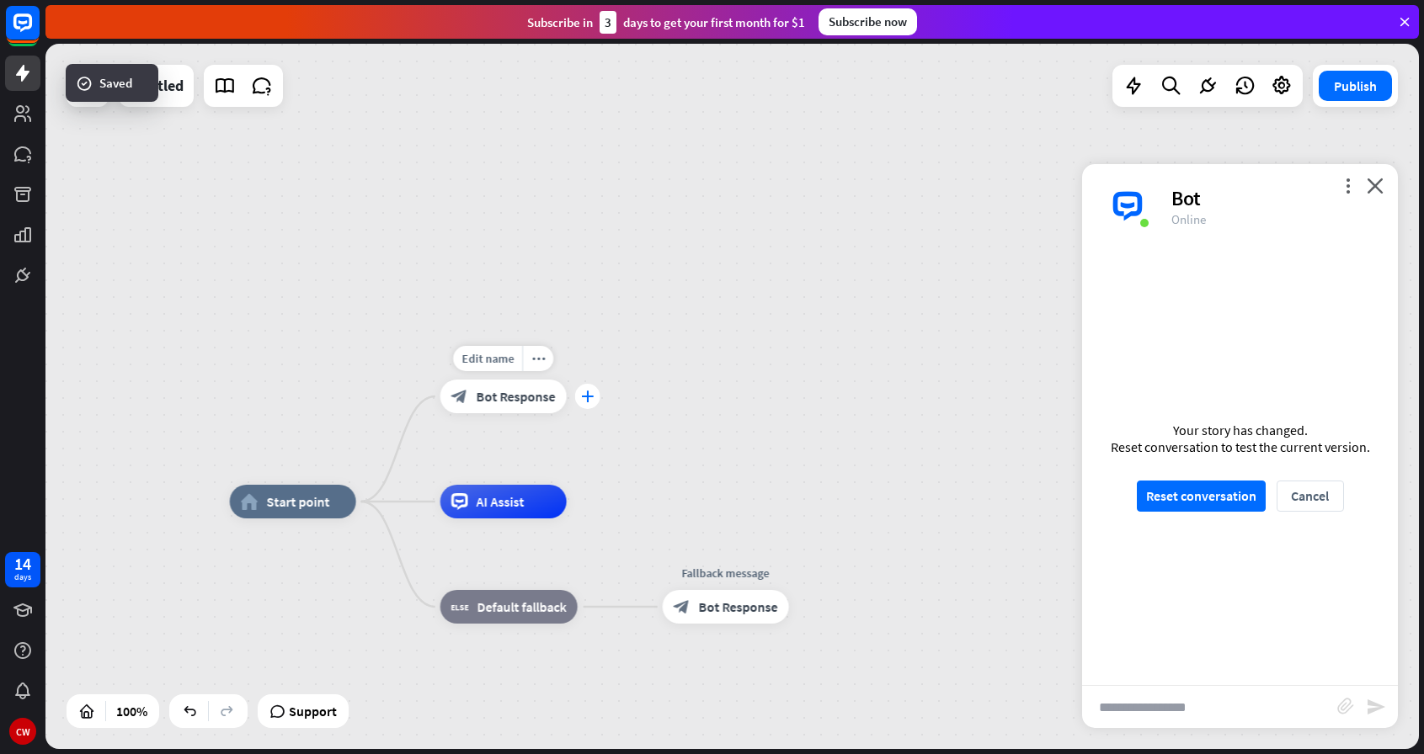
click at [578, 401] on div "plus" at bounding box center [587, 396] width 25 height 25
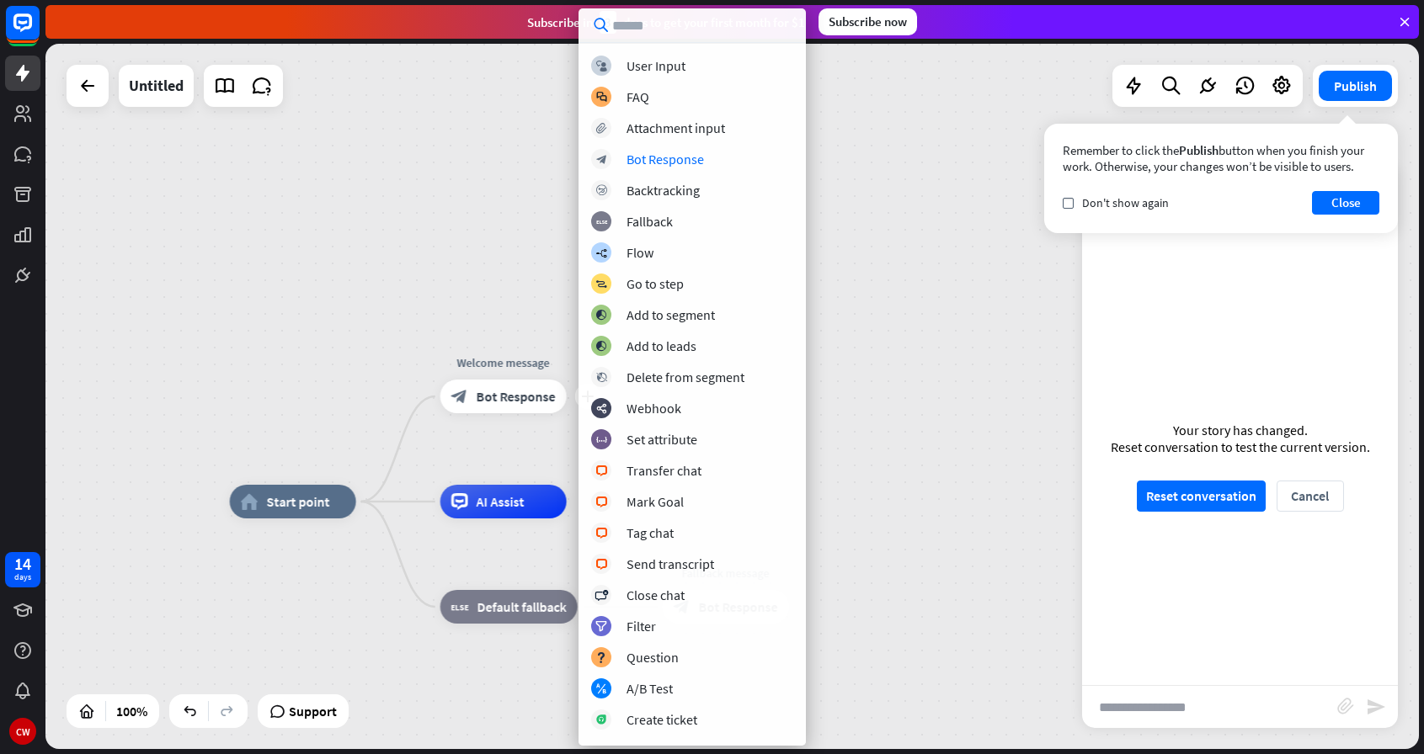
click at [503, 180] on div "home_2 Start point plus Welcome message block_bot_response Bot Response AI Assi…" at bounding box center [731, 396] width 1373 height 705
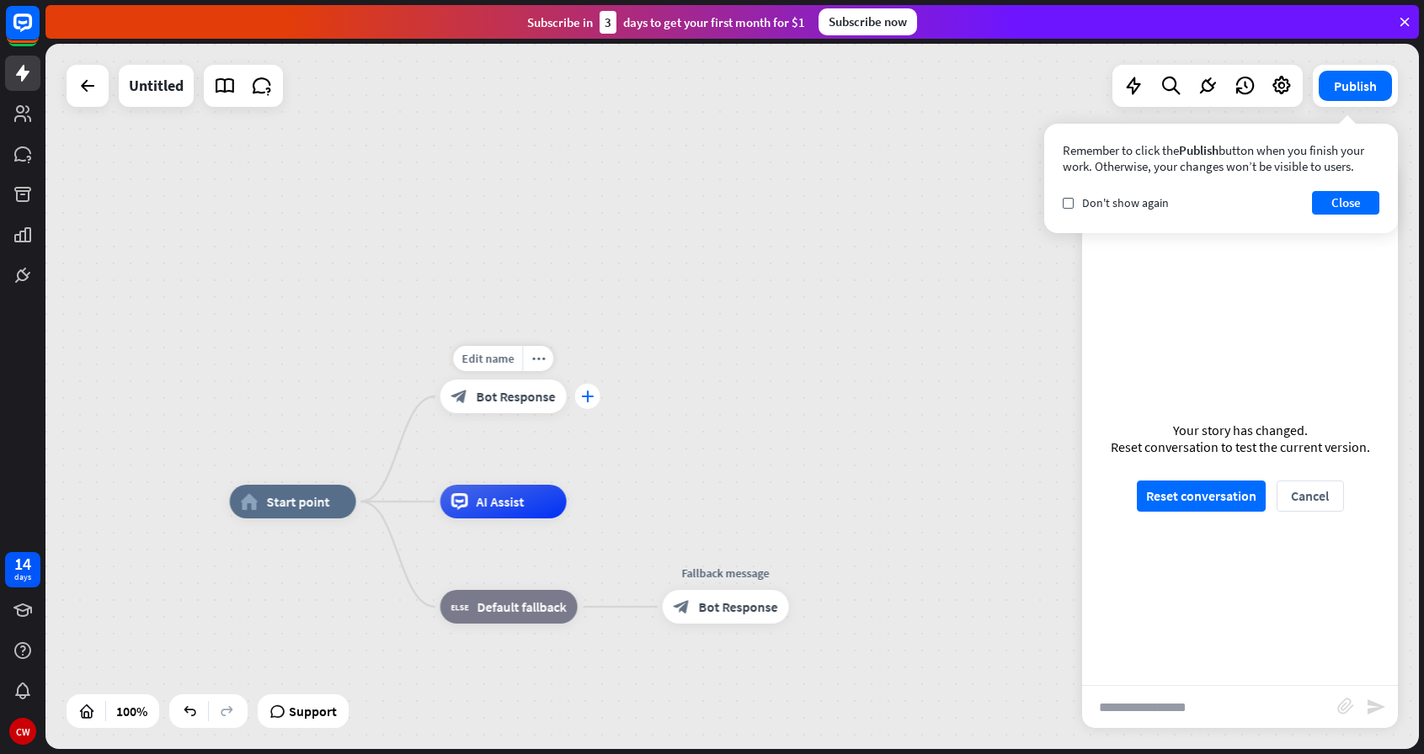
drag, startPoint x: 586, startPoint y: 404, endPoint x: 590, endPoint y: 391, distance: 14.1
click at [590, 391] on div "plus" at bounding box center [587, 396] width 25 height 25
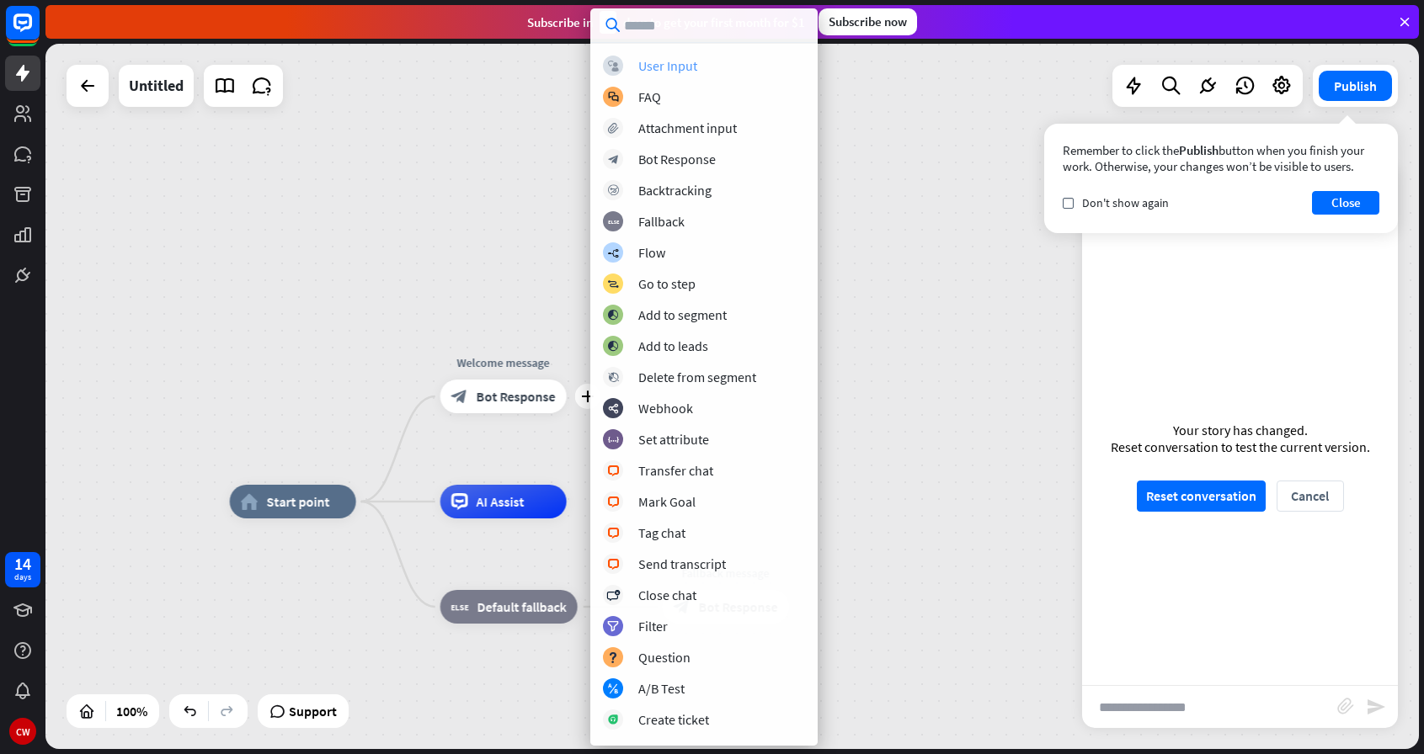
click at [641, 62] on div "User Input" at bounding box center [667, 65] width 59 height 17
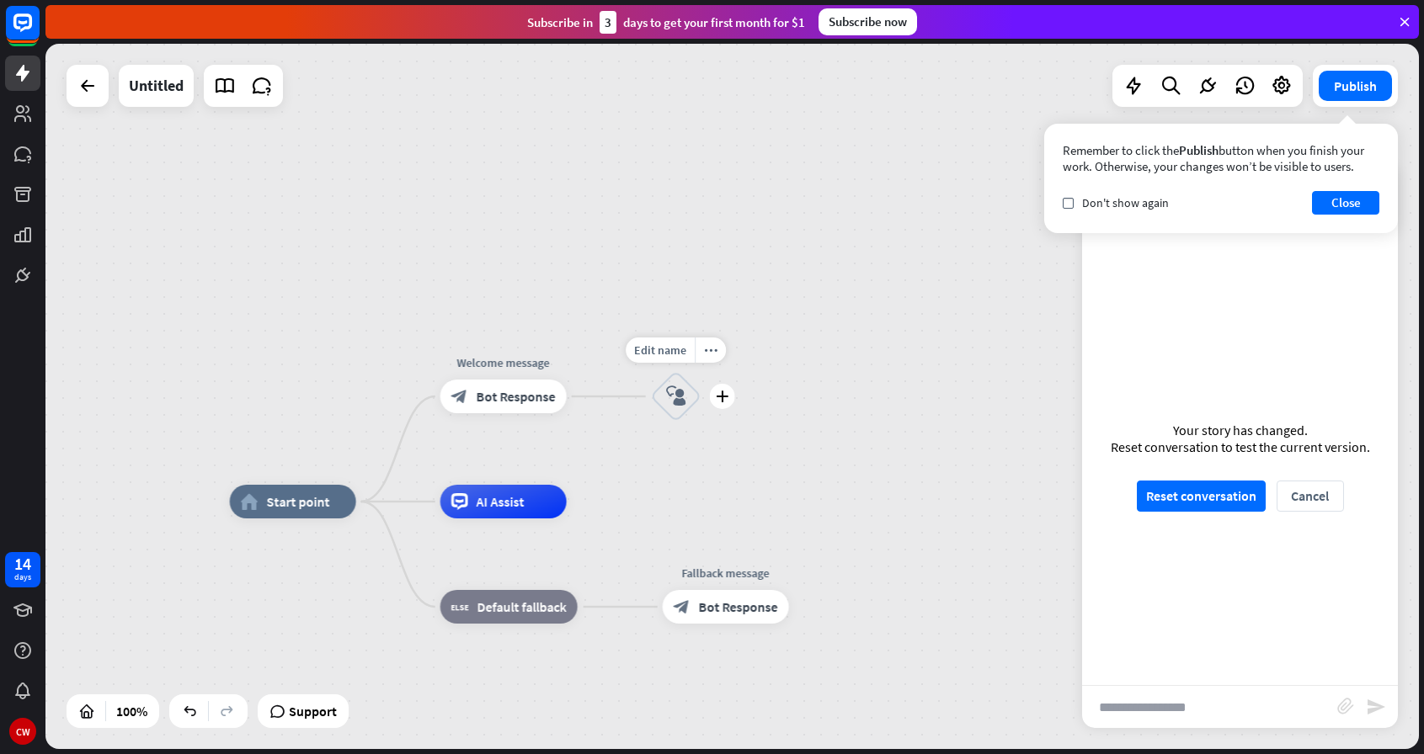
click at [681, 402] on icon "block_user_input" at bounding box center [676, 396] width 20 height 20
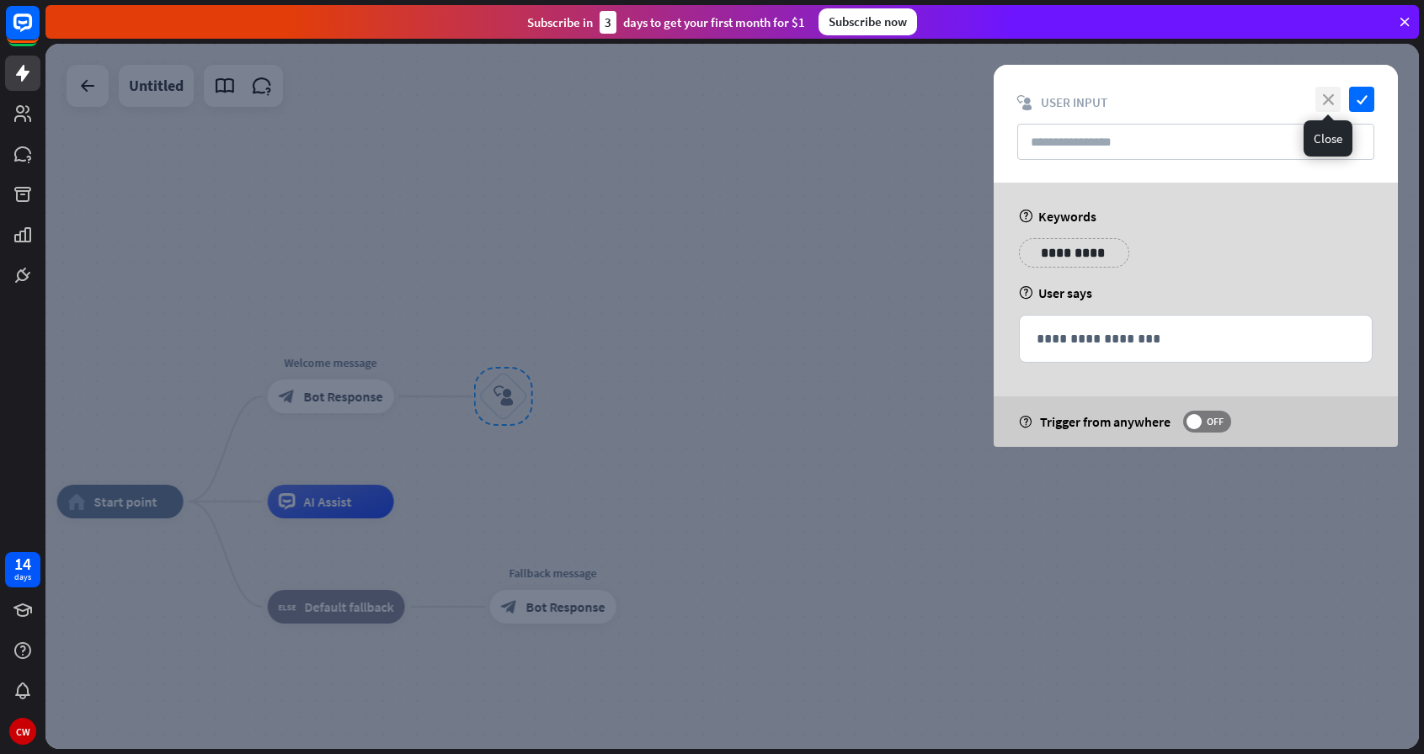
click at [1331, 92] on icon "close" at bounding box center [1327, 99] width 25 height 25
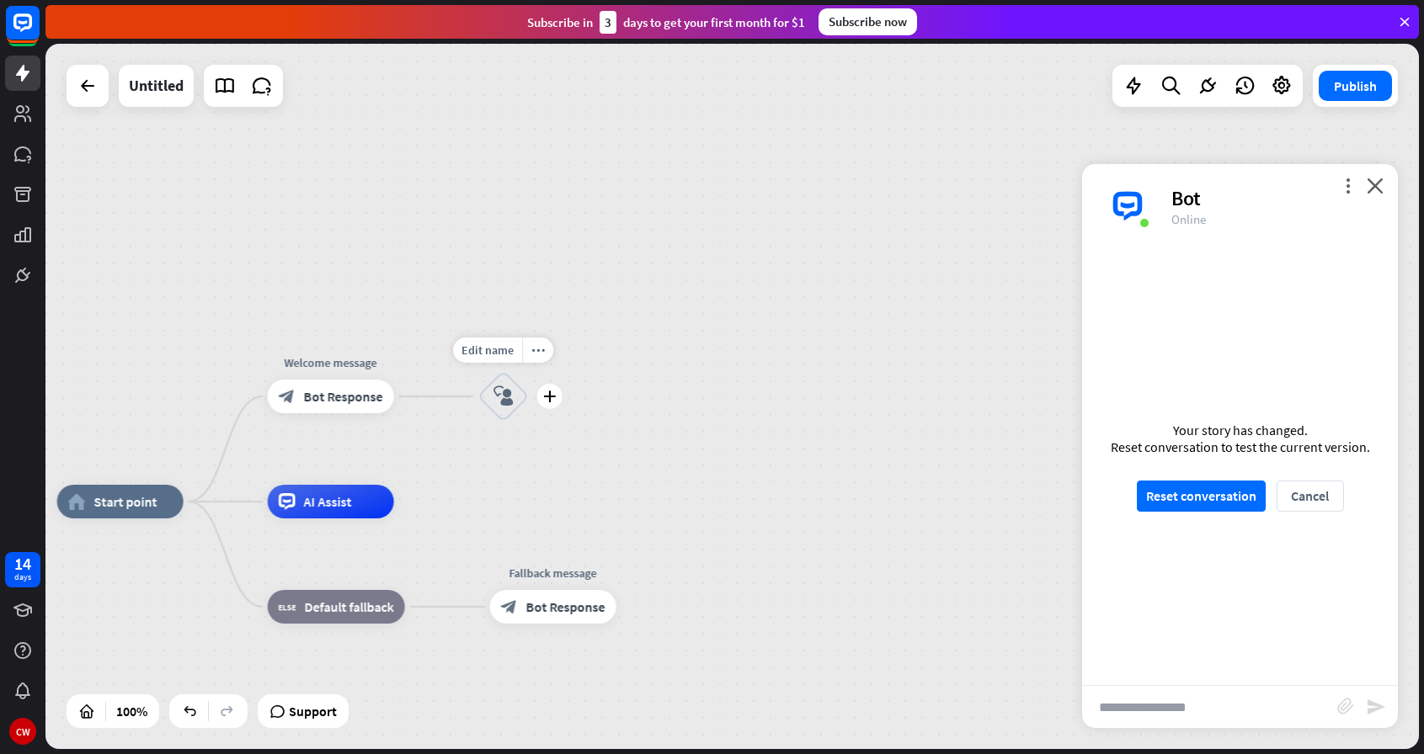
click at [516, 384] on div "block_user_input" at bounding box center [503, 396] width 51 height 51
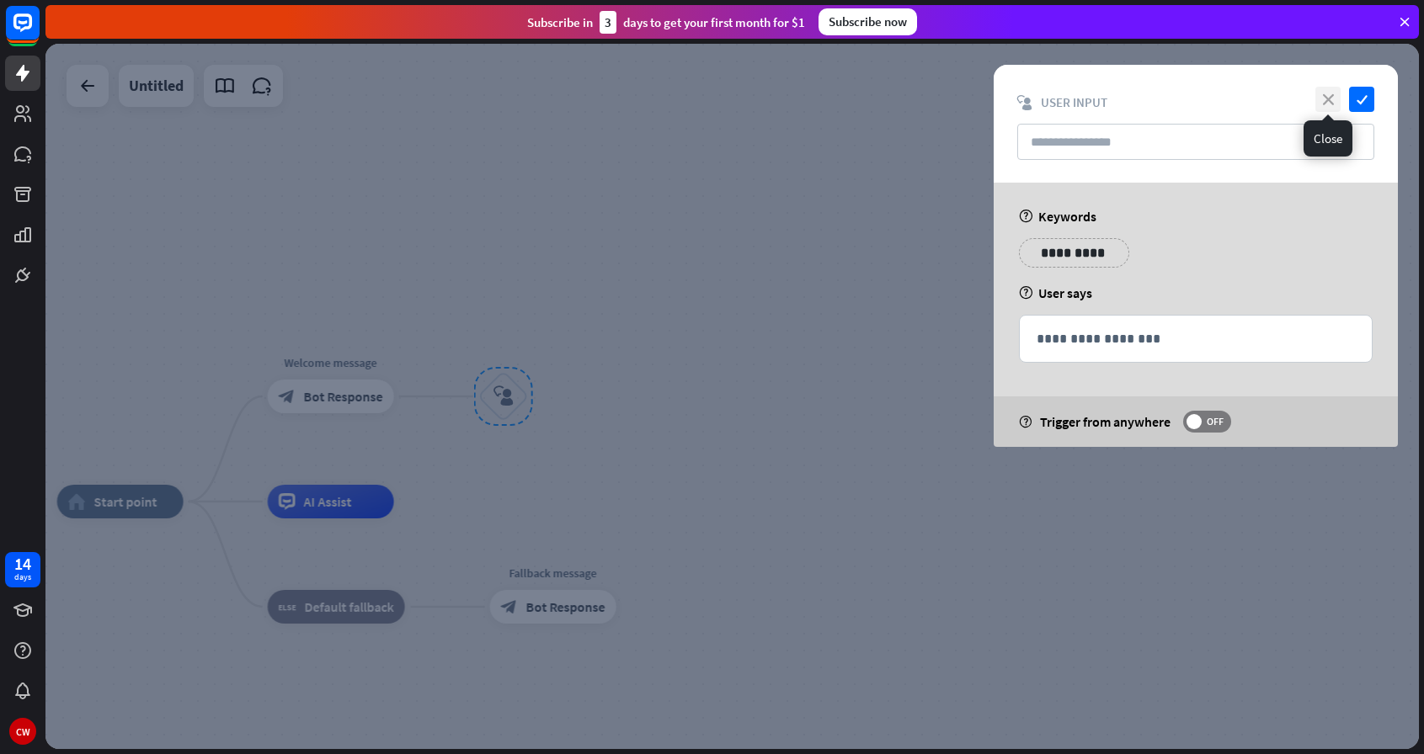
click at [1331, 90] on icon "close" at bounding box center [1327, 99] width 25 height 25
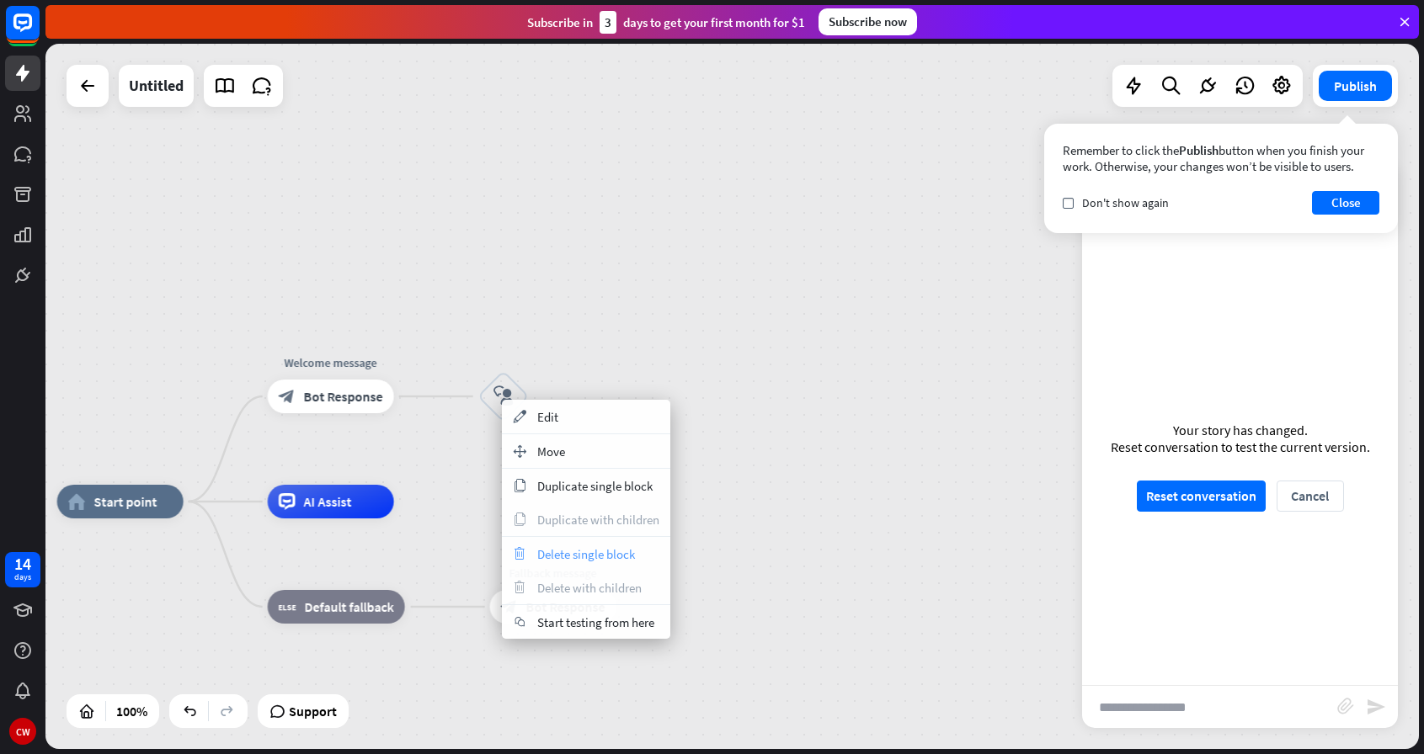
click at [637, 554] on div "trash Delete single block" at bounding box center [586, 554] width 168 height 34
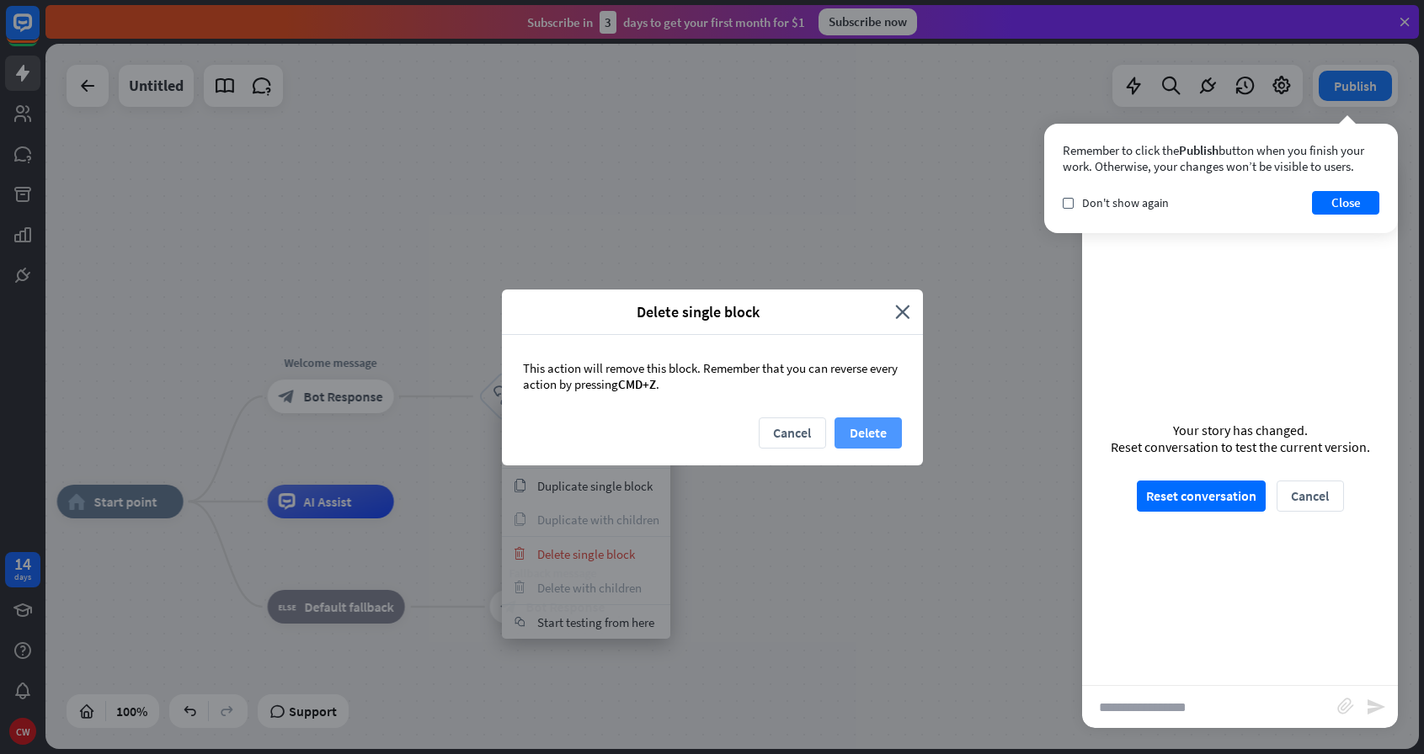
click at [854, 434] on button "Delete" at bounding box center [867, 433] width 67 height 31
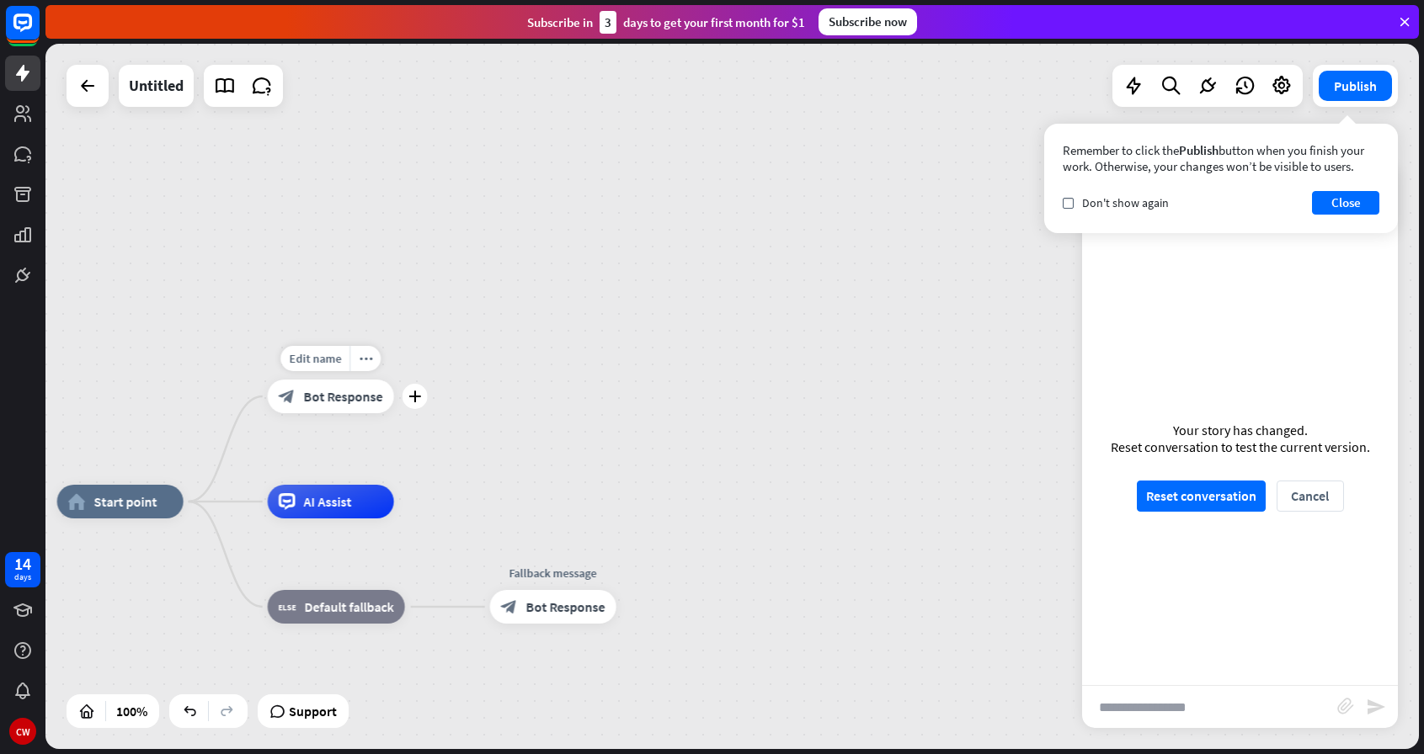
click at [379, 399] on span "Bot Response" at bounding box center [343, 396] width 79 height 17
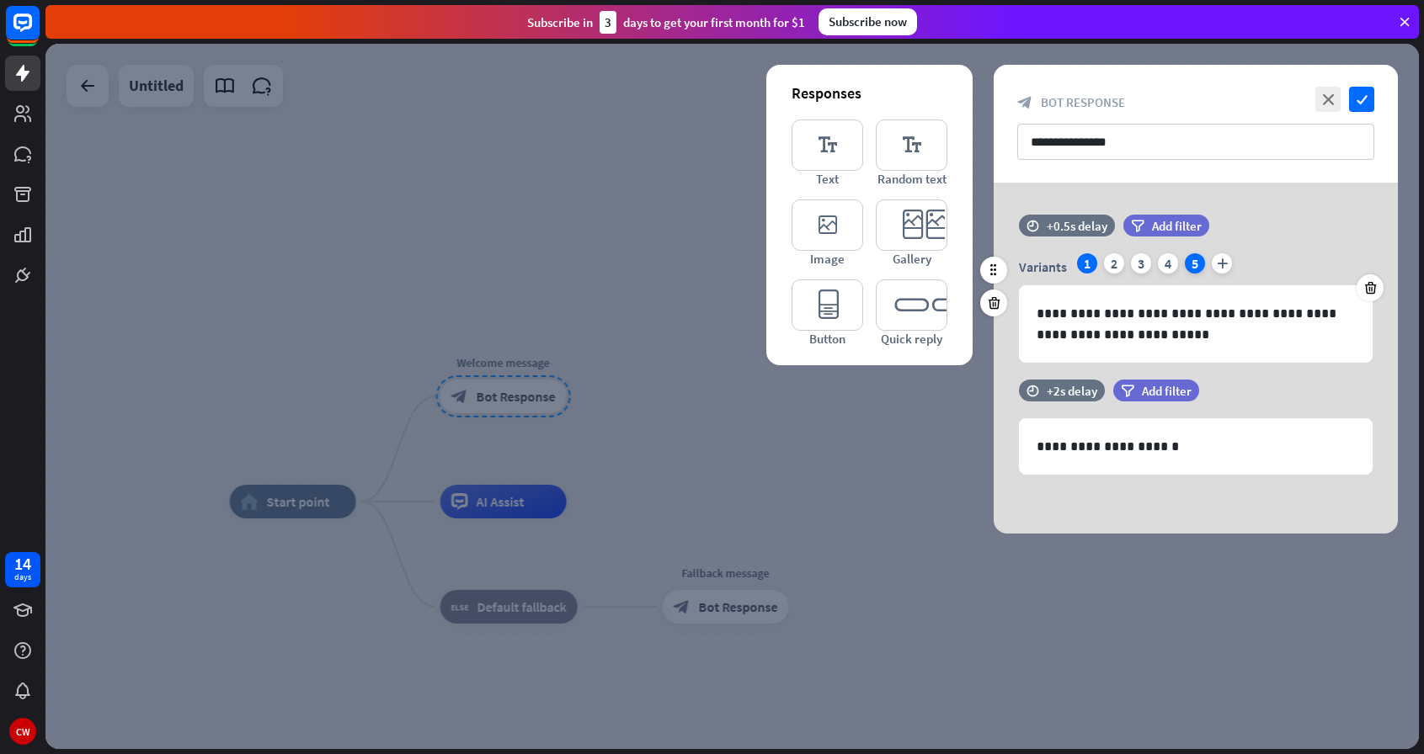
click at [1194, 256] on div "5" at bounding box center [1194, 263] width 20 height 20
drag, startPoint x: 1367, startPoint y: 286, endPoint x: 1353, endPoint y: 286, distance: 14.3
click at [1365, 286] on icon at bounding box center [1370, 287] width 16 height 15
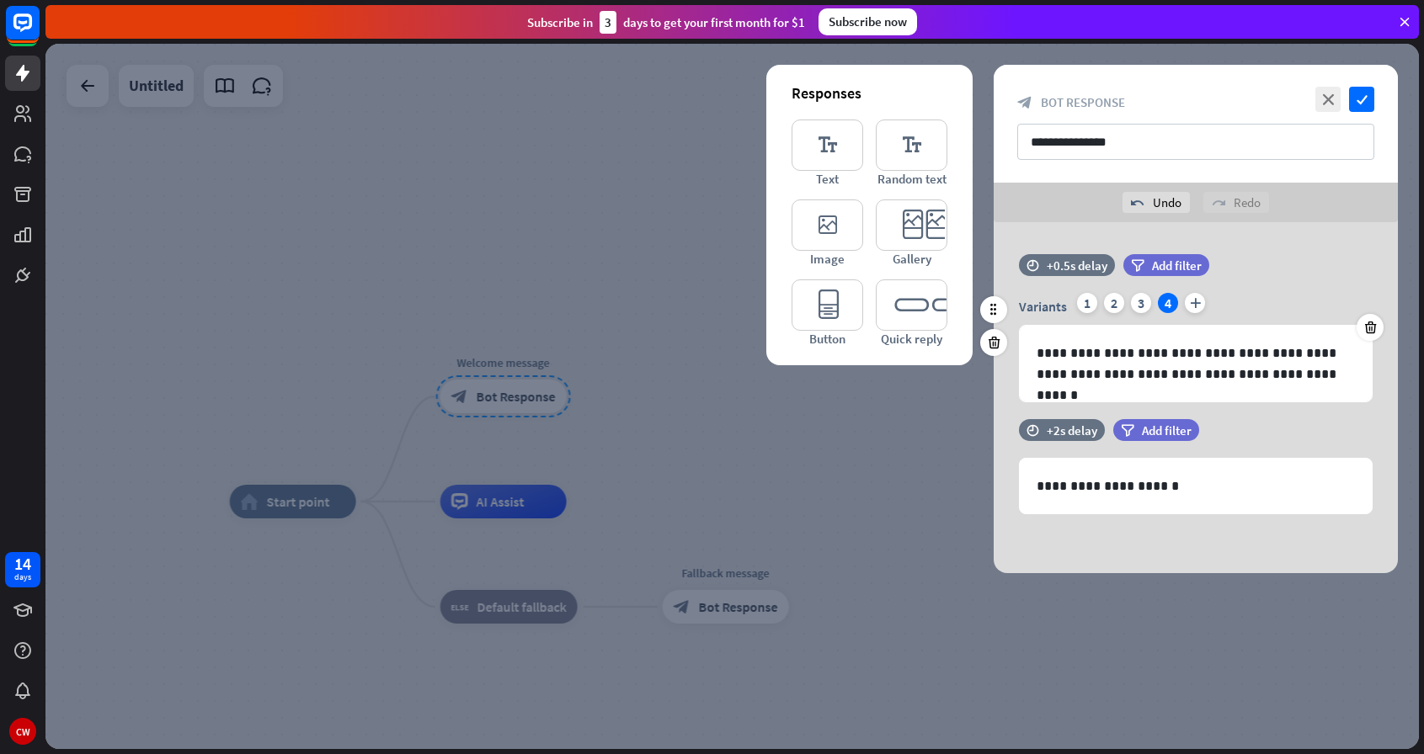
drag, startPoint x: 1146, startPoint y: 302, endPoint x: 1156, endPoint y: 302, distance: 10.1
click at [1146, 302] on div "3" at bounding box center [1141, 303] width 20 height 20
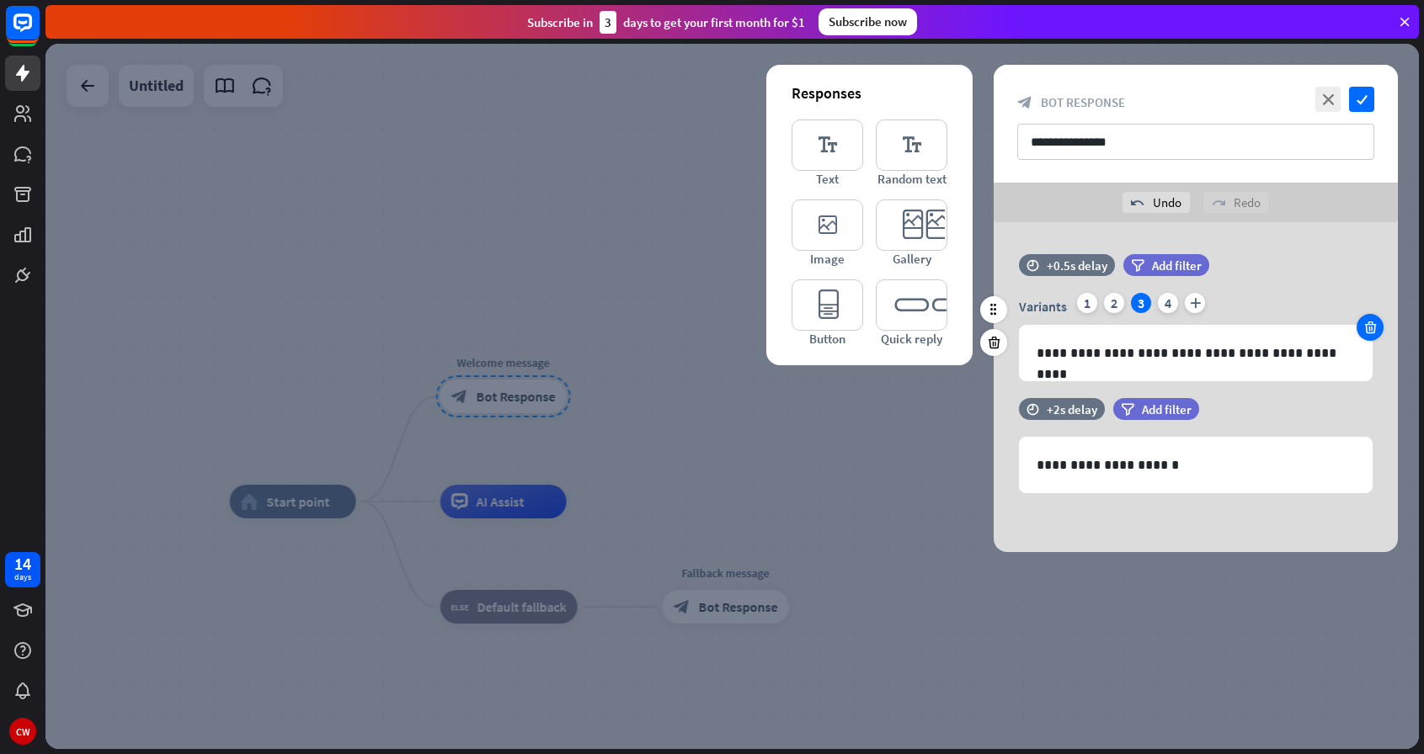
click at [1370, 333] on icon at bounding box center [1370, 327] width 16 height 15
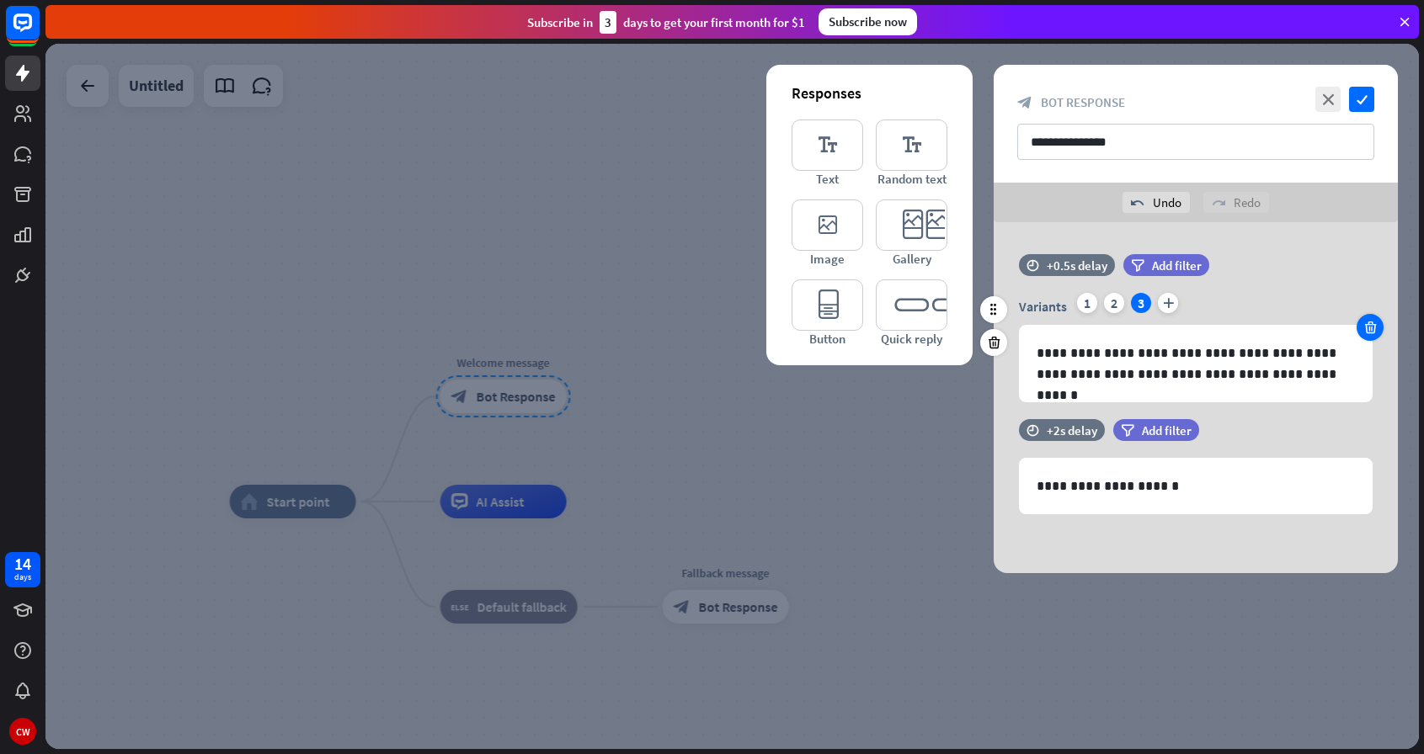
click at [1372, 330] on div at bounding box center [1369, 327] width 27 height 27
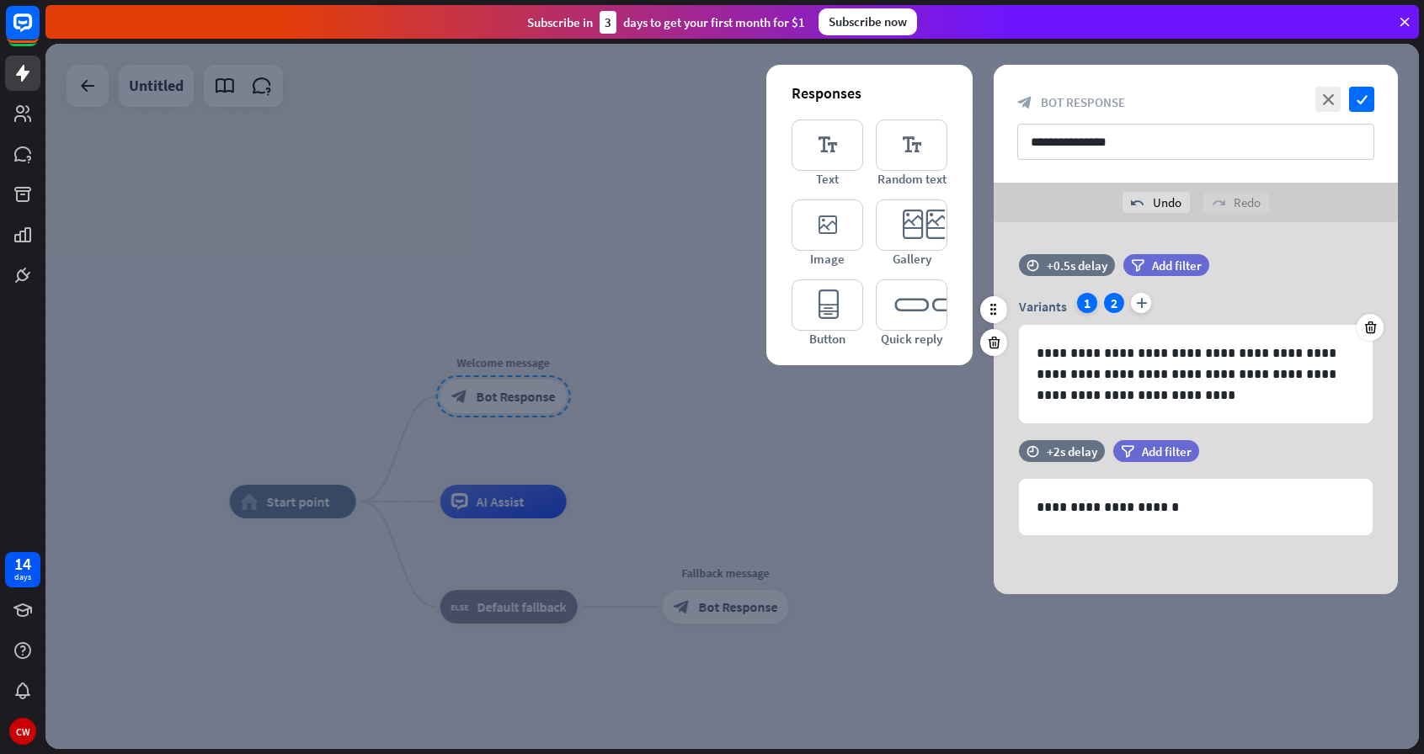
click at [1083, 305] on div "1" at bounding box center [1087, 303] width 20 height 20
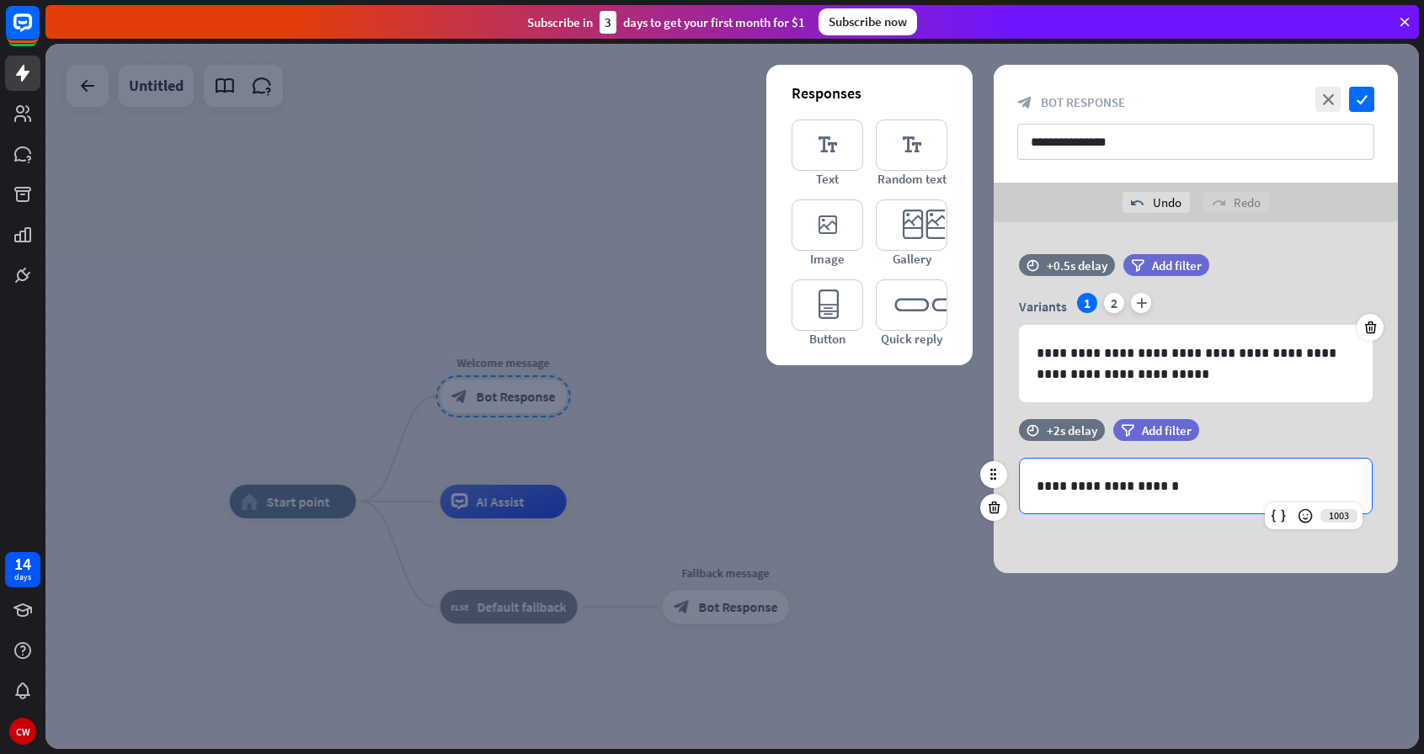
drag, startPoint x: 1252, startPoint y: 493, endPoint x: 1197, endPoint y: 435, distance: 79.8
click at [1246, 492] on p "**********" at bounding box center [1195, 486] width 318 height 21
click at [1167, 490] on p "**********" at bounding box center [1195, 486] width 318 height 21
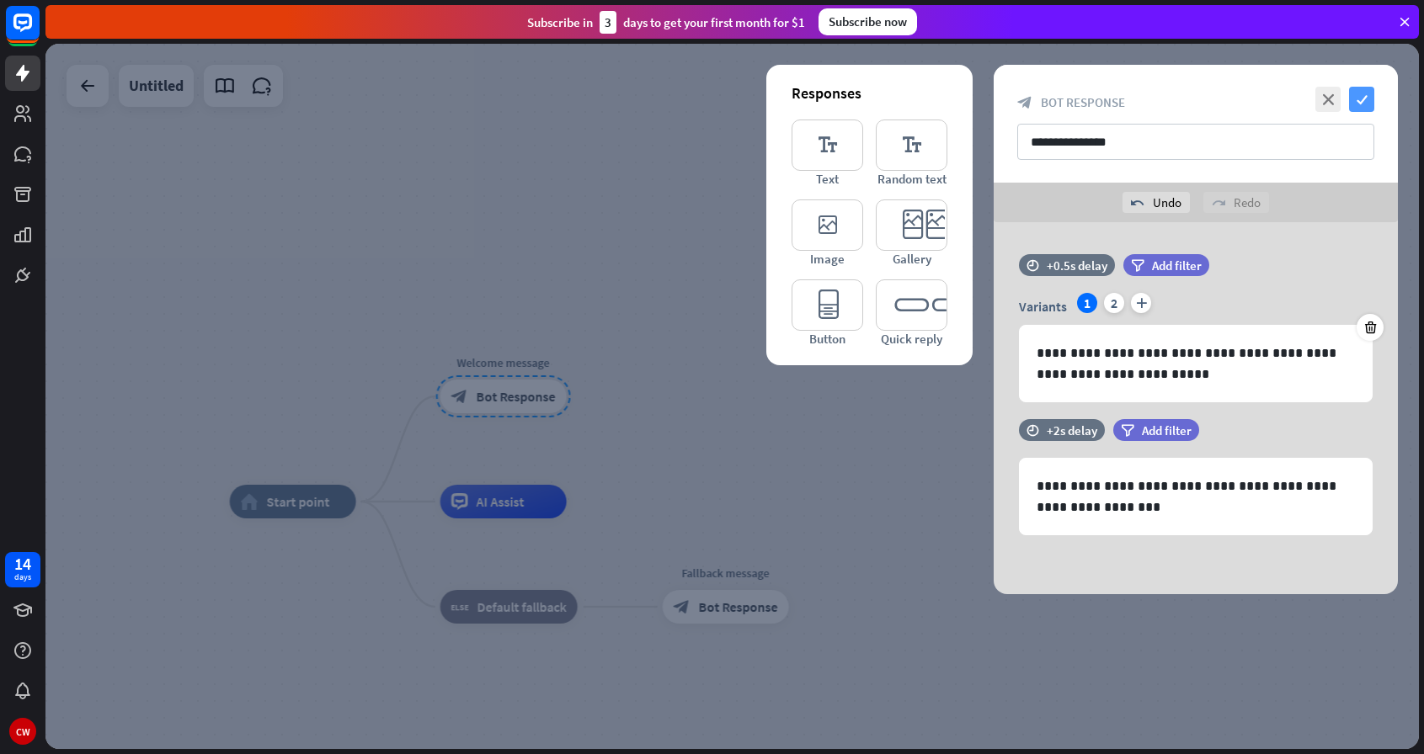
click at [1358, 94] on icon "check" at bounding box center [1361, 99] width 25 height 25
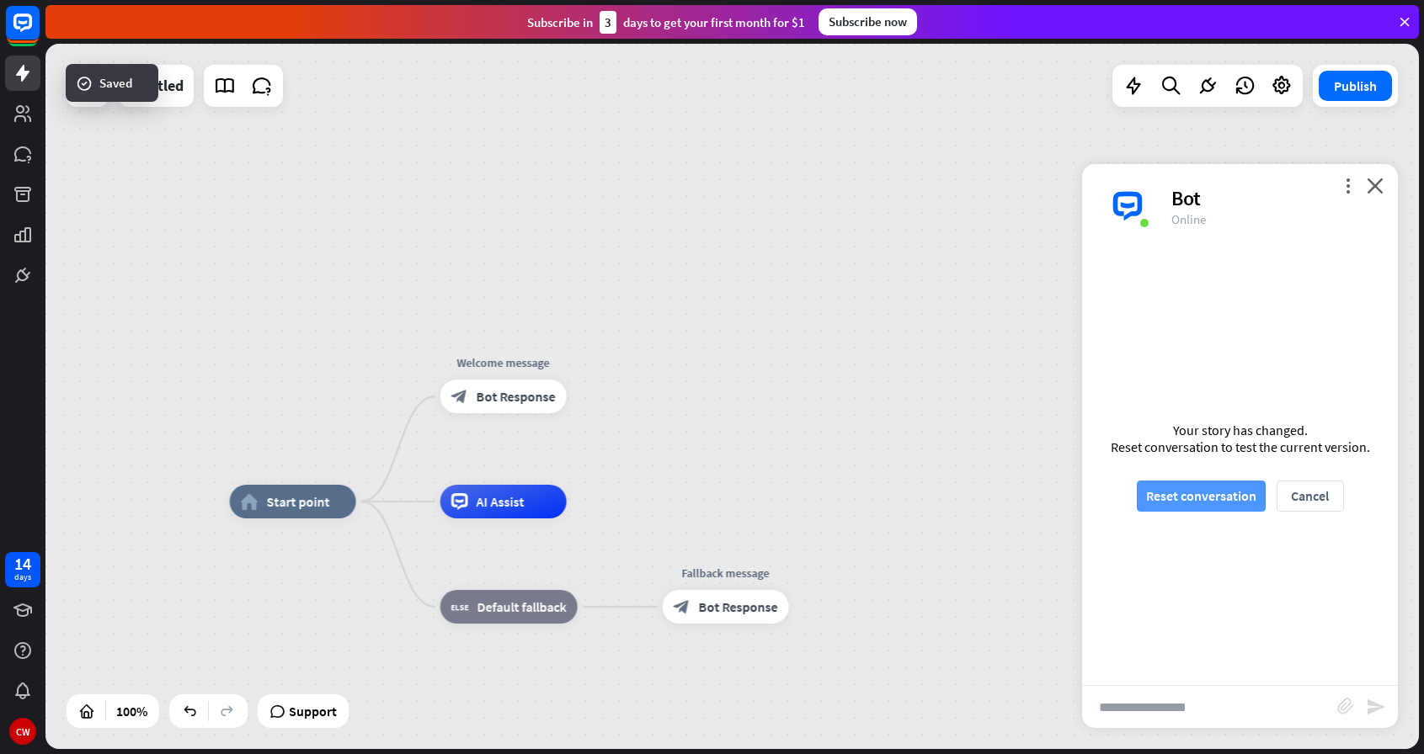
click at [1235, 489] on button "Reset conversation" at bounding box center [1201, 496] width 129 height 31
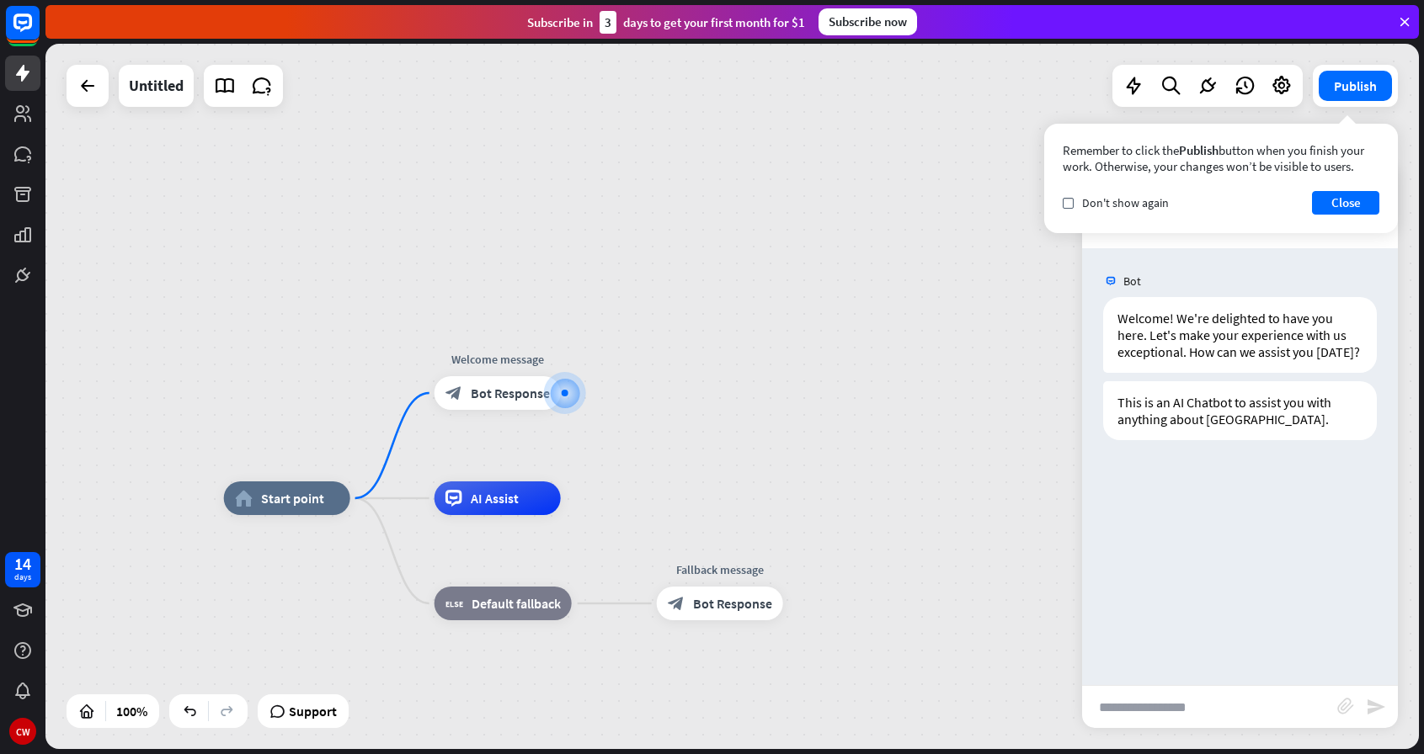
drag, startPoint x: 853, startPoint y: 666, endPoint x: 841, endPoint y: 660, distance: 13.2
drag, startPoint x: 1334, startPoint y: 210, endPoint x: 1291, endPoint y: 206, distance: 43.1
click at [1334, 210] on button "Close" at bounding box center [1345, 203] width 67 height 24
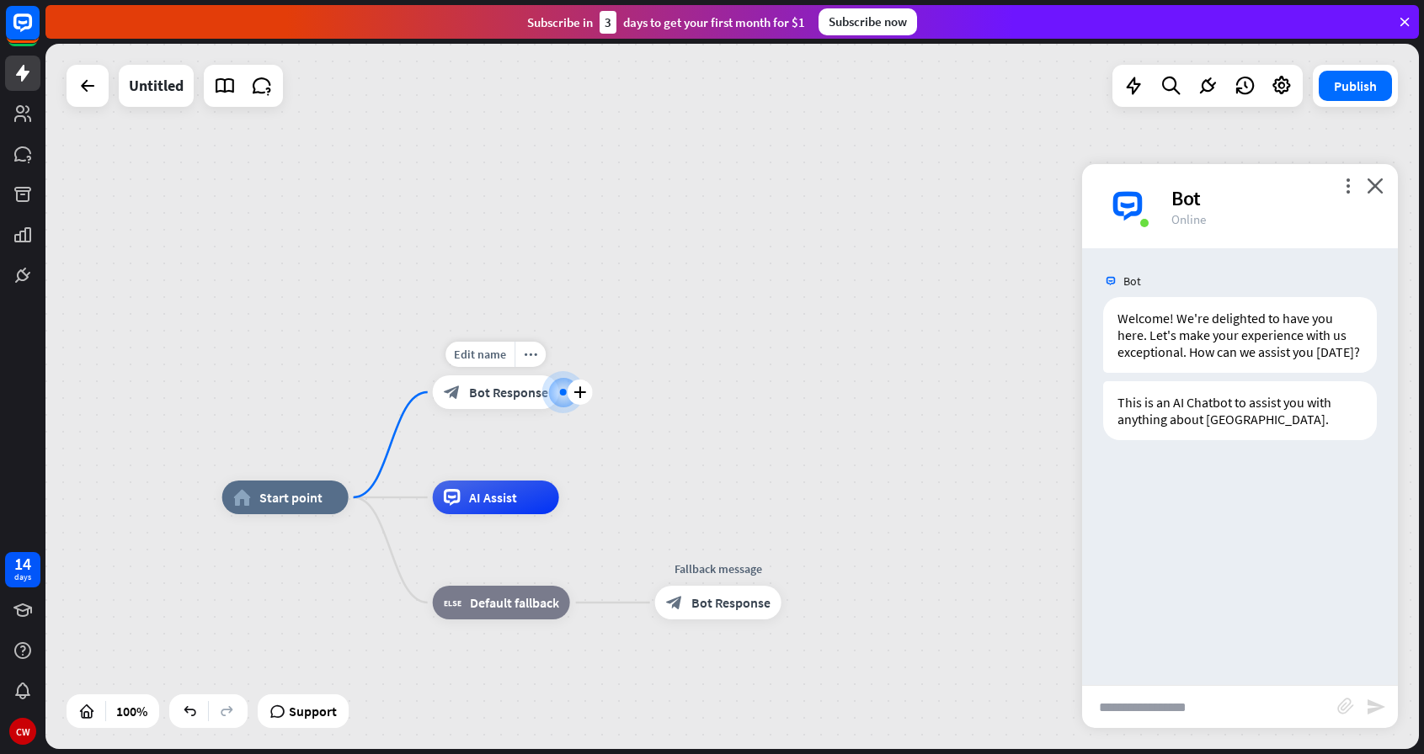
click at [516, 409] on div "Edit name more_horiz plus Welcome message block_bot_response Bot Response" at bounding box center [496, 392] width 126 height 34
click at [1143, 85] on icon at bounding box center [1133, 86] width 22 height 22
